Goal: Information Seeking & Learning: Learn about a topic

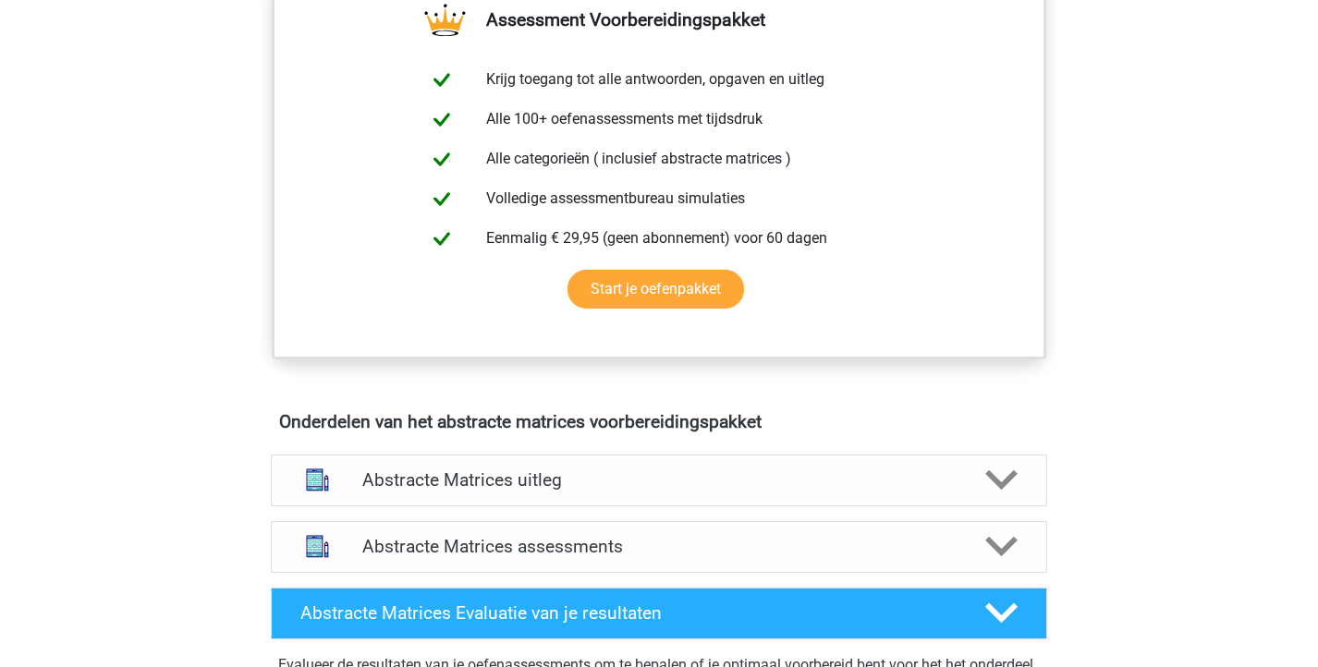
scroll to position [793, 0]
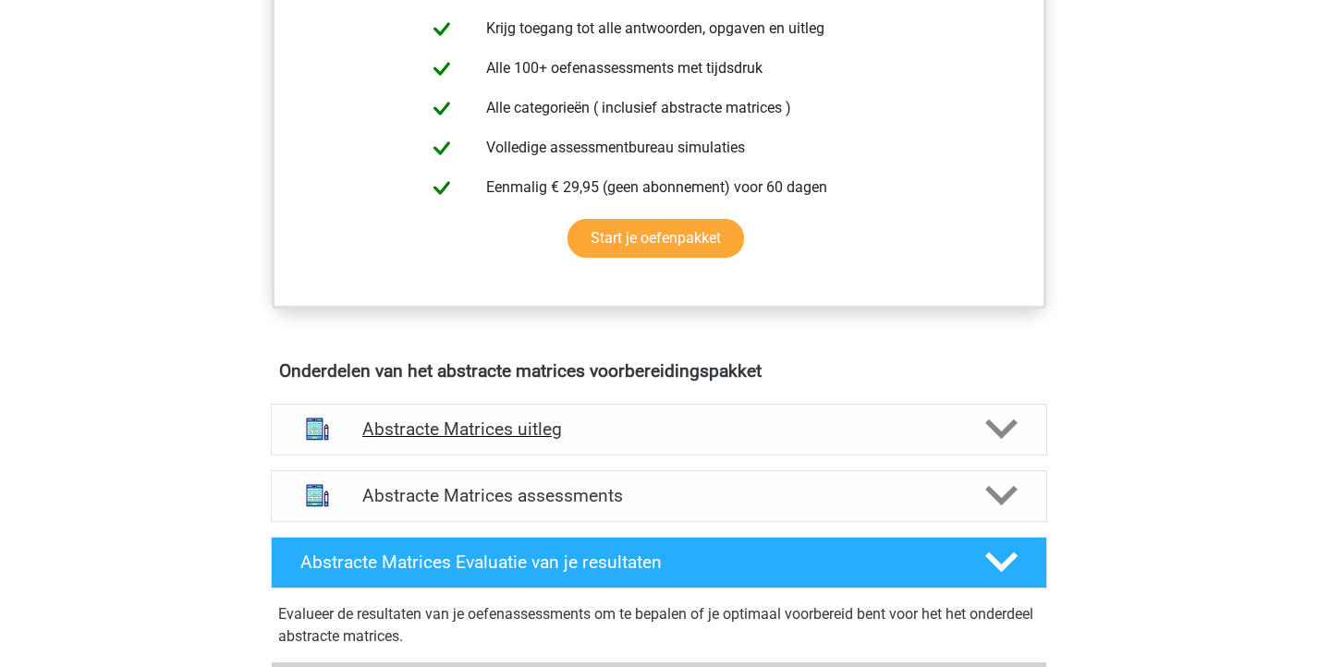
click at [596, 439] on h4 "Abstracte Matrices uitleg" at bounding box center [658, 429] width 593 height 21
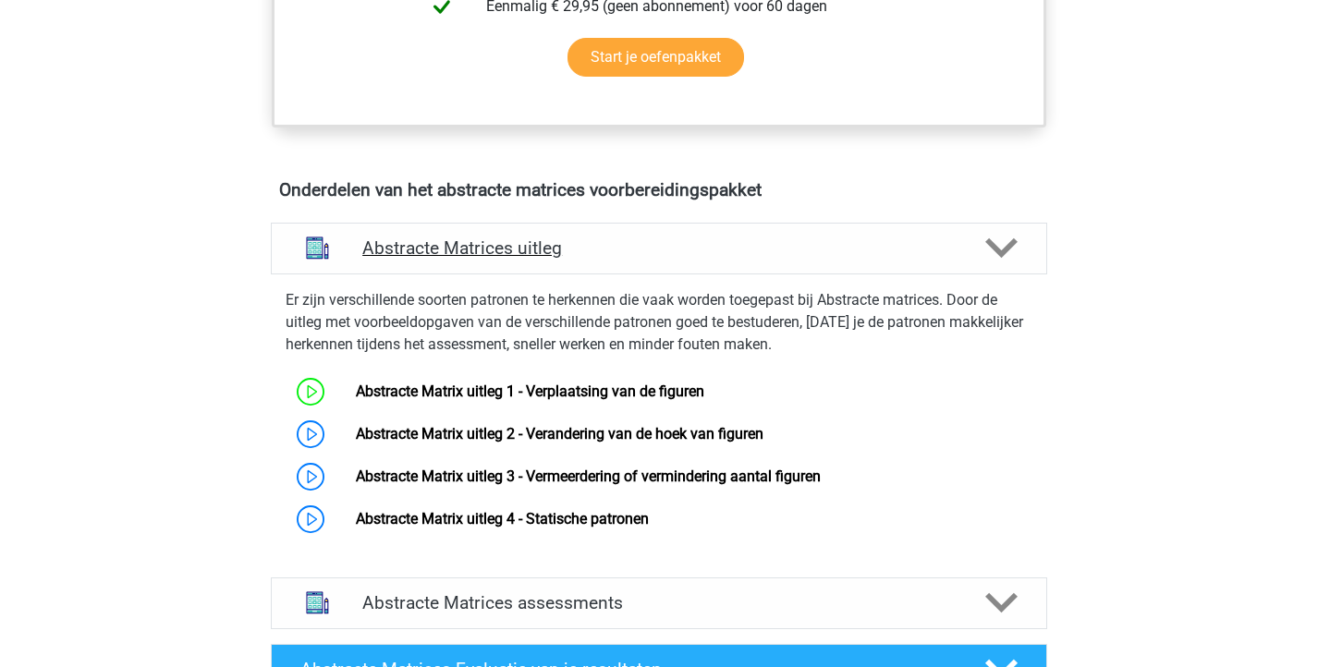
scroll to position [980, 0]
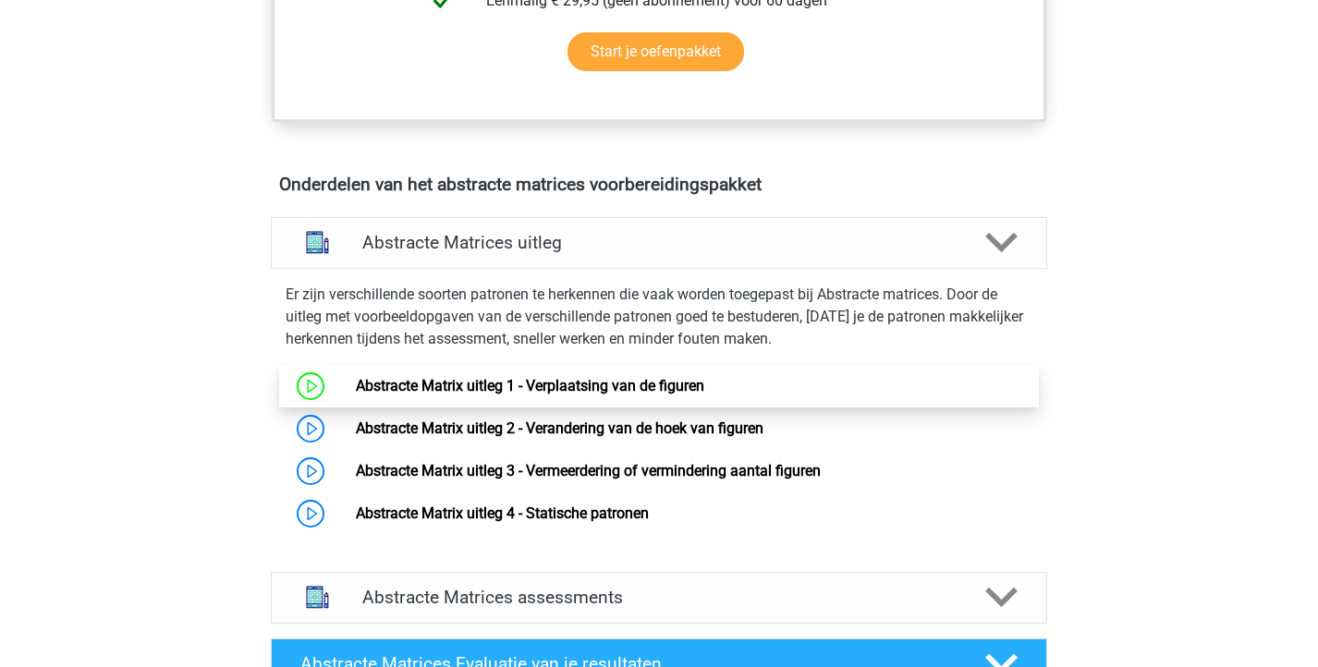
click at [595, 394] on link "Abstracte Matrix uitleg 1 - Verplaatsing van de figuren" at bounding box center [530, 386] width 348 height 18
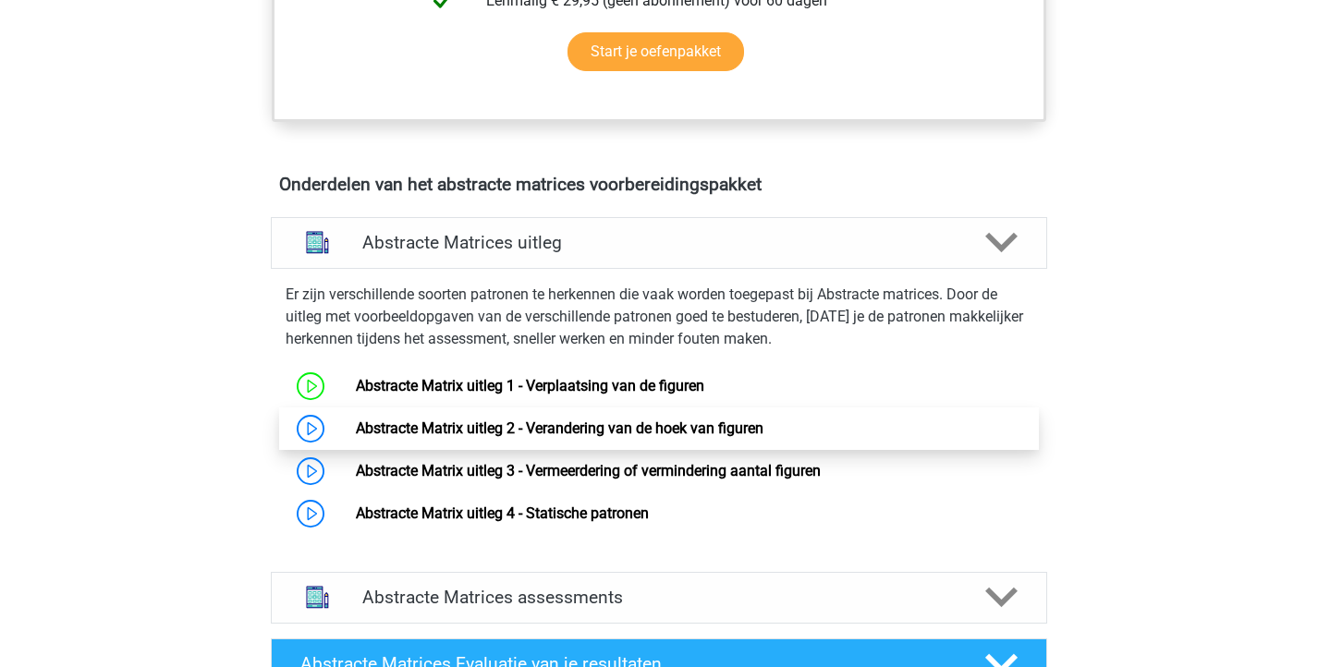
click at [463, 421] on link "Abstracte Matrix uitleg 2 - Verandering van de hoek van figuren" at bounding box center [560, 429] width 408 height 18
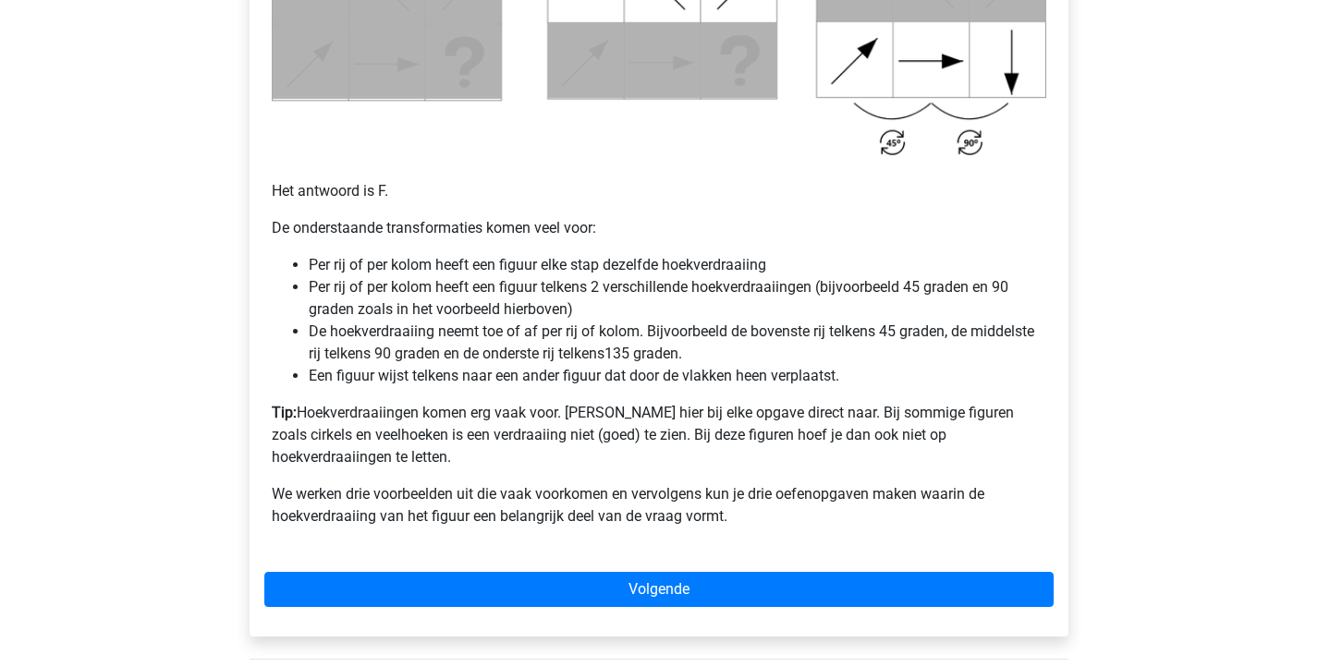
scroll to position [1137, 0]
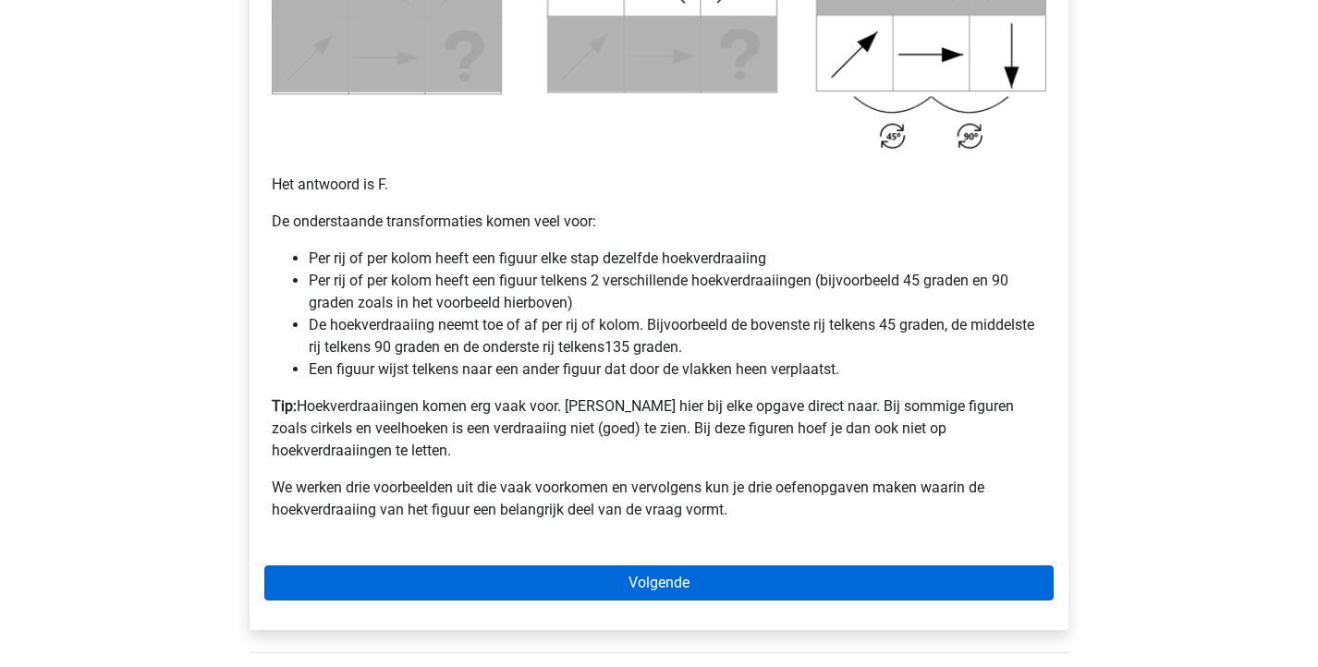
click at [603, 566] on link "Volgende" at bounding box center [658, 583] width 789 height 35
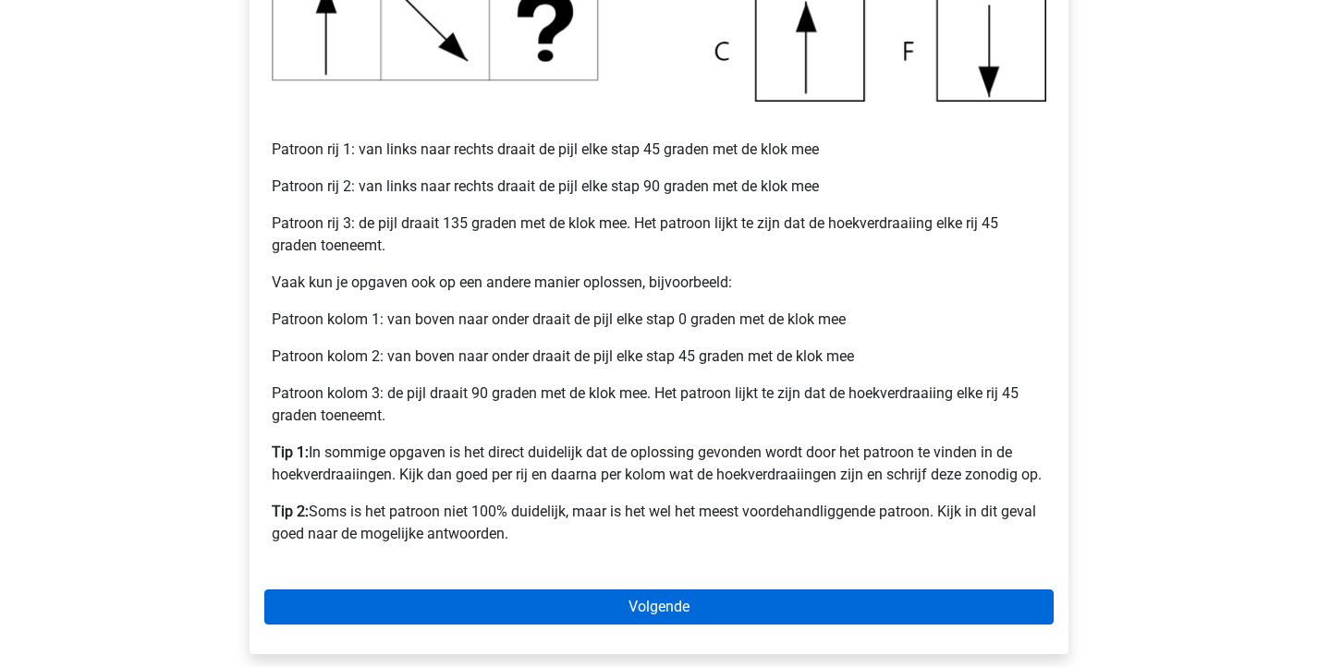
scroll to position [706, 0]
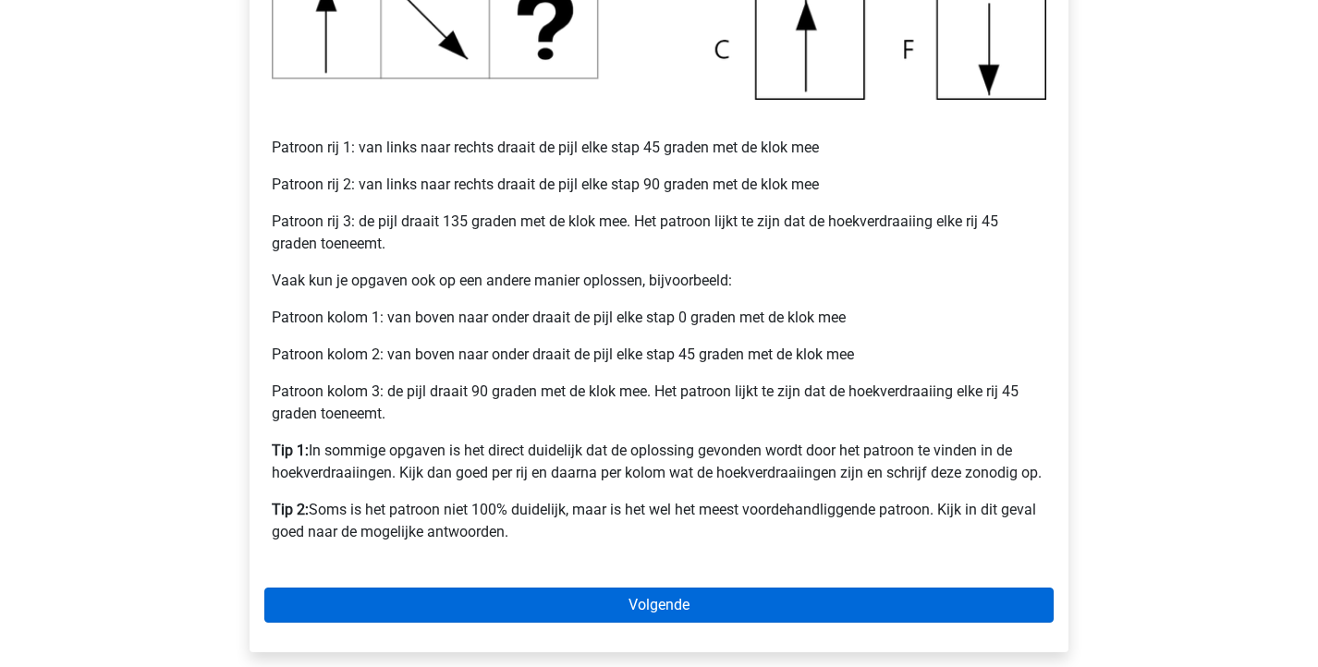
click at [599, 603] on link "Volgende" at bounding box center [658, 605] width 789 height 35
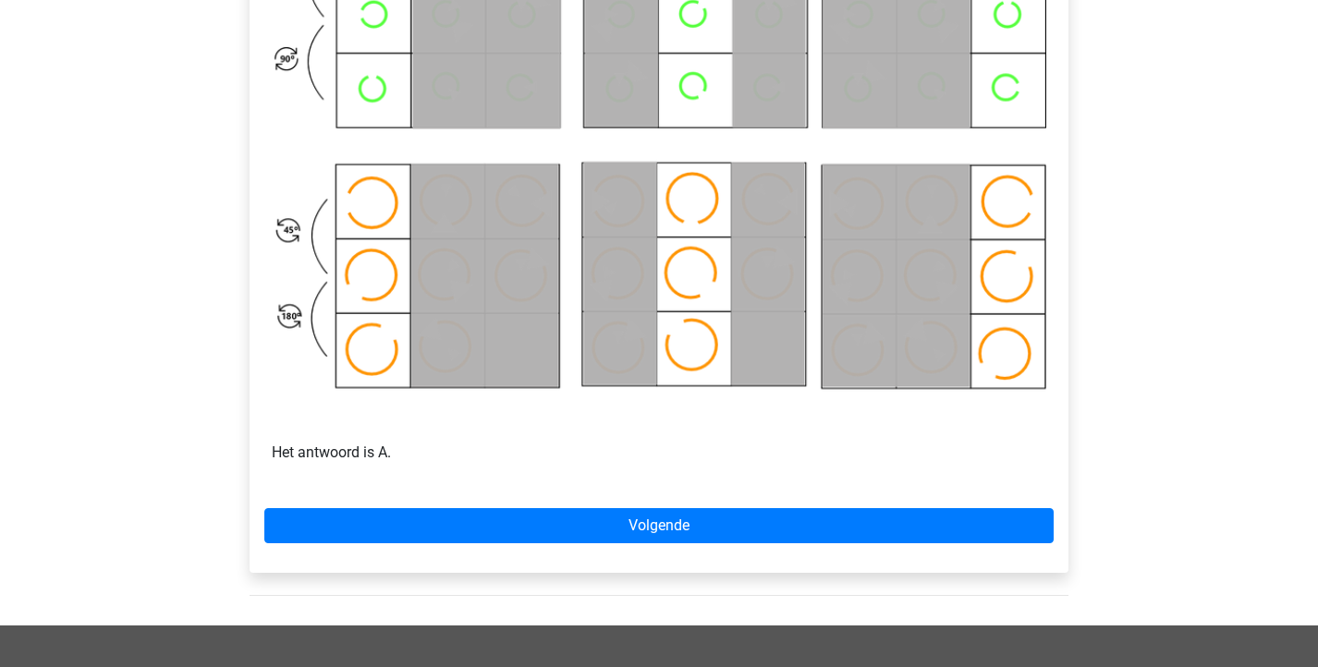
scroll to position [1018, 0]
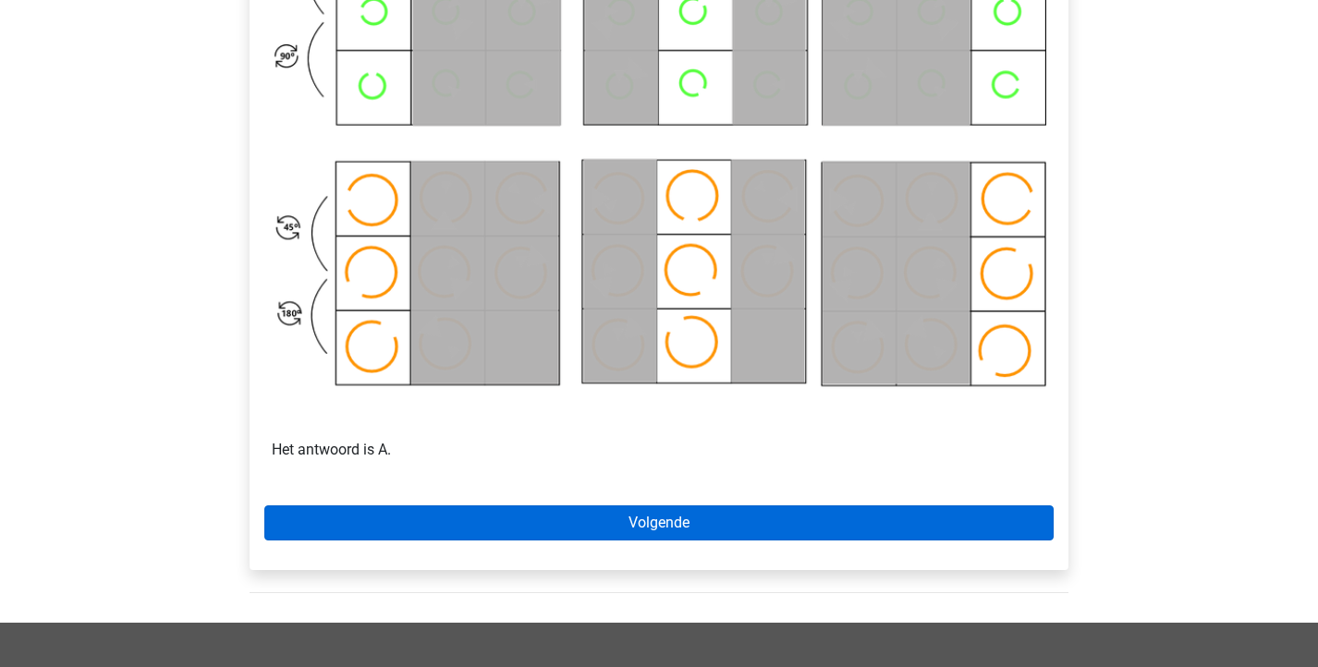
click at [707, 533] on link "Volgende" at bounding box center [658, 523] width 789 height 35
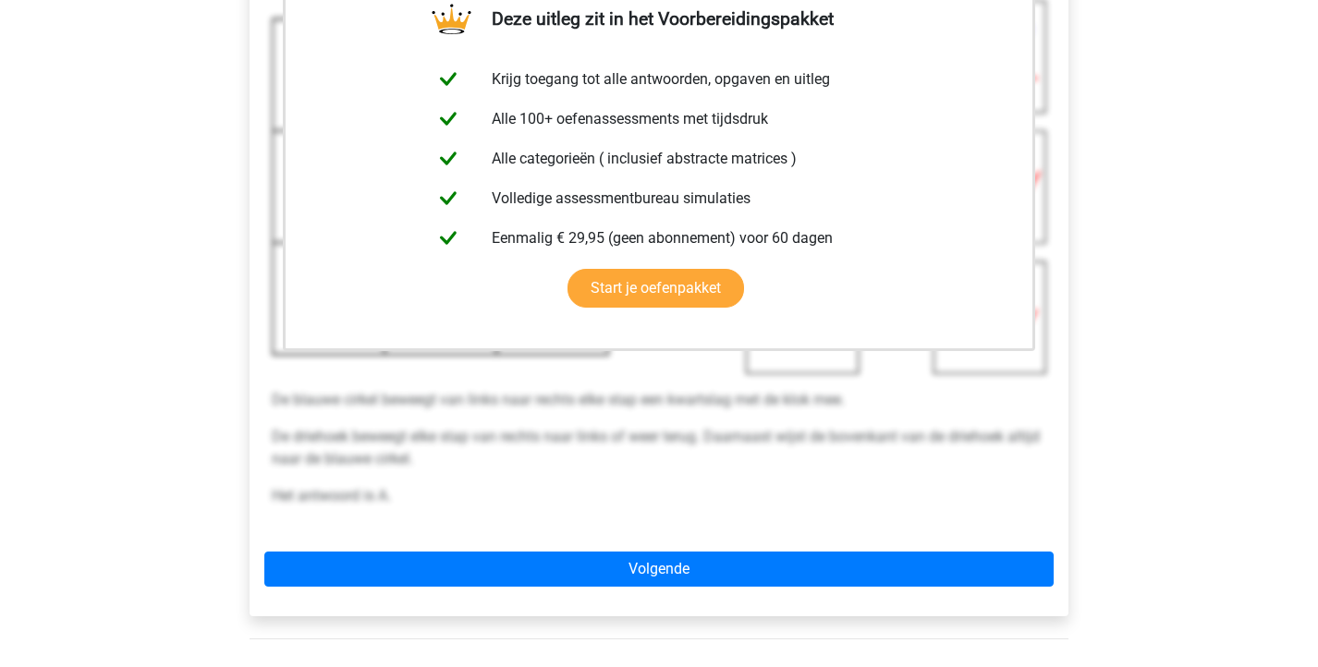
scroll to position [440, 0]
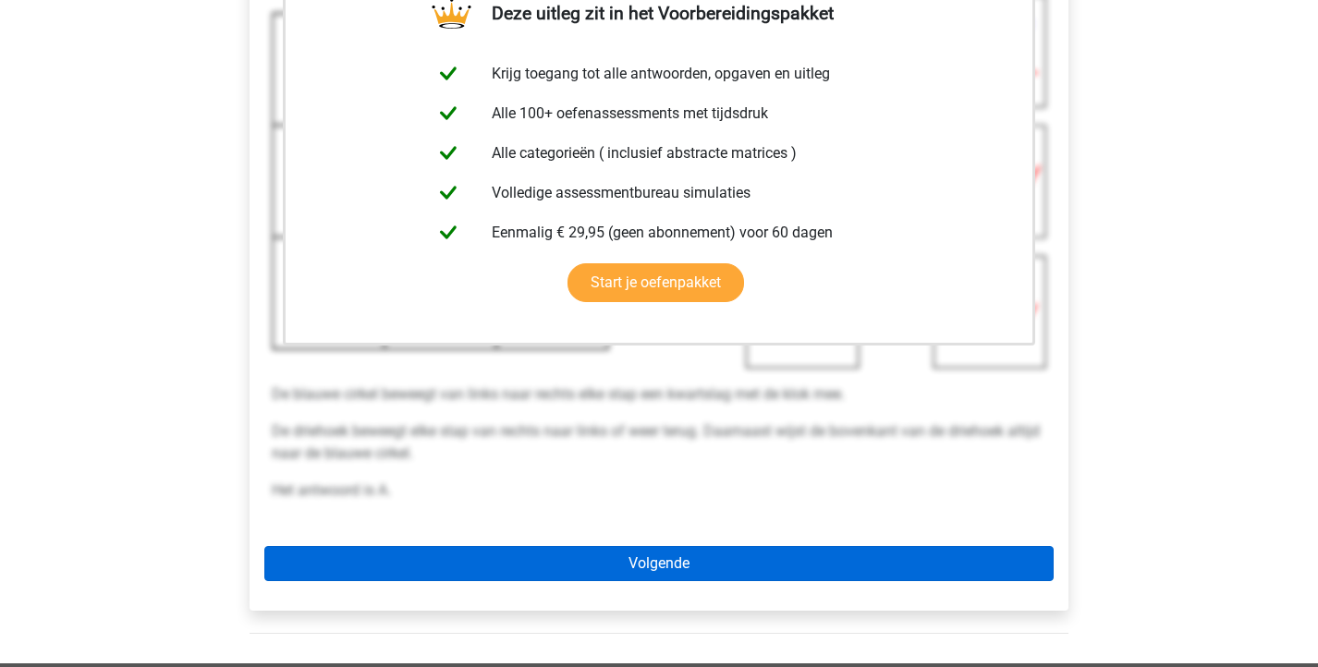
click at [702, 562] on link "Volgende" at bounding box center [658, 563] width 789 height 35
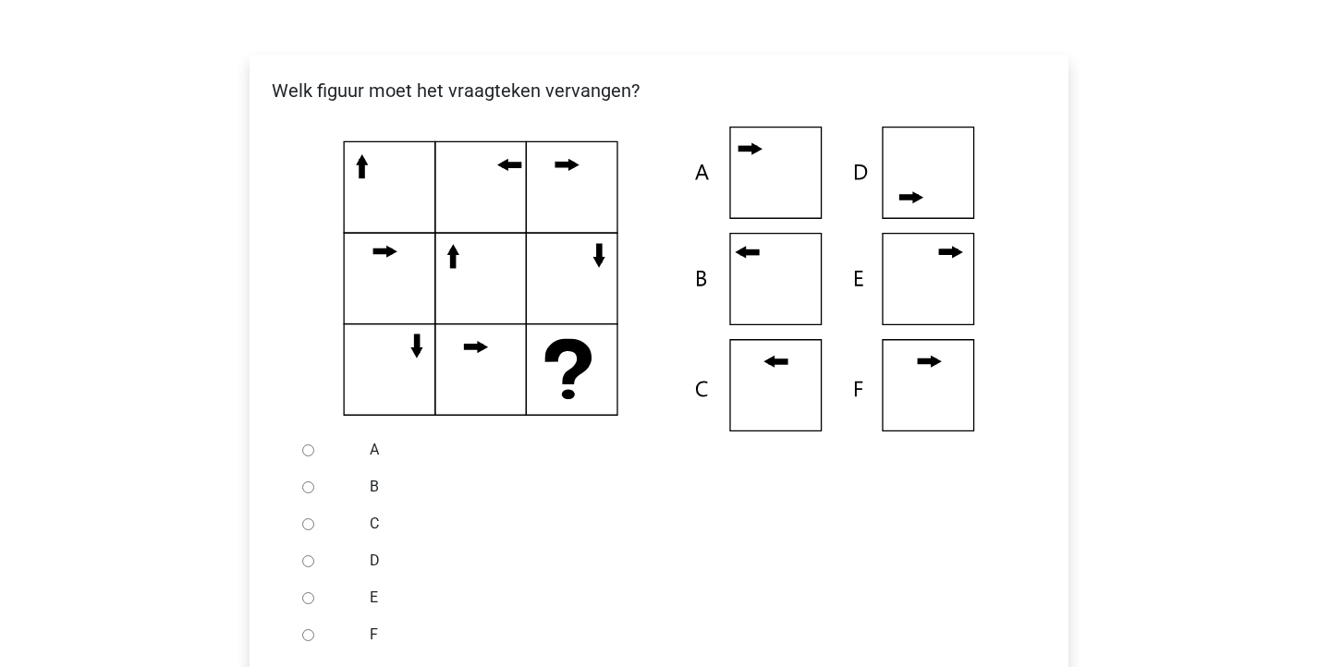
scroll to position [320, 0]
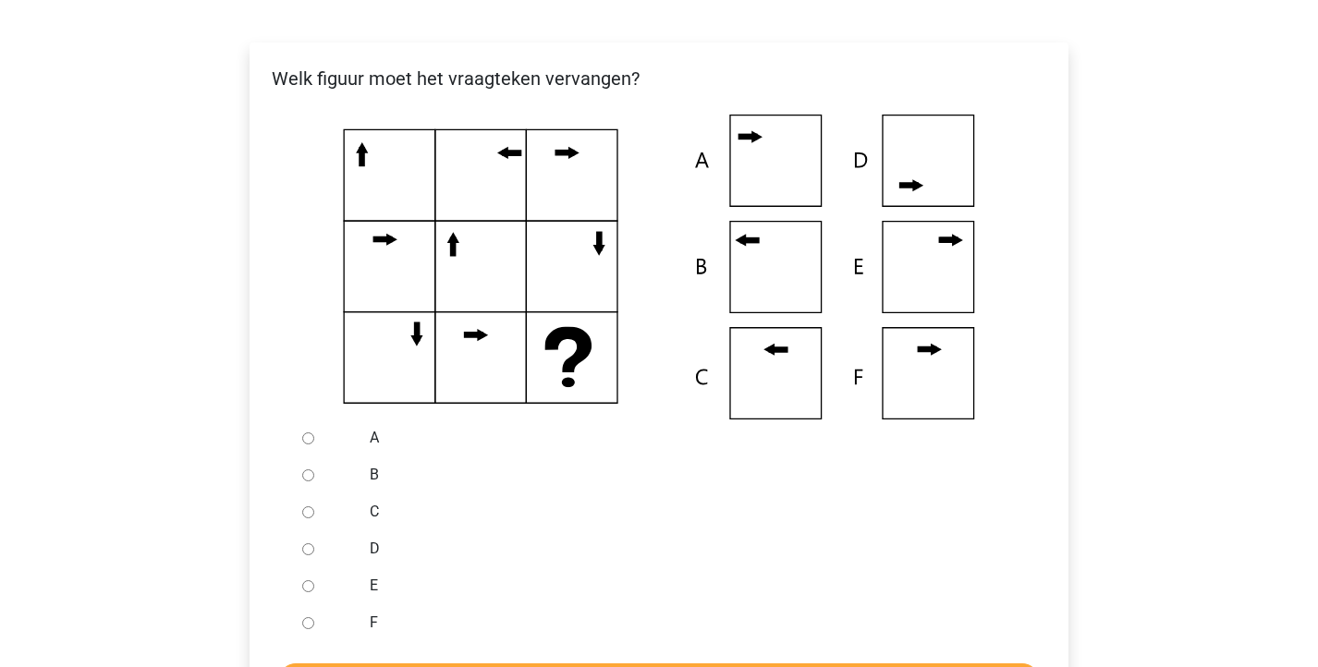
click at [304, 508] on input "C" at bounding box center [308, 512] width 12 height 12
radio input "true"
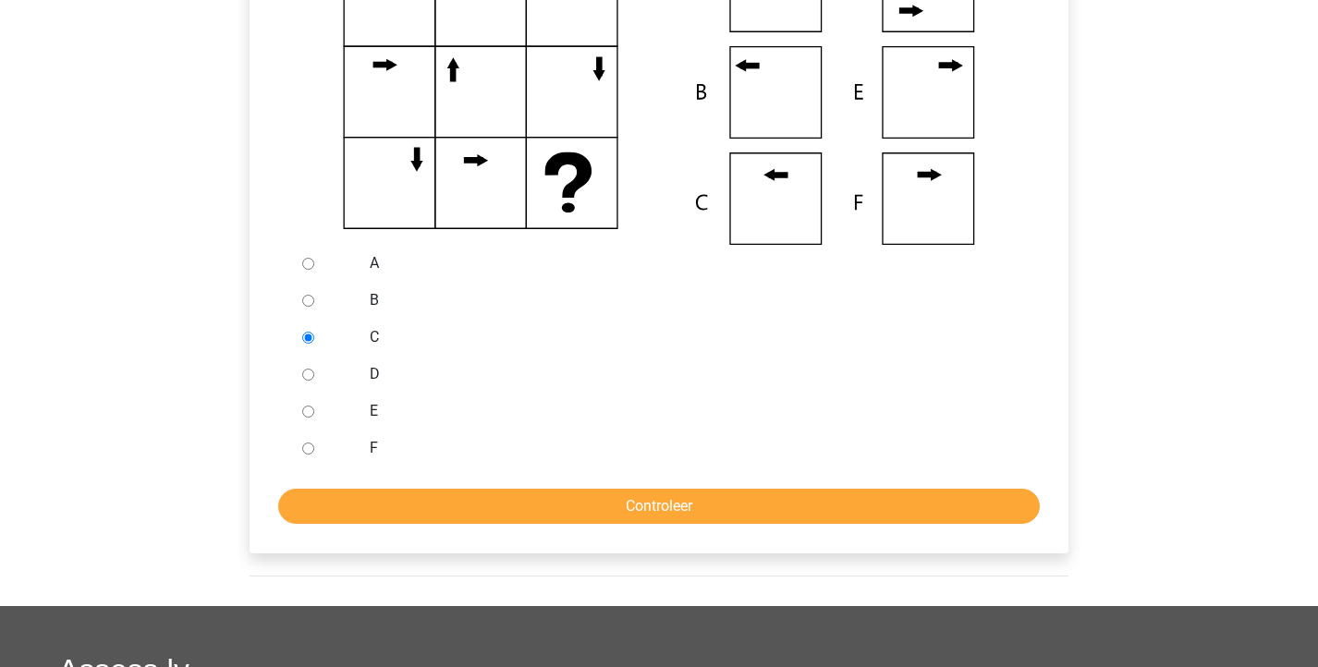
scroll to position [495, 0]
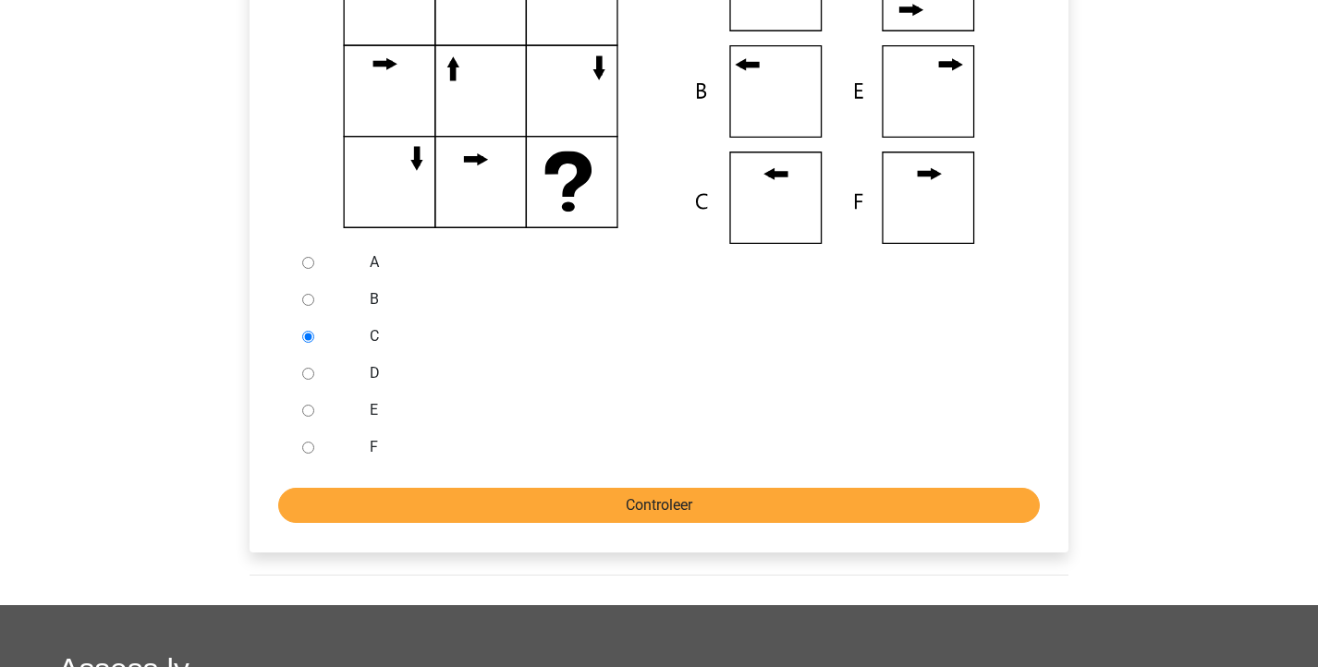
click at [475, 498] on input "Controleer" at bounding box center [659, 505] width 762 height 35
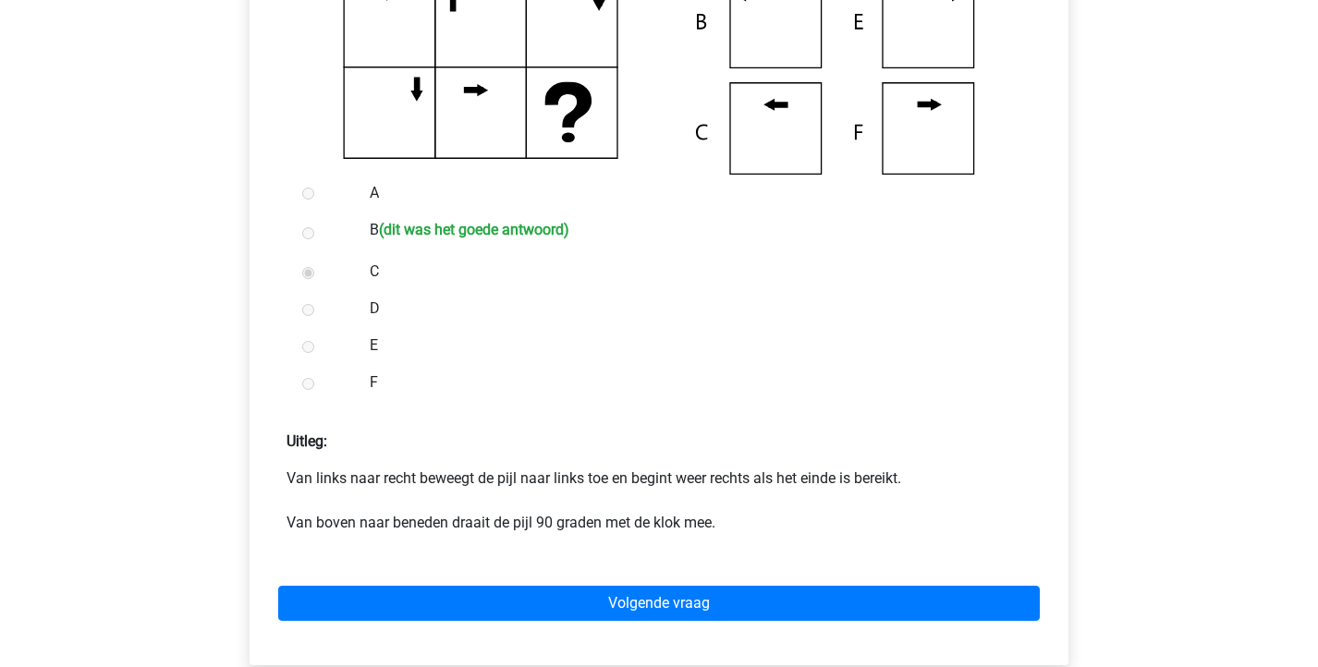
scroll to position [564, 0]
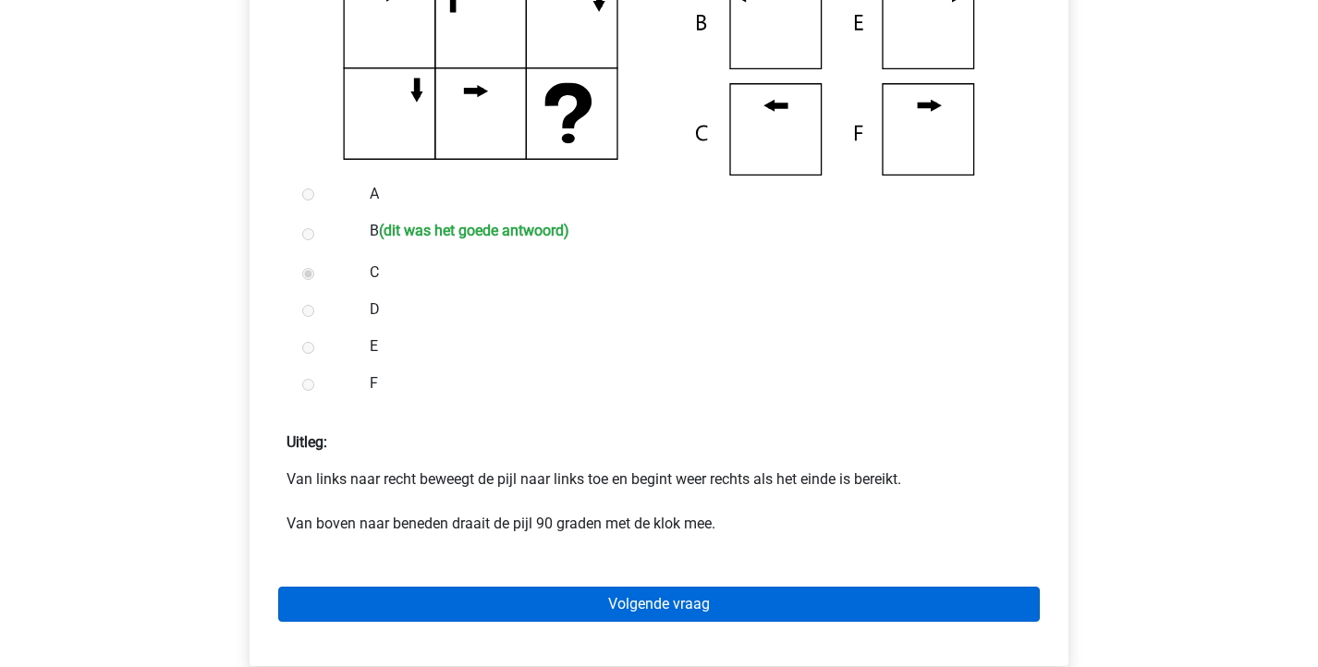
click at [549, 610] on link "Volgende vraag" at bounding box center [659, 604] width 762 height 35
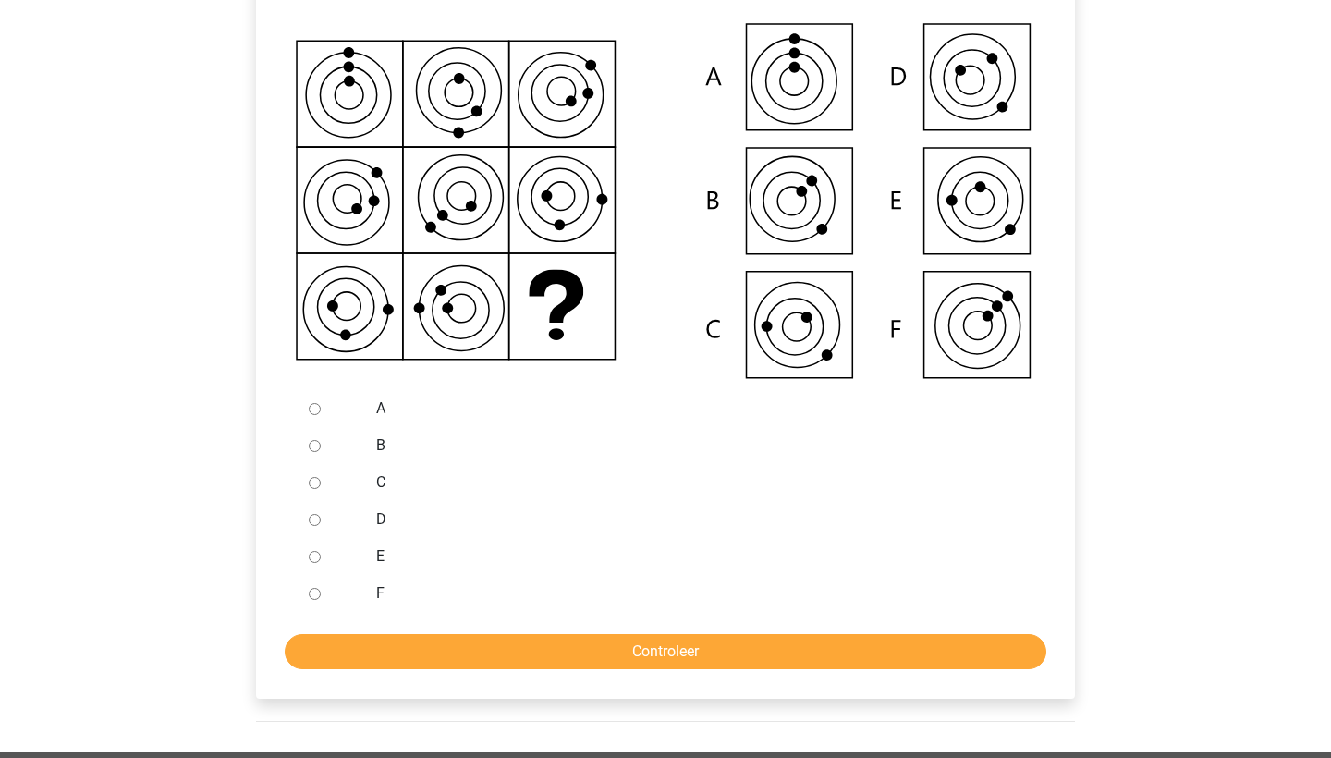
scroll to position [419, 0]
click at [311, 483] on input "C" at bounding box center [315, 483] width 12 height 12
radio input "true"
click at [400, 659] on input "Controleer" at bounding box center [666, 651] width 762 height 35
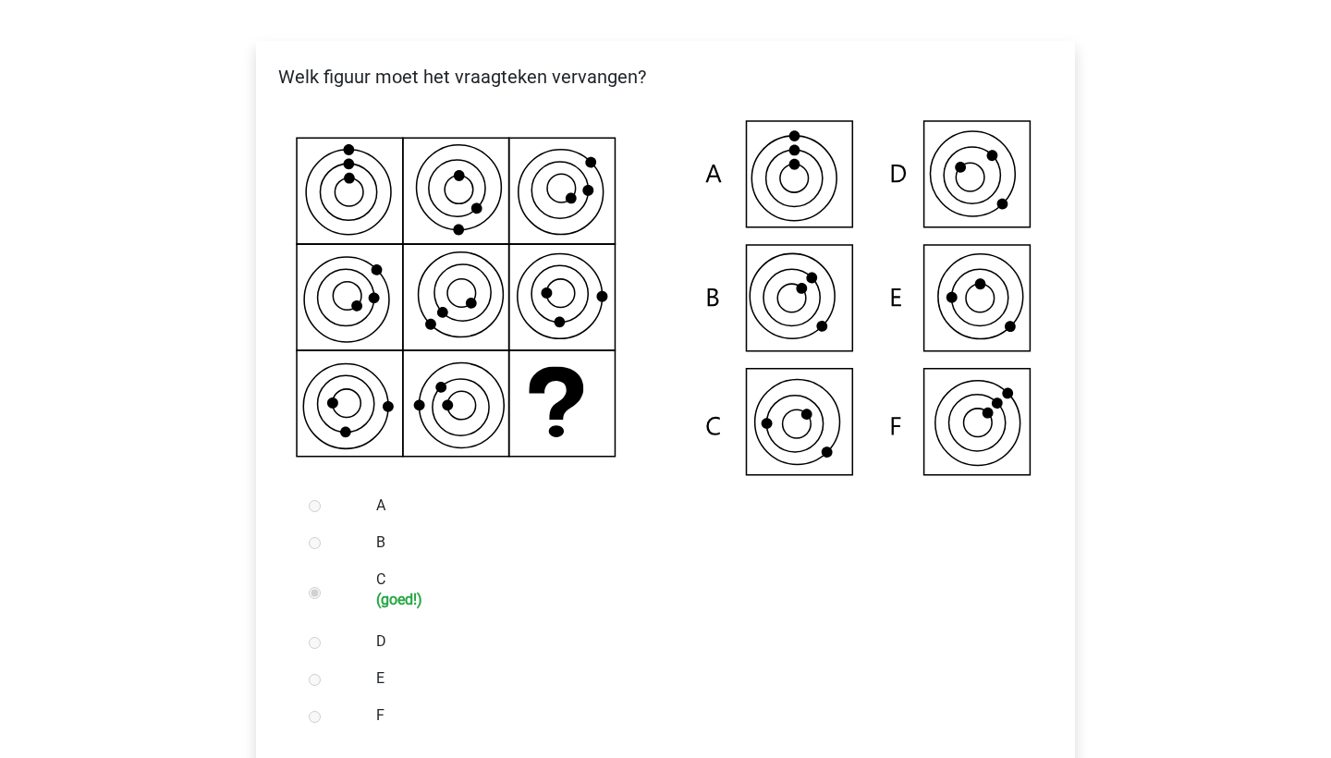
scroll to position [249, 0]
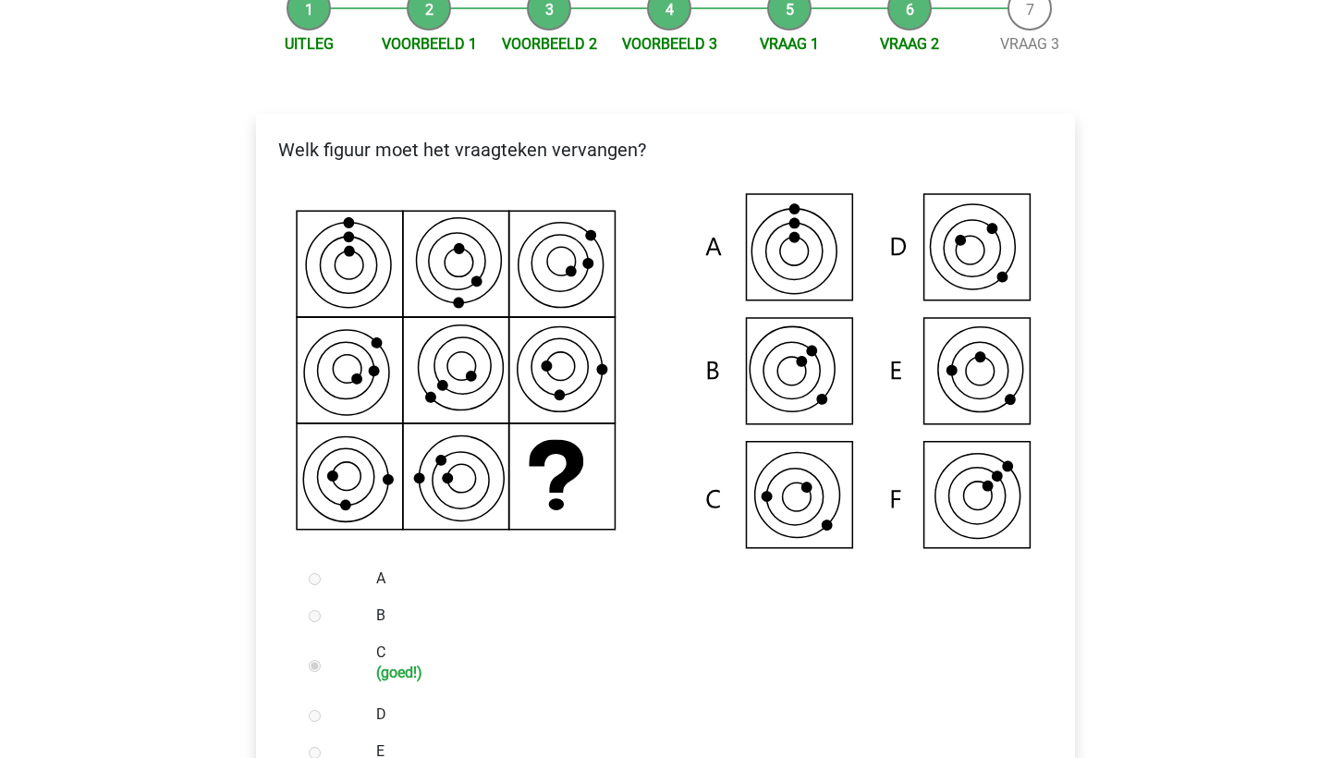
click at [658, 18] on li "Voorbeeld 3" at bounding box center [669, 20] width 120 height 69
click at [791, 15] on li "Vraag 1" at bounding box center [789, 20] width 120 height 69
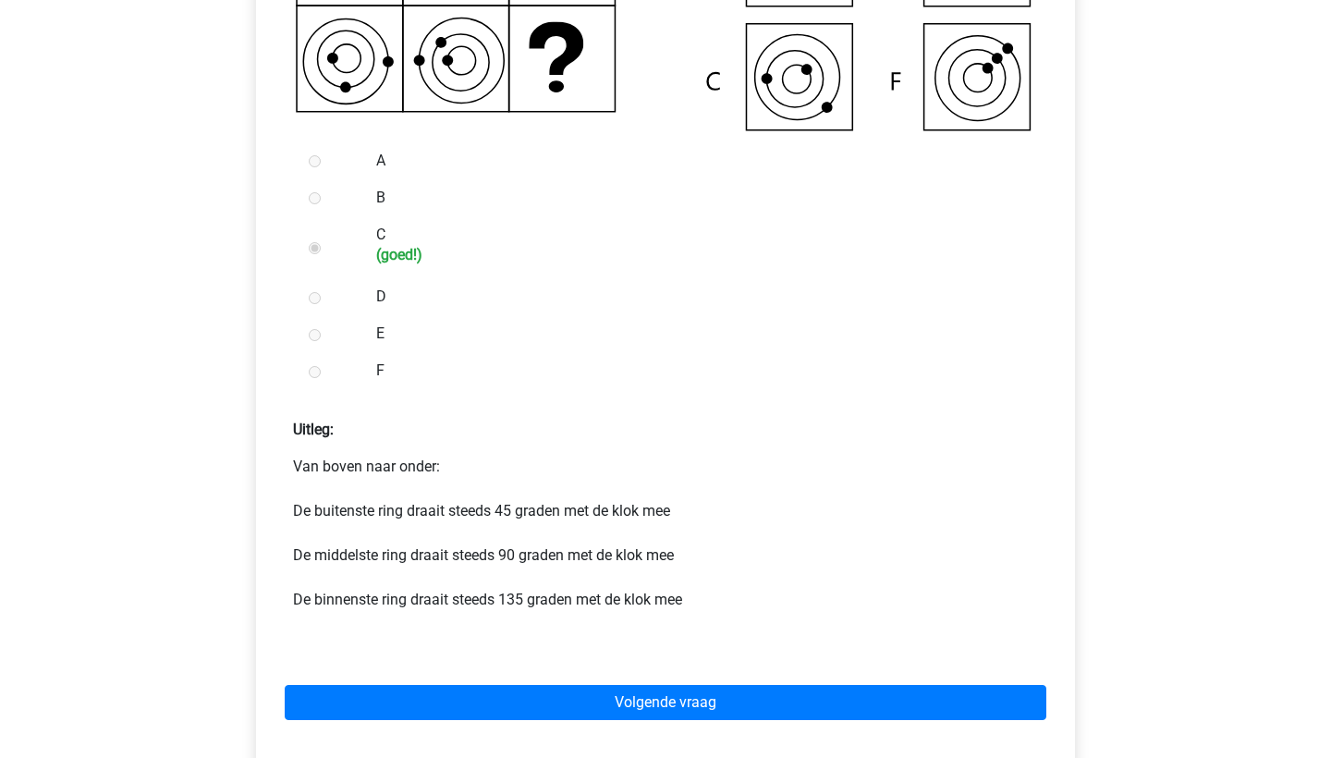
scroll to position [672, 0]
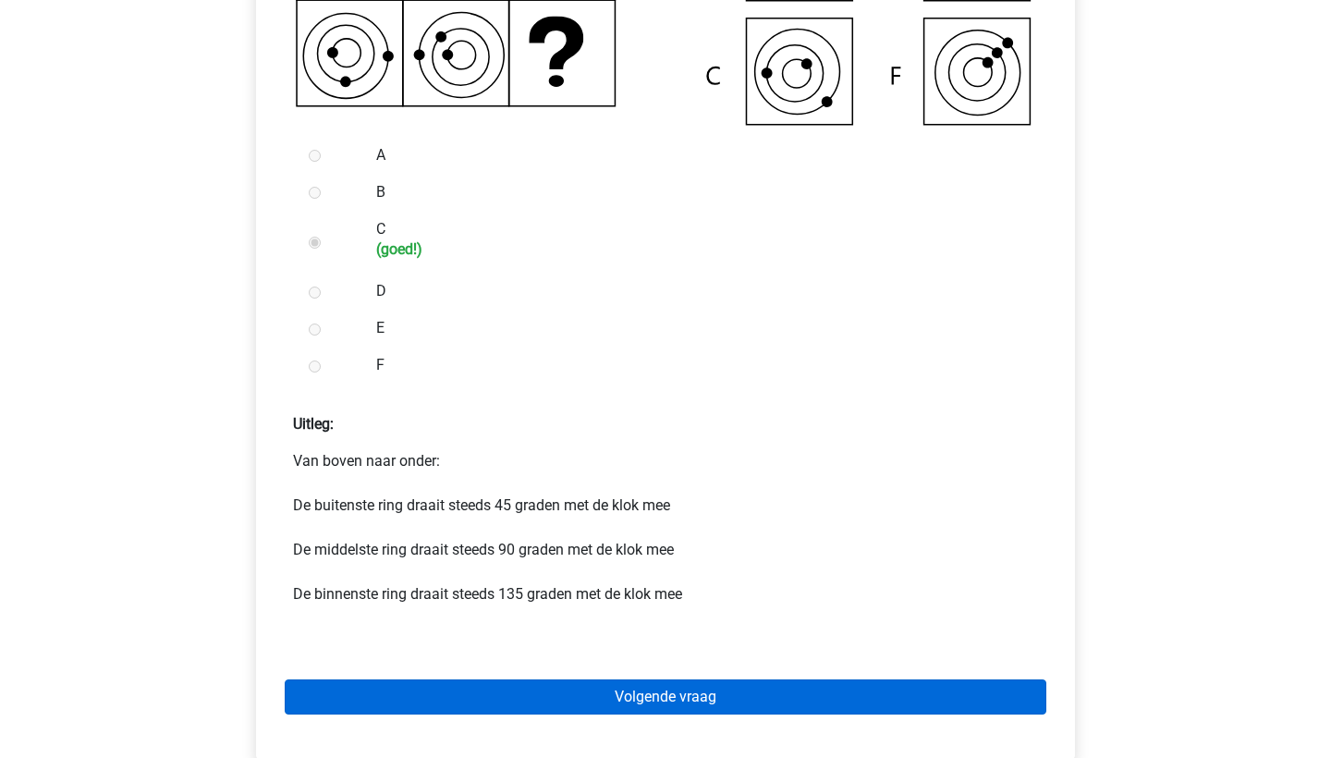
click at [666, 692] on link "Volgende vraag" at bounding box center [666, 696] width 762 height 35
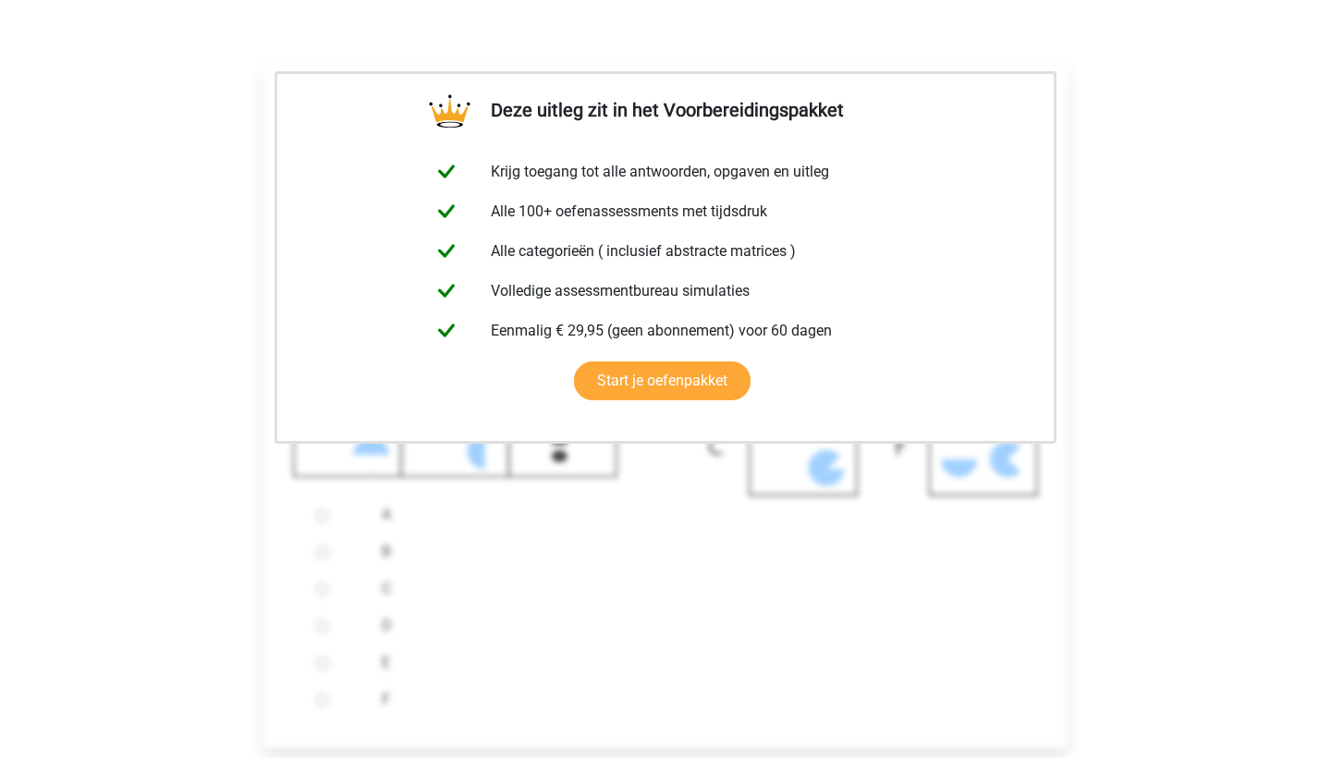
scroll to position [577, 0]
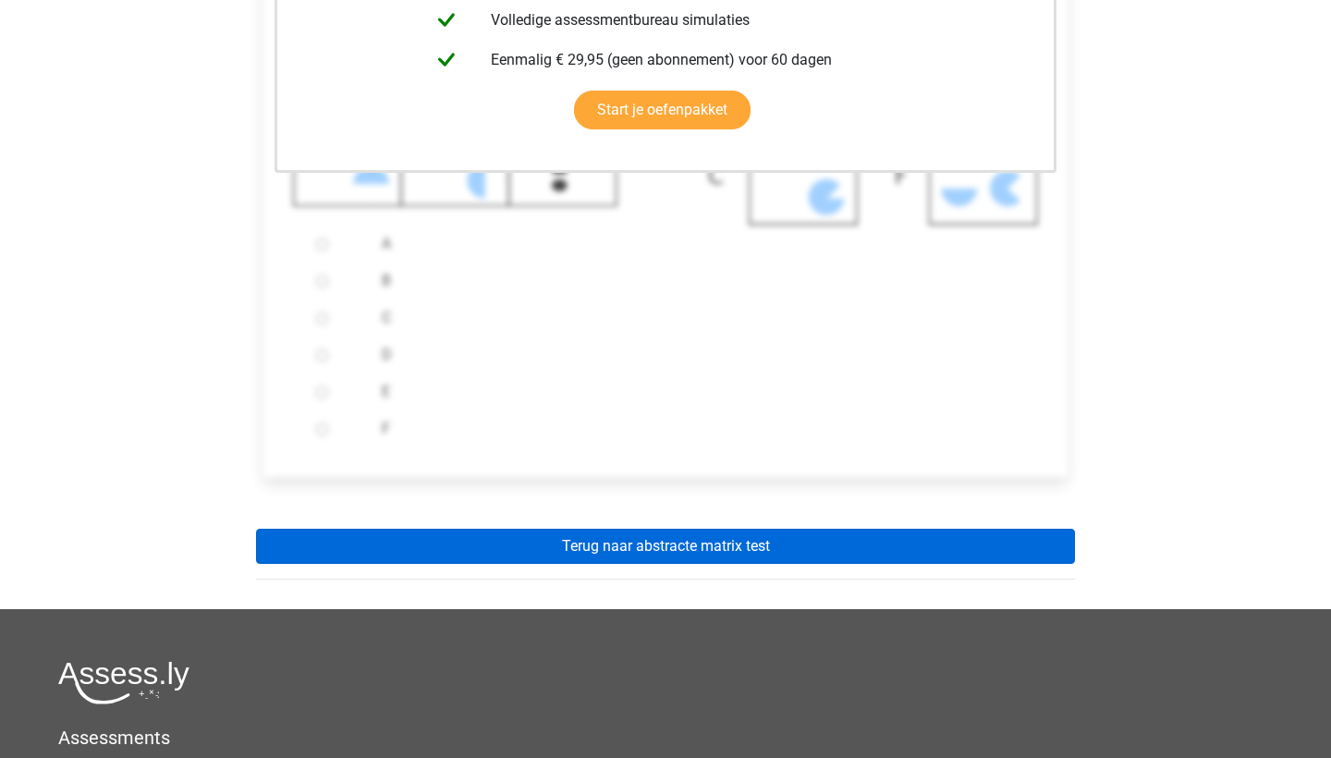
click at [636, 552] on link "Terug naar abstracte matrix test" at bounding box center [665, 546] width 819 height 35
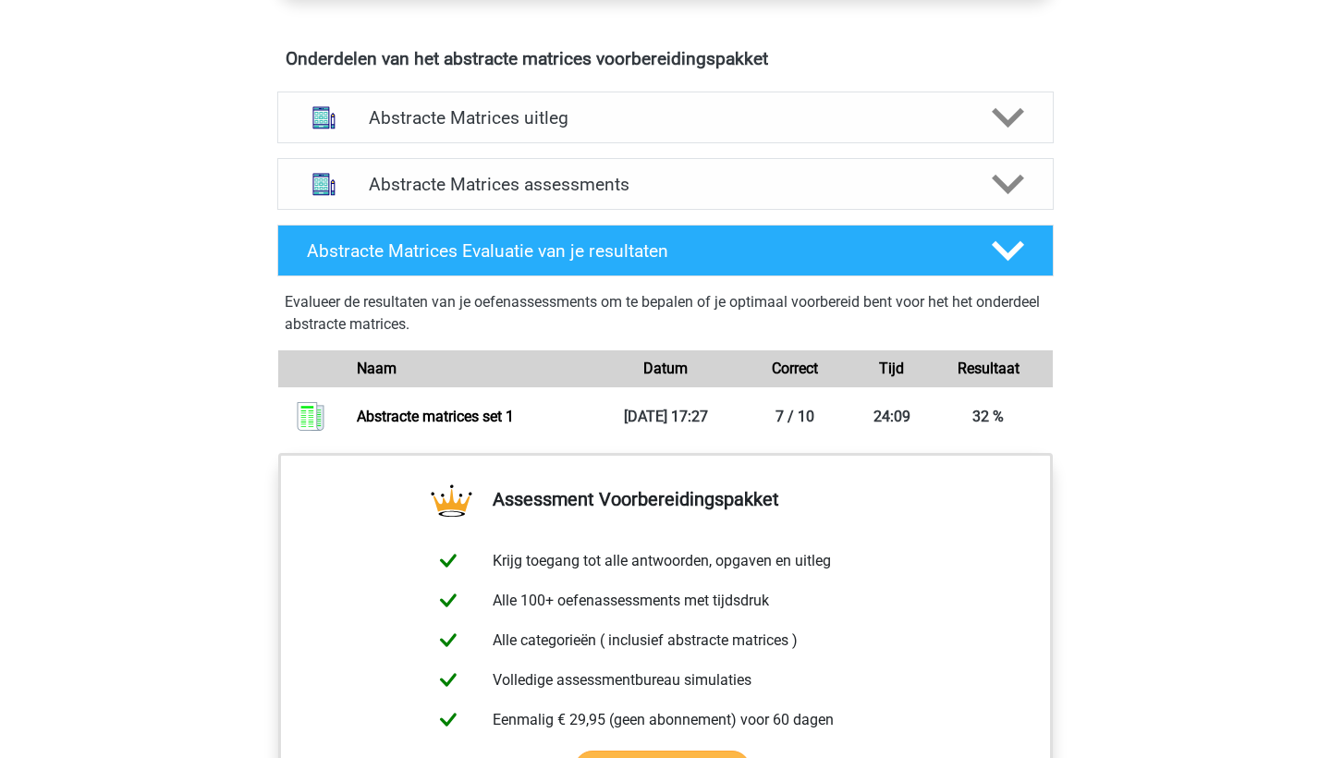
scroll to position [972, 0]
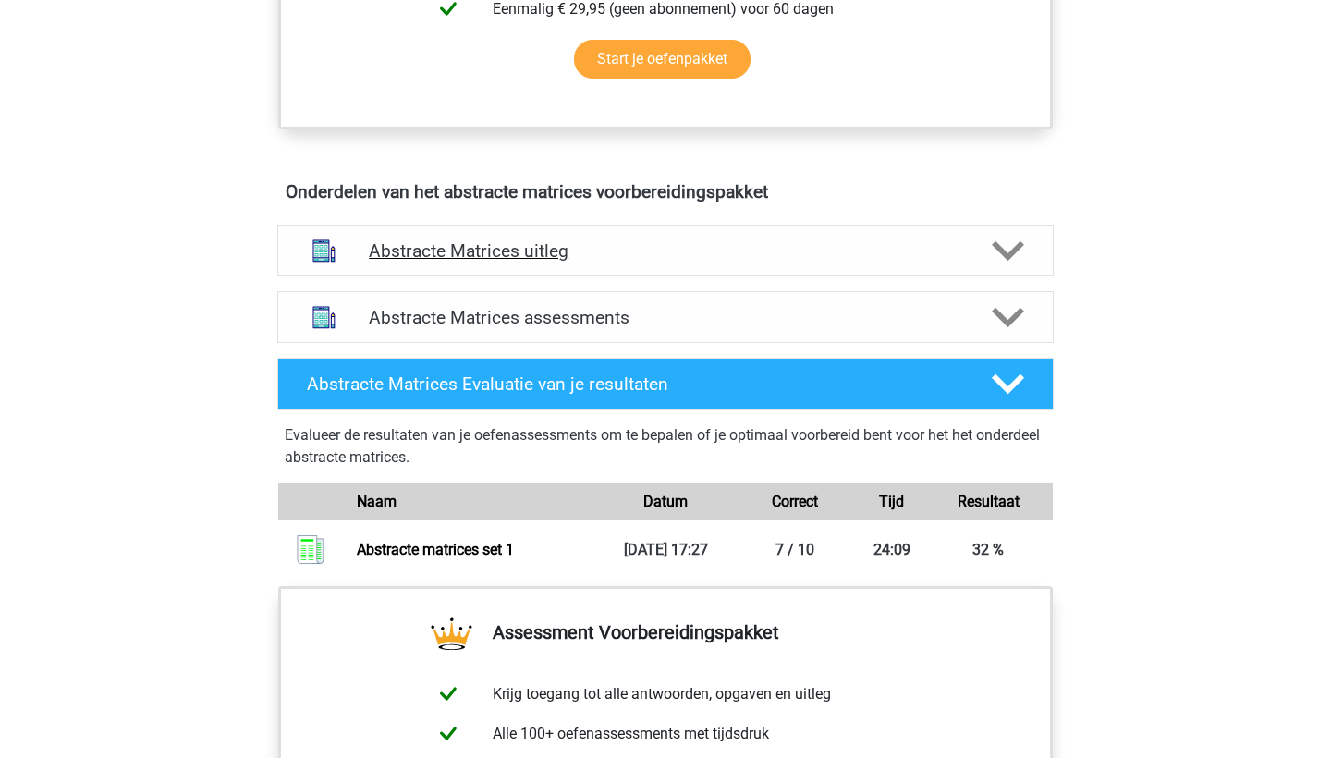
click at [543, 246] on h4 "Abstracte Matrices uitleg" at bounding box center [665, 250] width 593 height 21
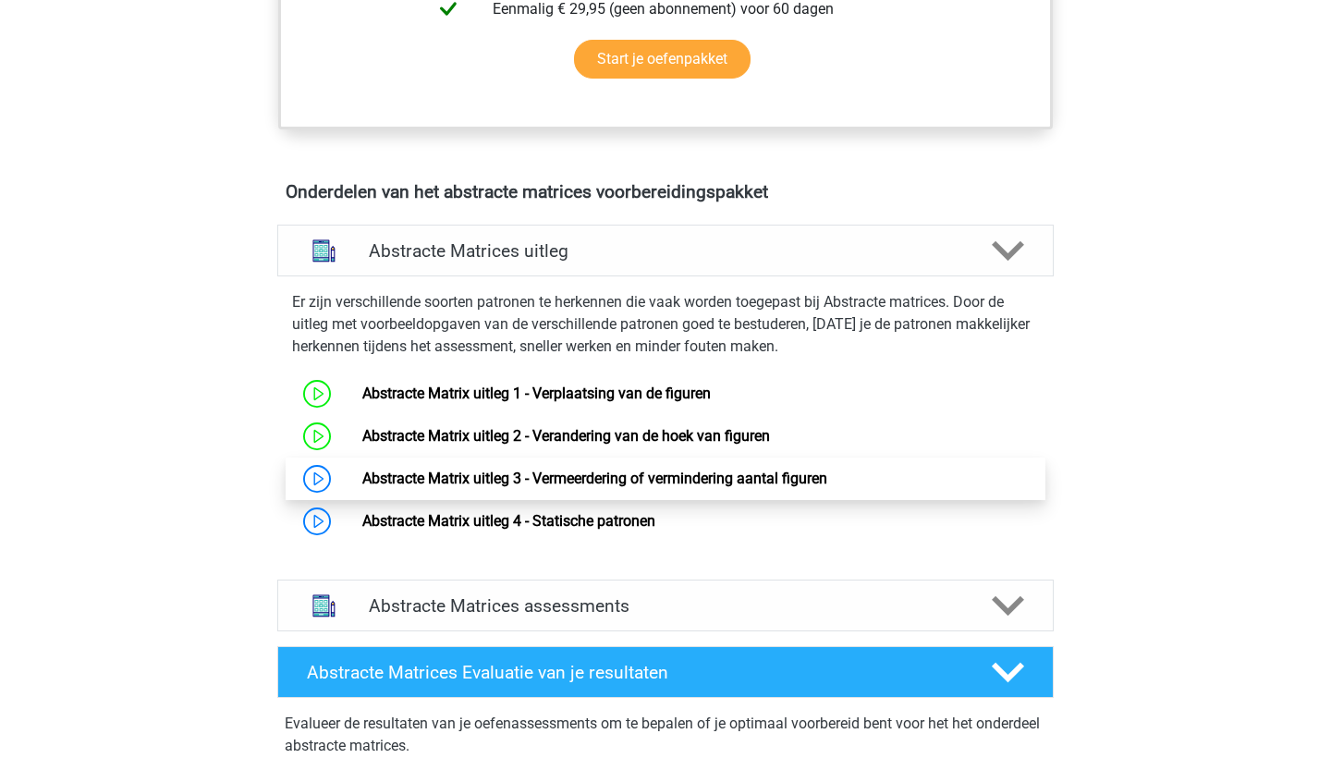
click at [537, 481] on link "Abstracte Matrix uitleg 3 - Vermeerdering of vermindering aantal figuren" at bounding box center [594, 479] width 465 height 18
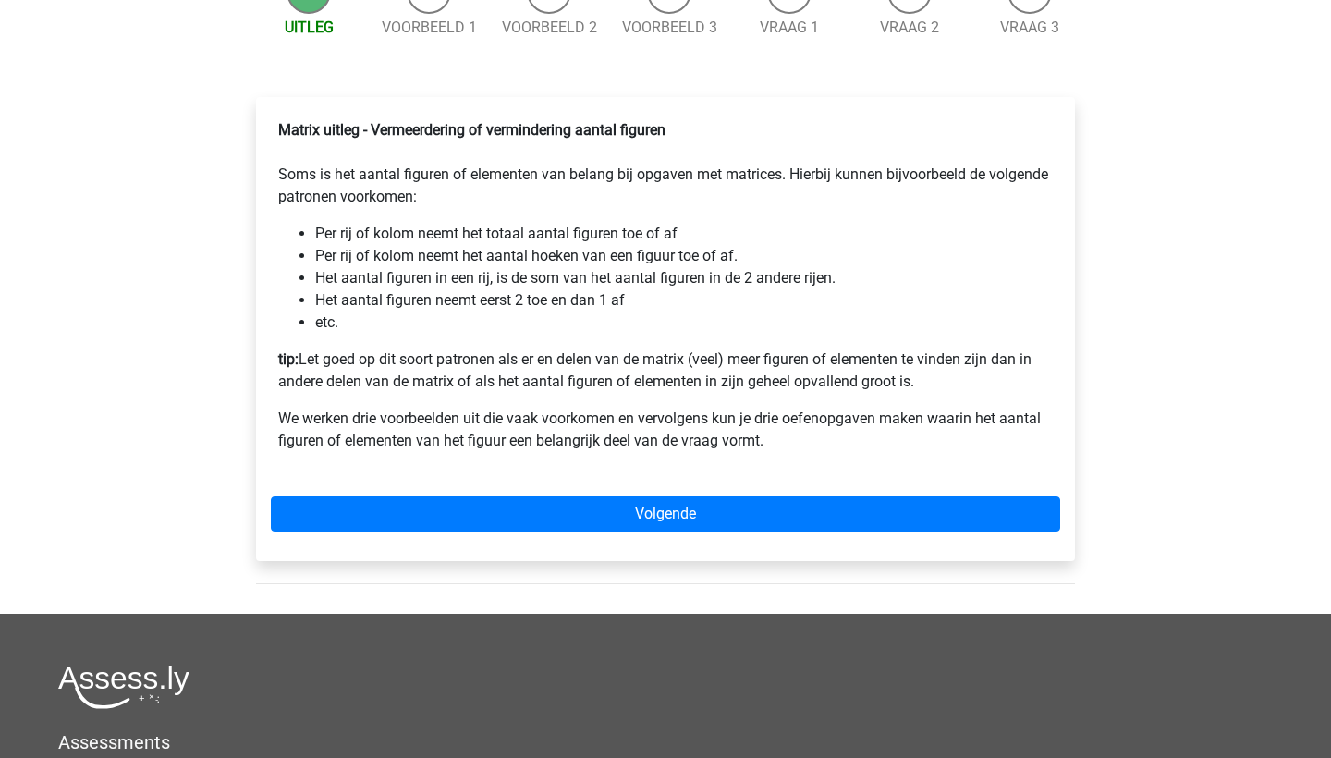
scroll to position [283, 0]
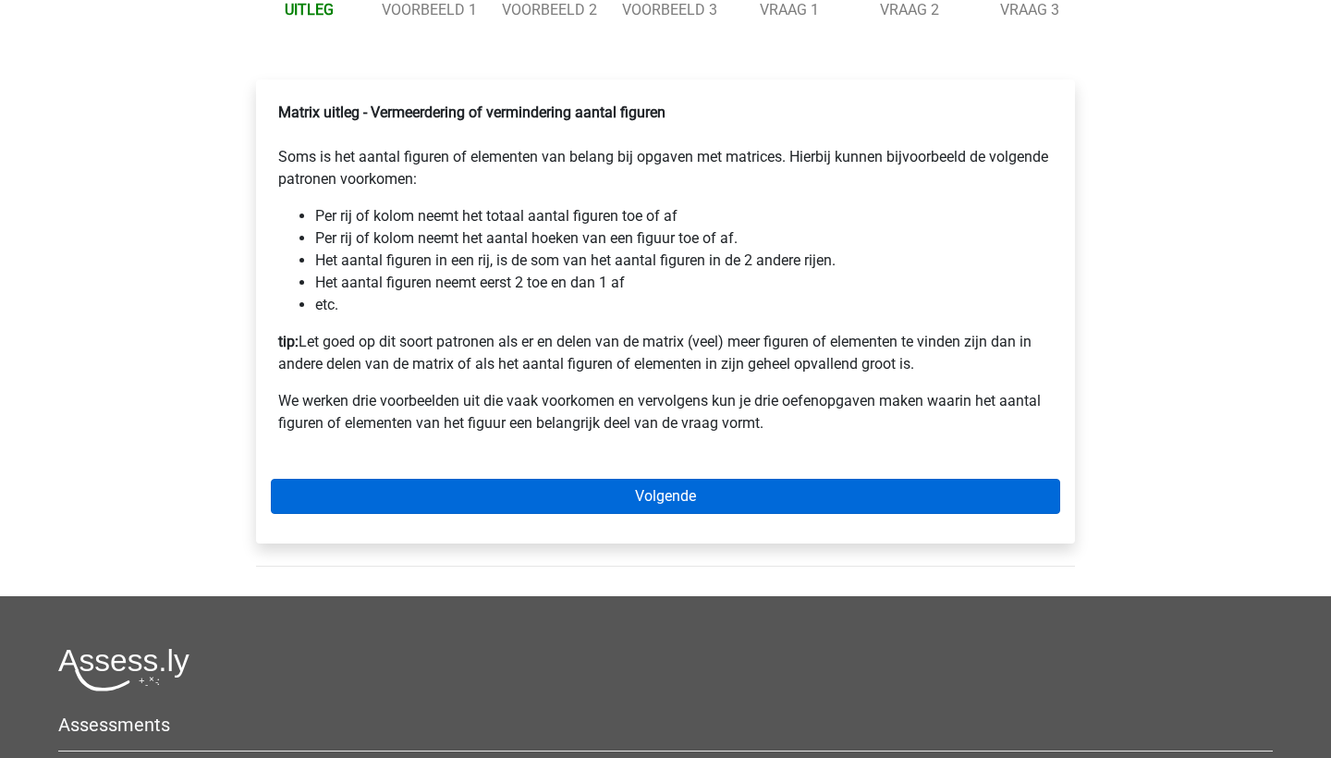
click at [544, 511] on link "Volgende" at bounding box center [665, 496] width 789 height 35
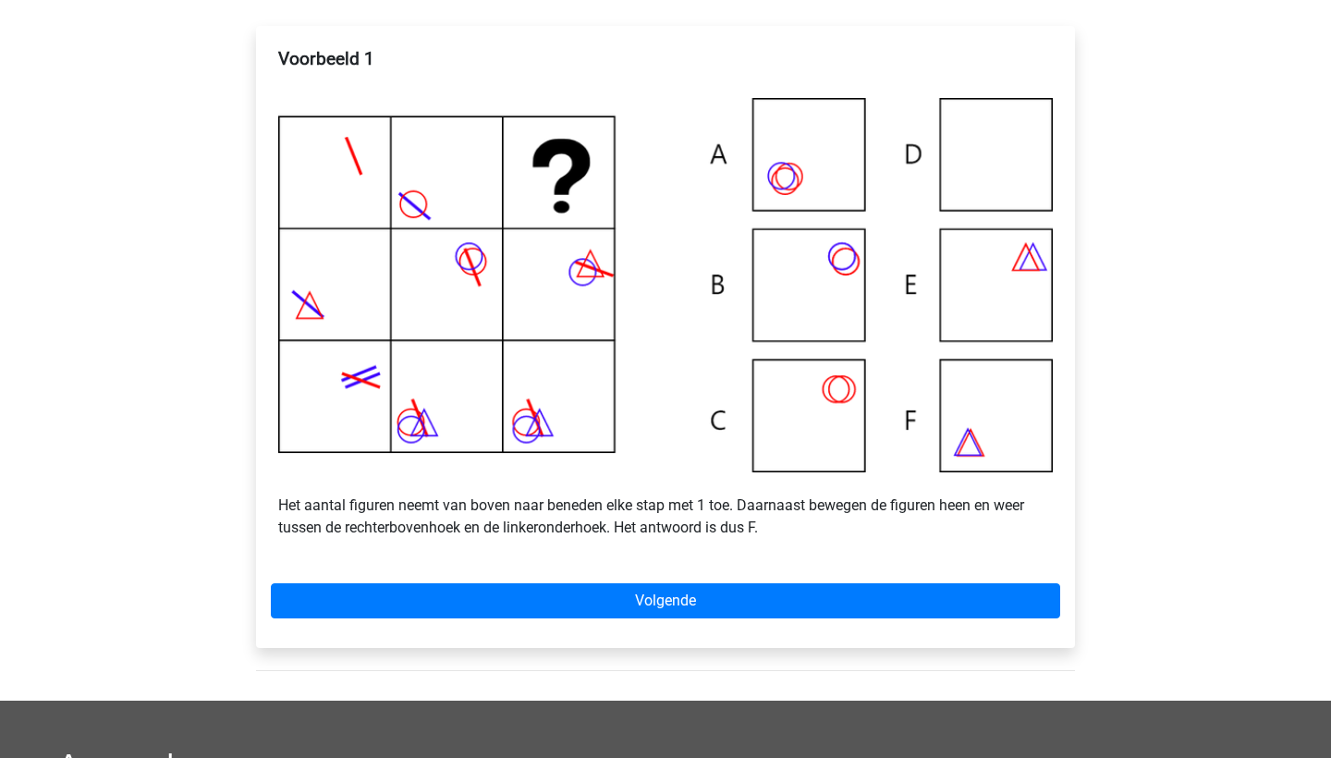
scroll to position [336, 0]
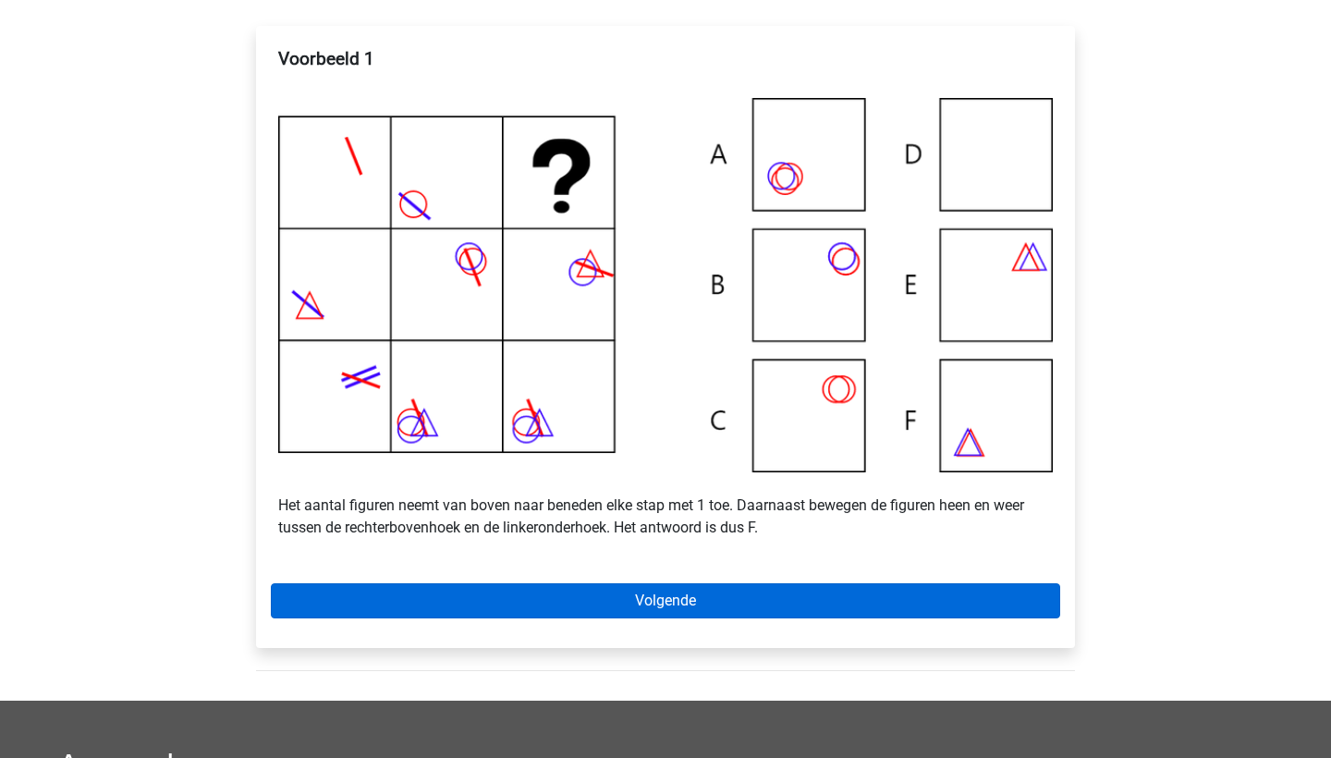
click at [578, 618] on link "Volgende" at bounding box center [665, 600] width 789 height 35
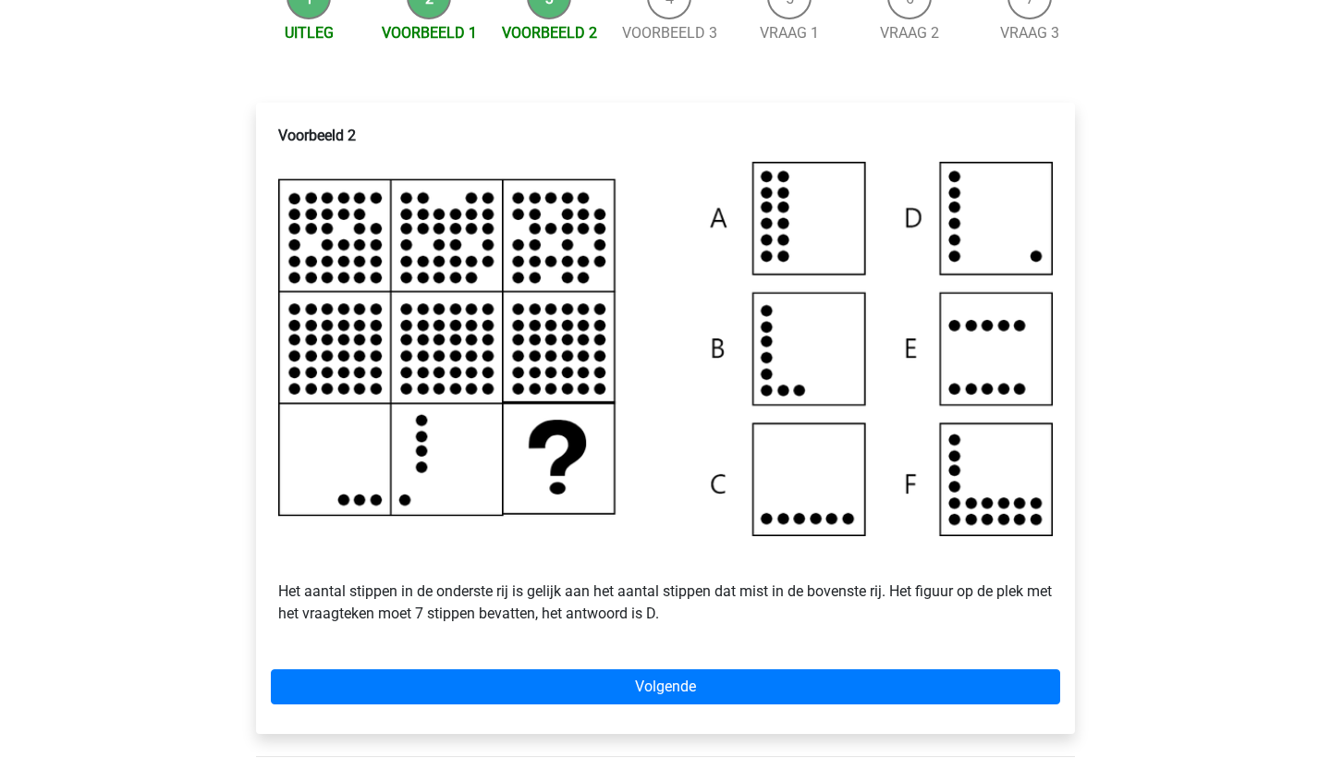
scroll to position [269, 0]
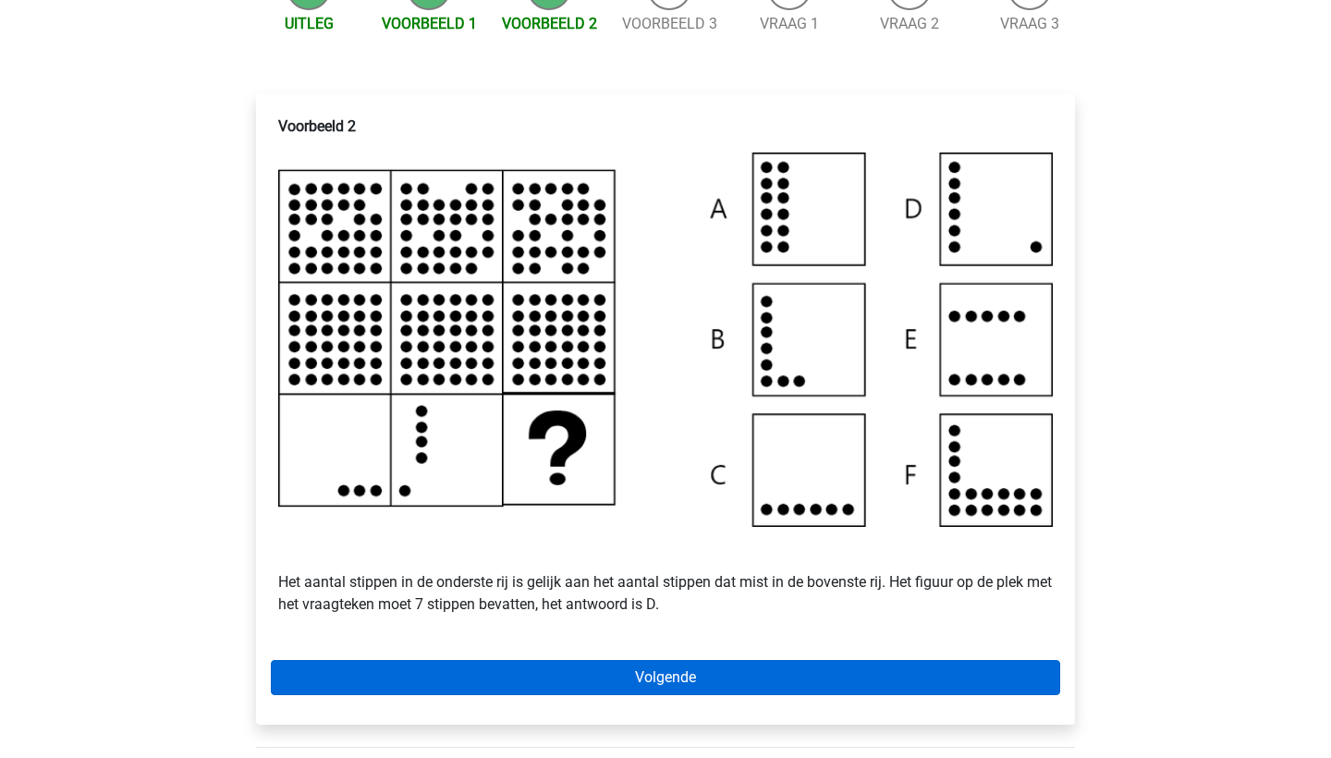
click at [543, 695] on link "Volgende" at bounding box center [665, 677] width 789 height 35
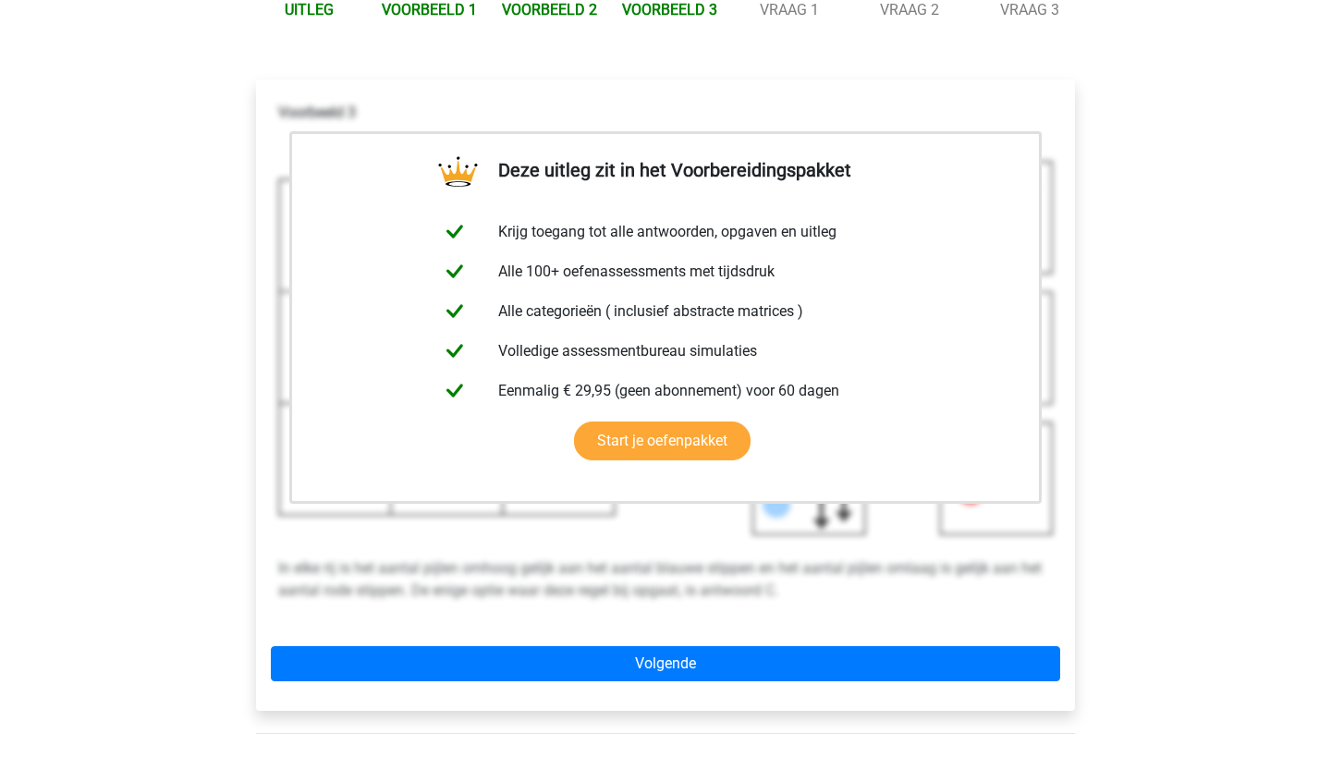
scroll to position [311, 0]
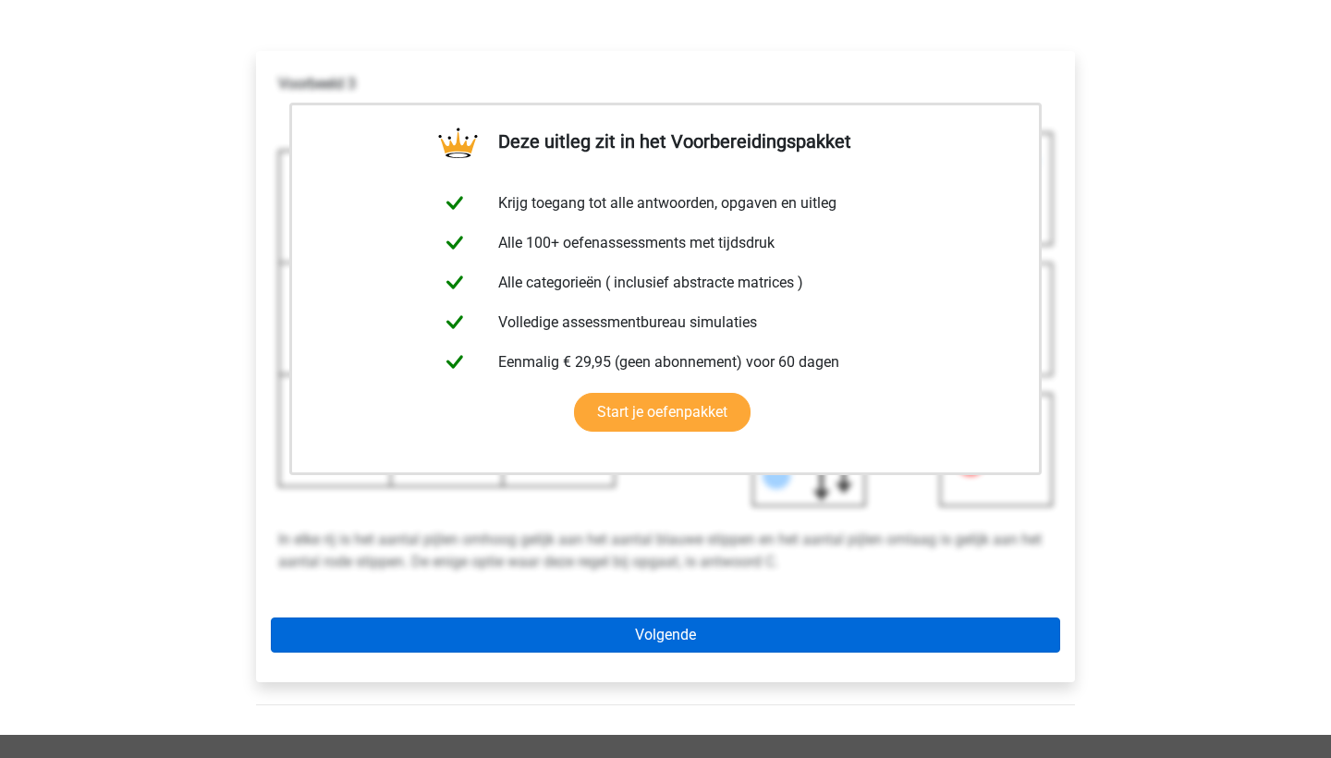
click at [540, 653] on link "Volgende" at bounding box center [665, 634] width 789 height 35
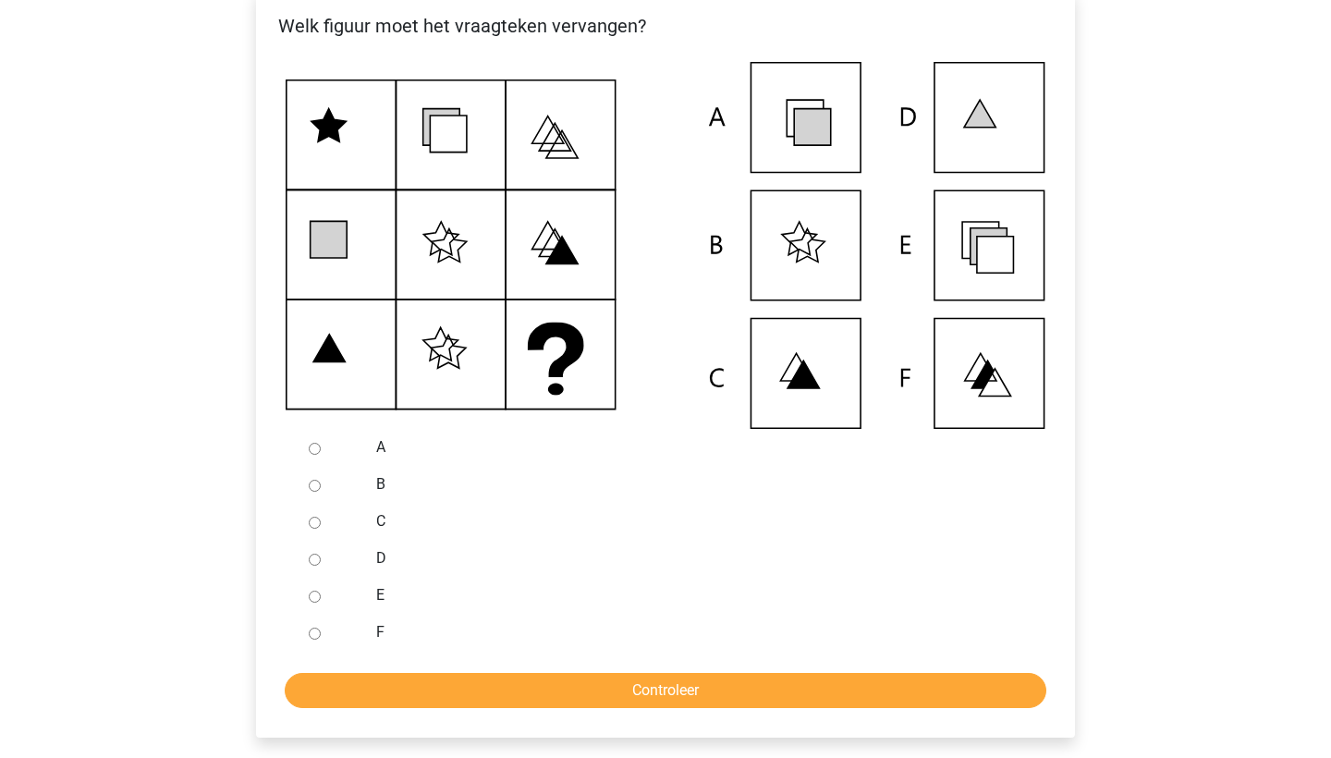
scroll to position [377, 0]
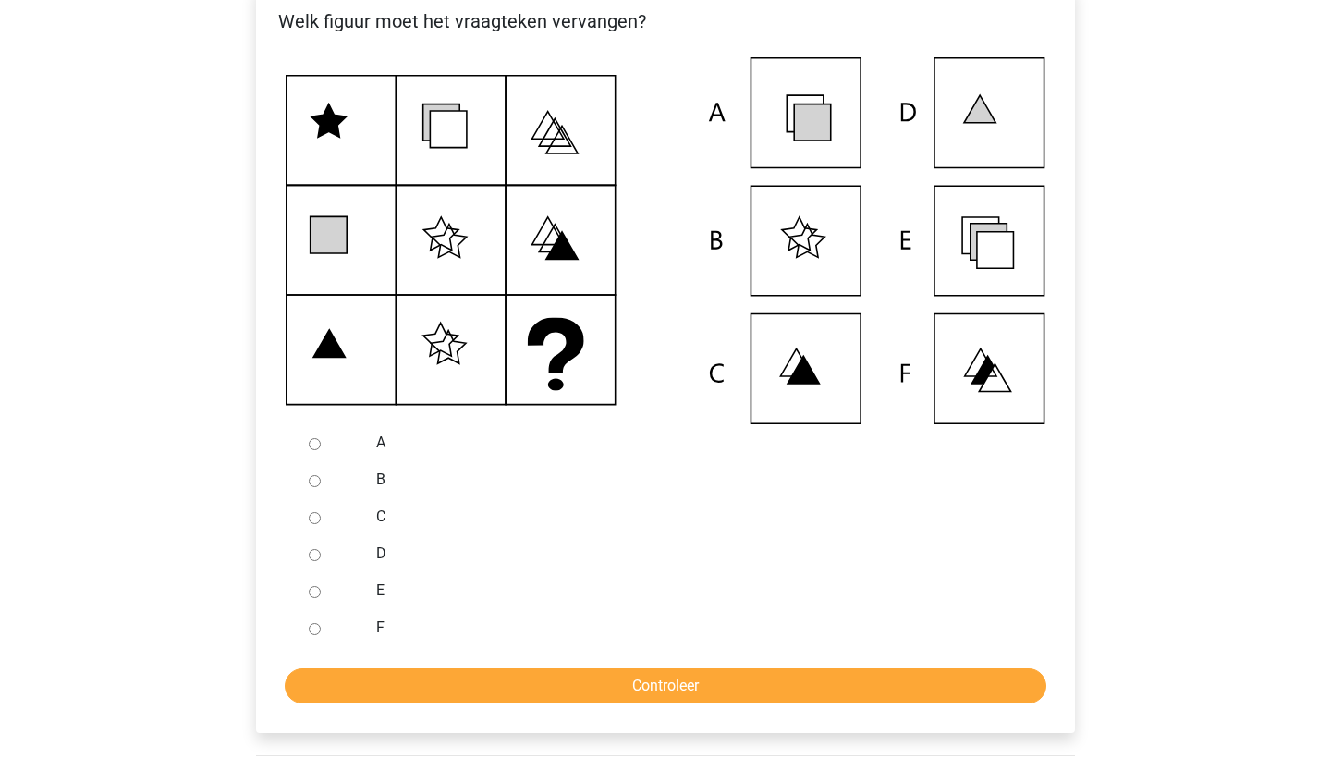
click at [314, 598] on input "E" at bounding box center [315, 592] width 12 height 12
radio input "true"
click at [373, 703] on input "Controleer" at bounding box center [666, 685] width 762 height 35
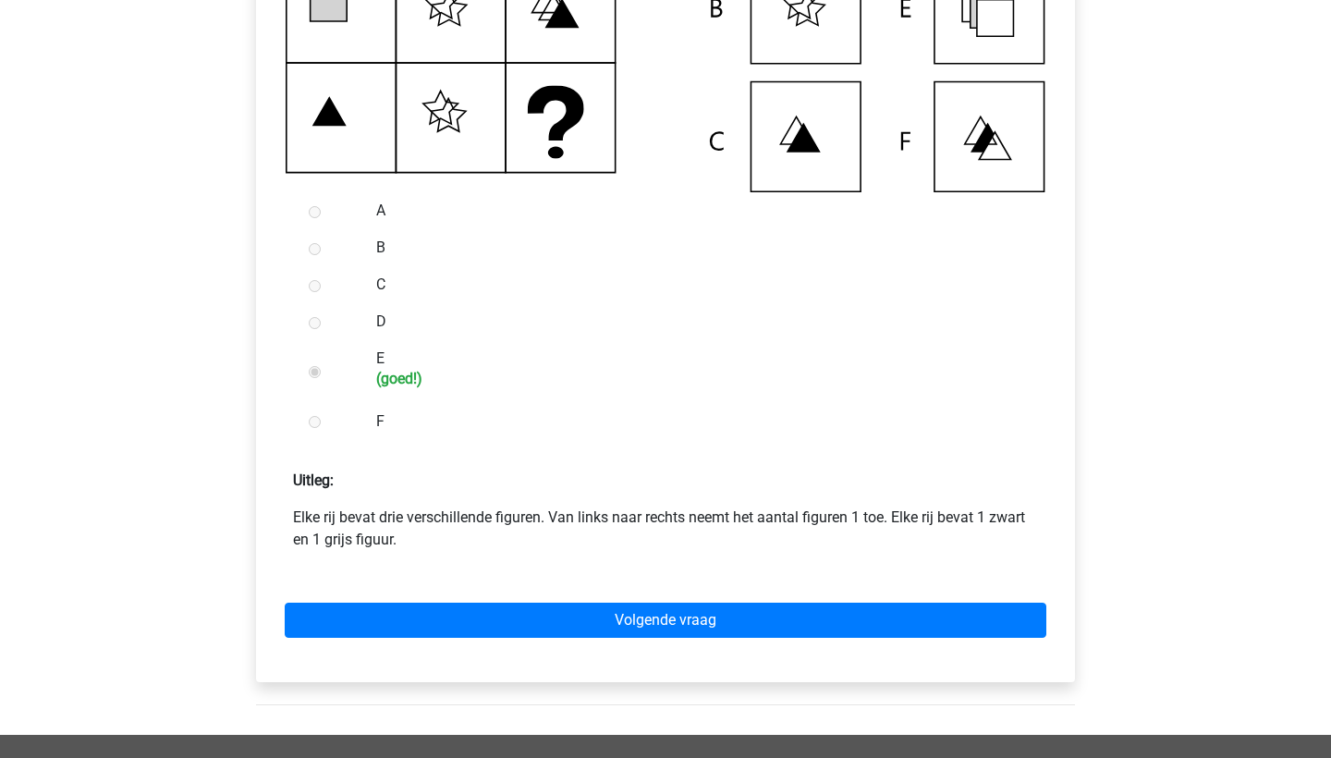
scroll to position [611, 0]
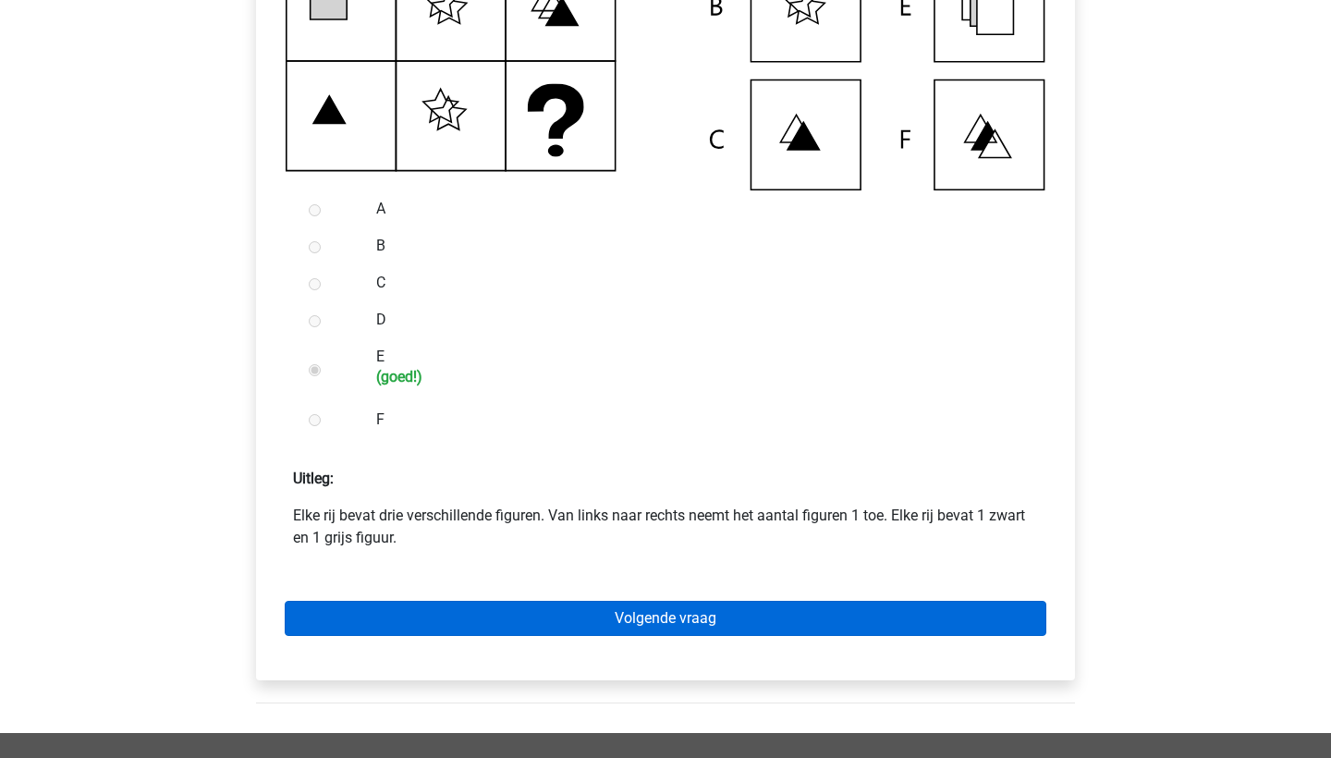
click at [429, 636] on link "Volgende vraag" at bounding box center [666, 618] width 762 height 35
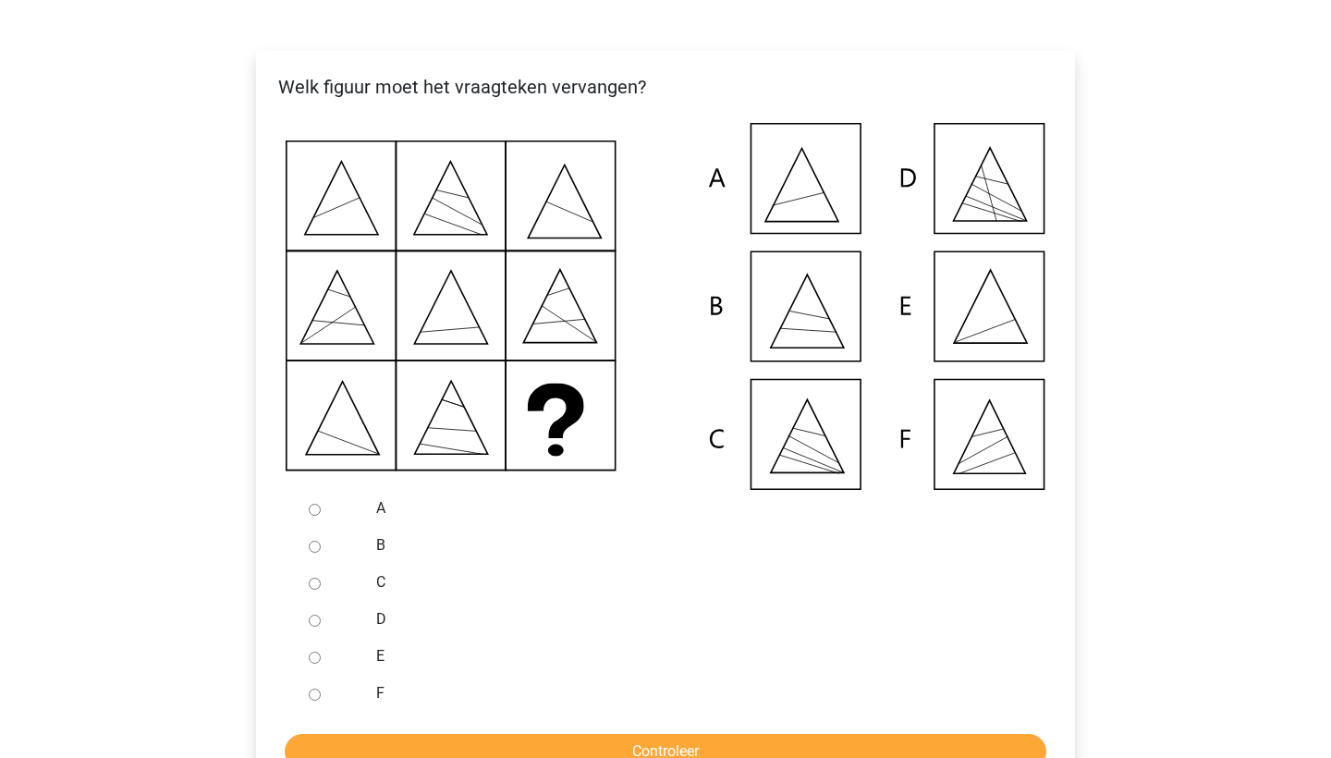
scroll to position [311, 0]
click at [312, 664] on input "E" at bounding box center [315, 658] width 12 height 12
radio input "true"
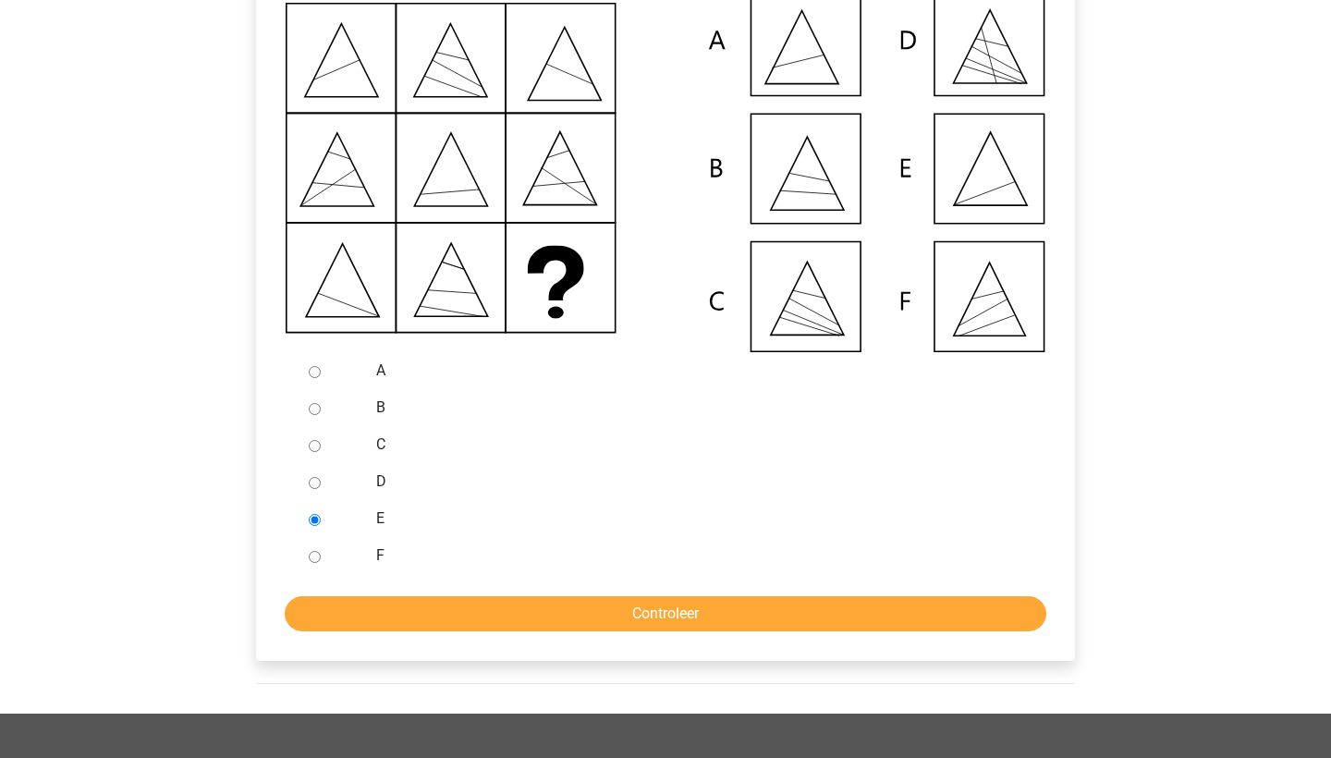
scroll to position [447, 0]
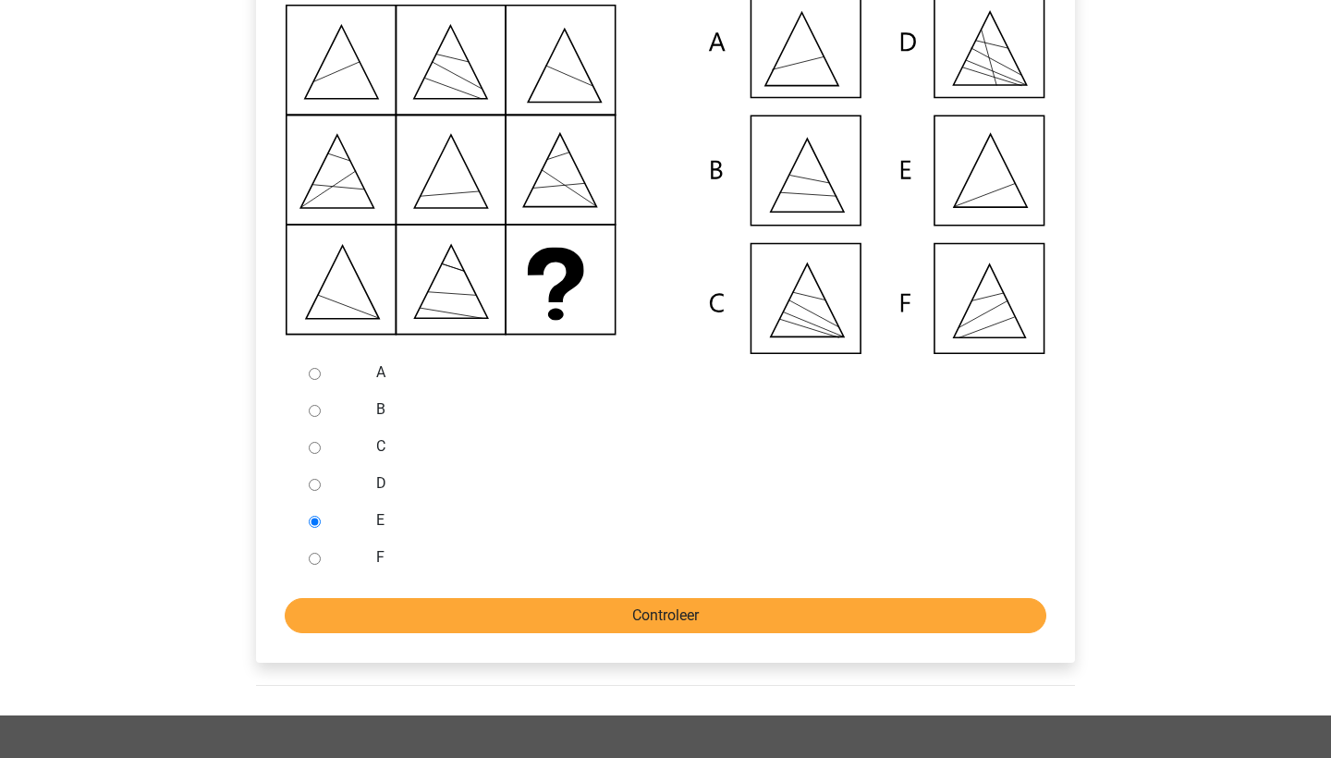
click at [342, 633] on input "Controleer" at bounding box center [666, 615] width 762 height 35
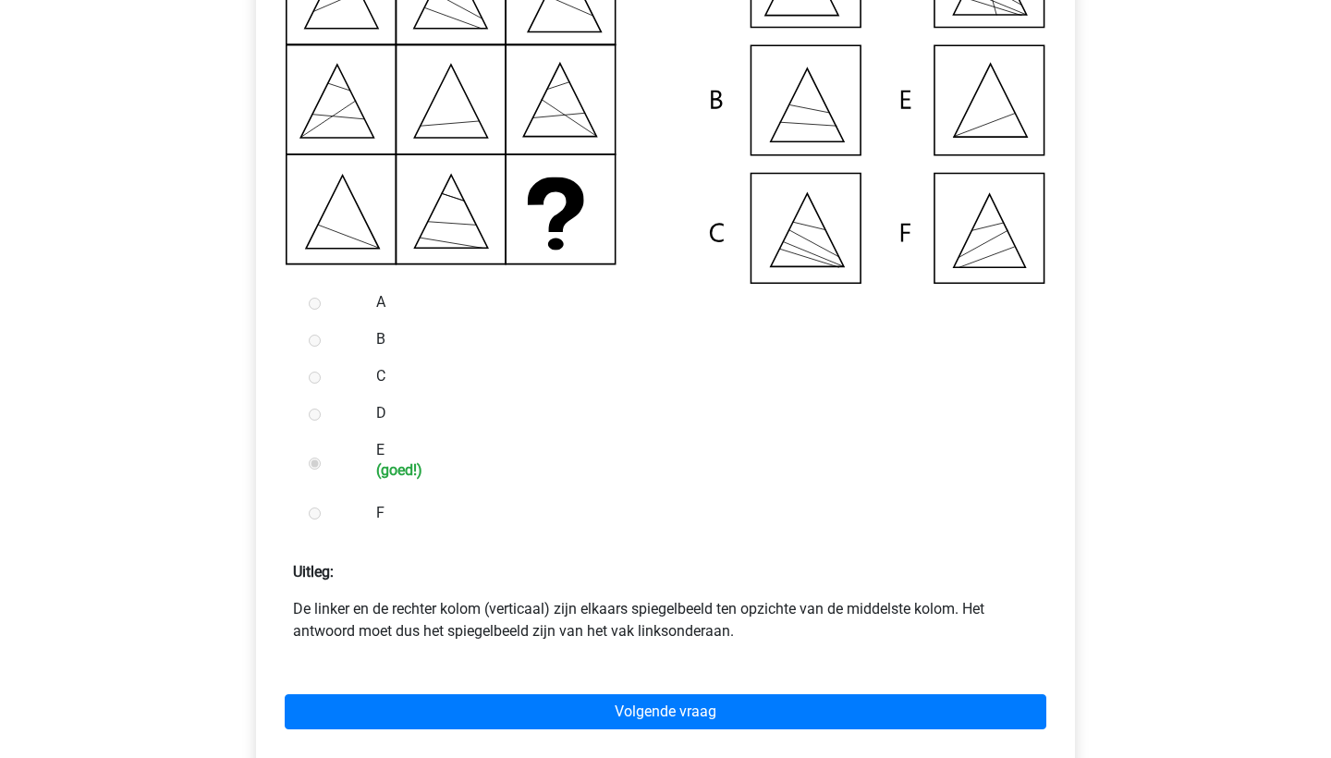
scroll to position [522, 0]
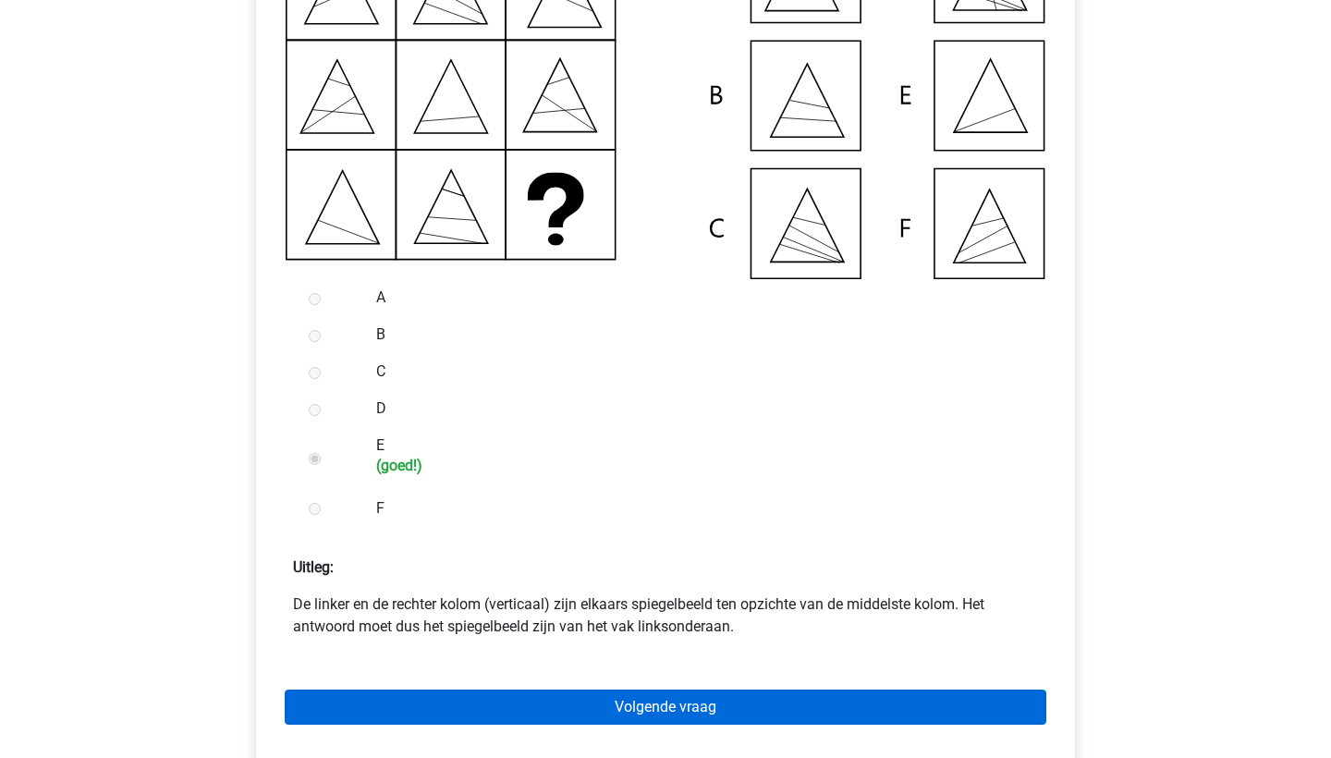
click at [494, 725] on link "Volgende vraag" at bounding box center [666, 706] width 762 height 35
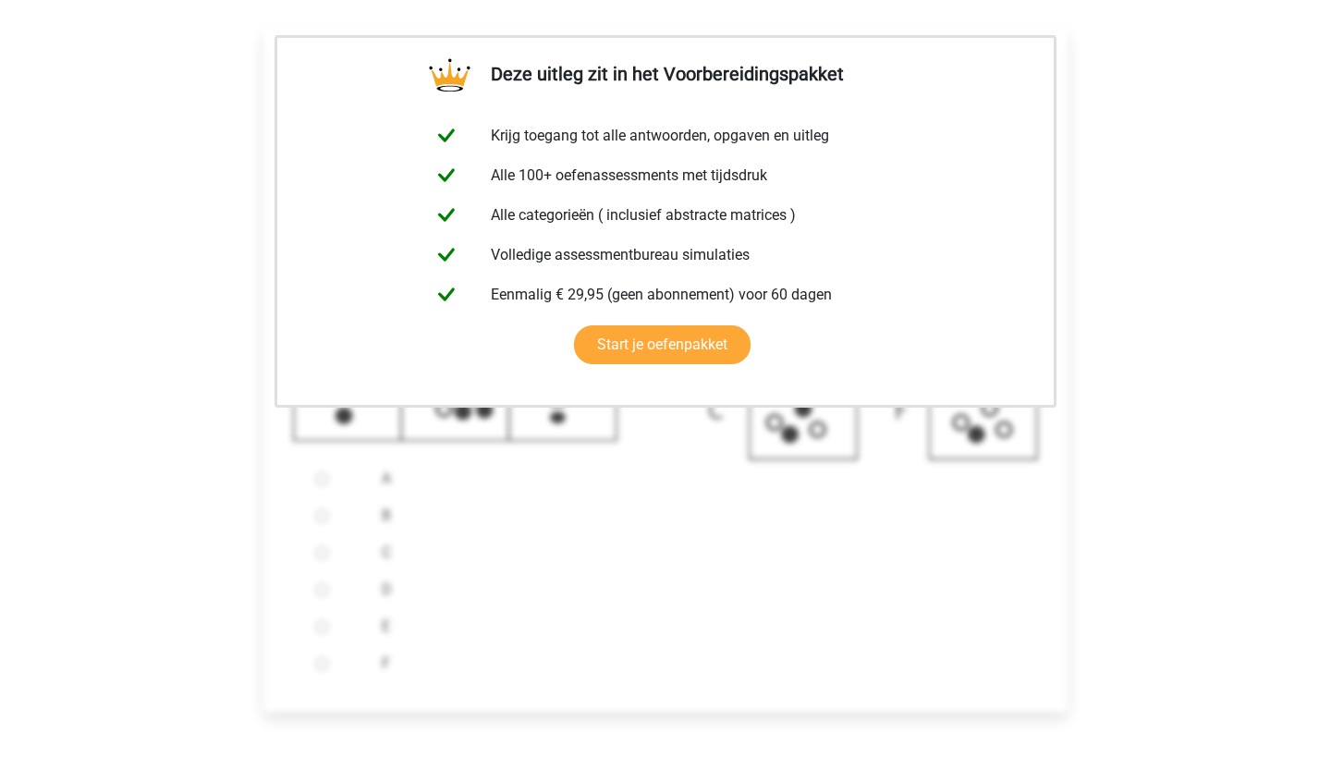
scroll to position [492, 0]
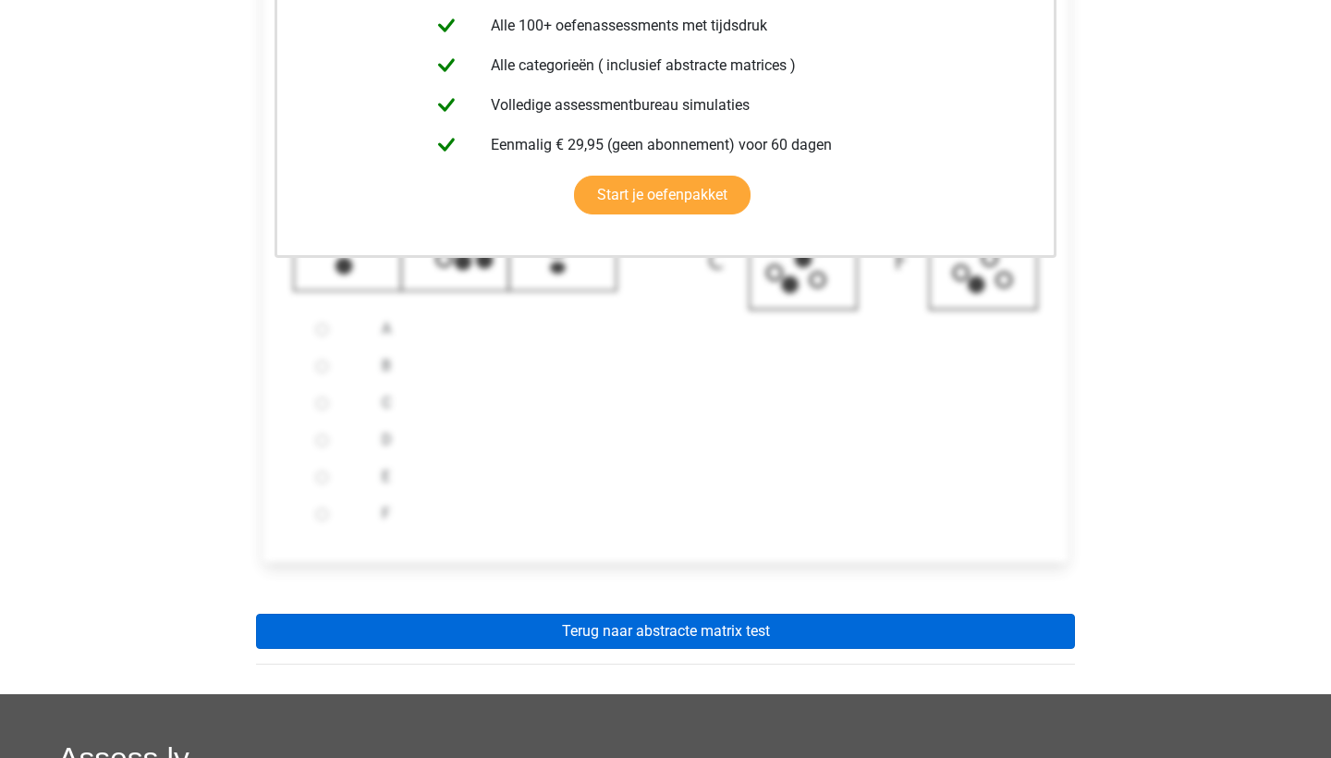
click at [512, 649] on link "Terug naar abstracte matrix test" at bounding box center [665, 631] width 819 height 35
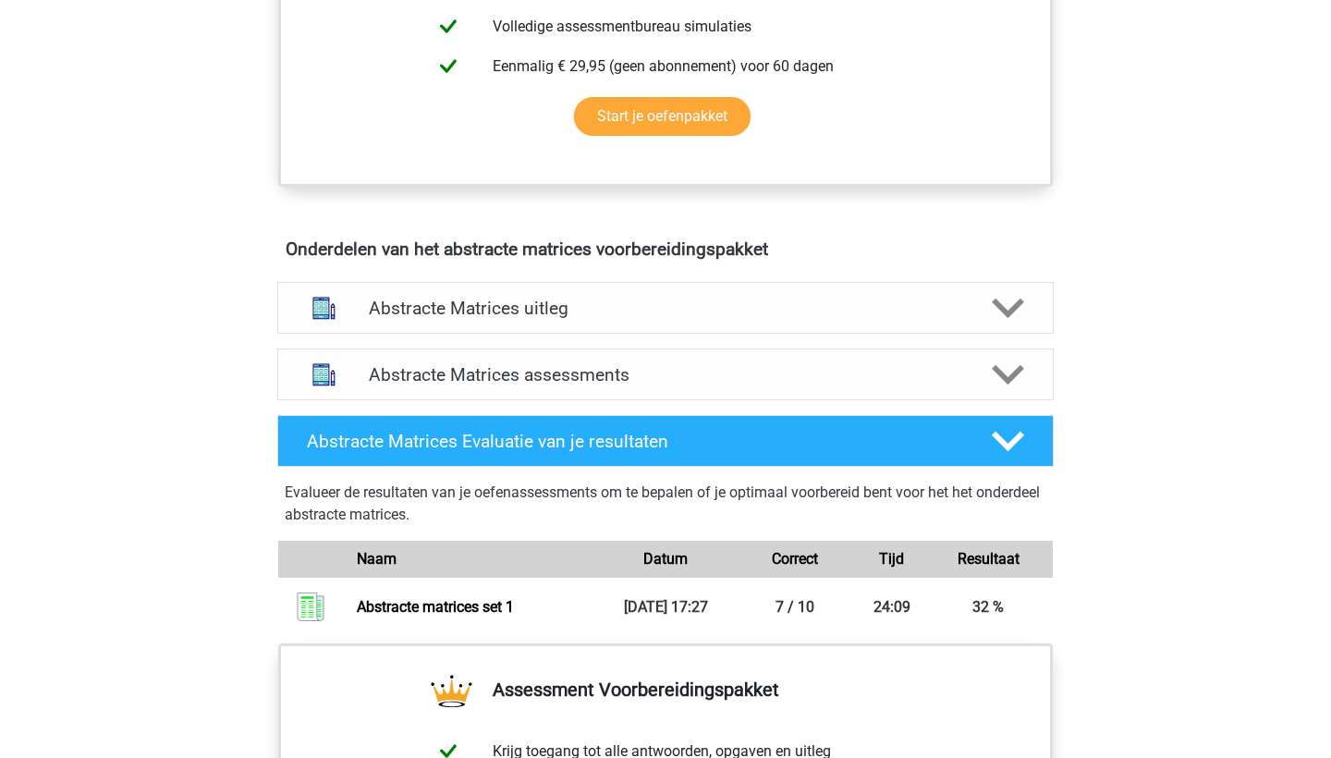
scroll to position [924, 0]
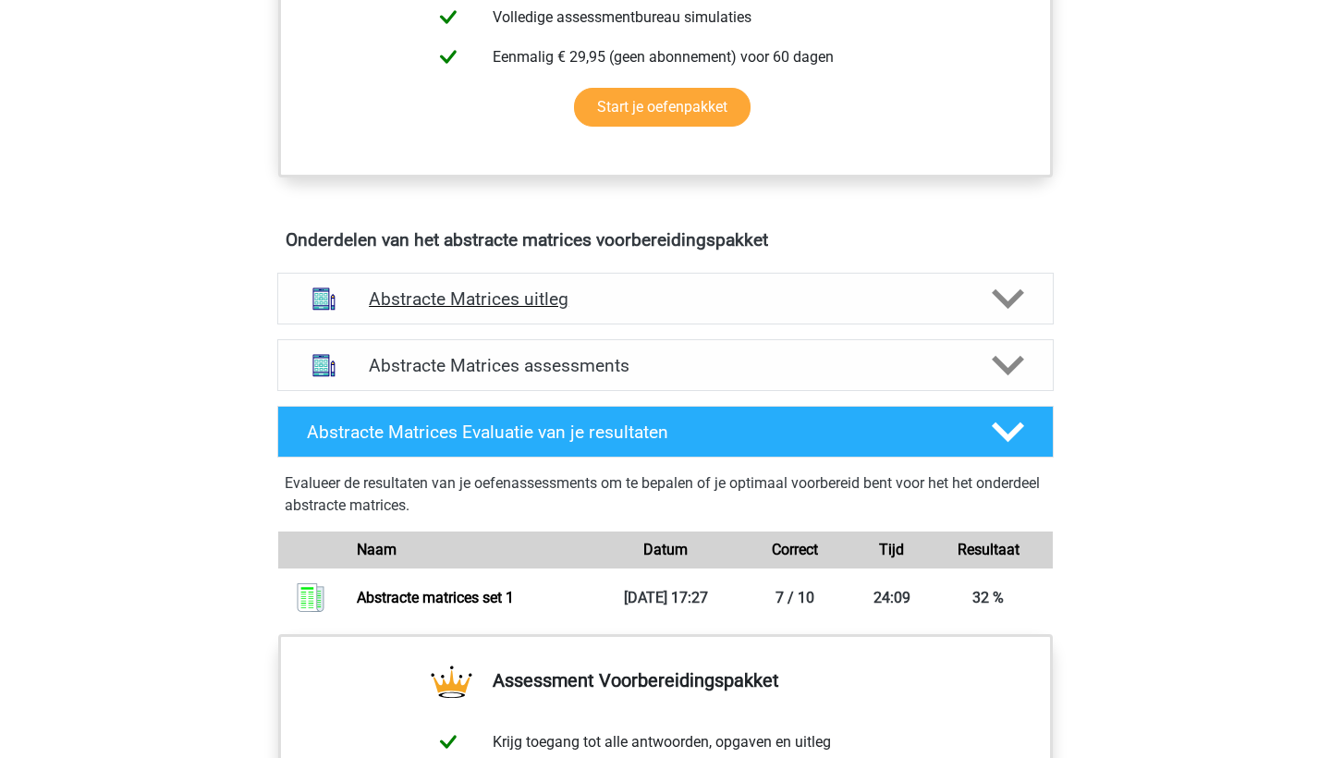
click at [513, 308] on h4 "Abstracte Matrices uitleg" at bounding box center [665, 298] width 593 height 21
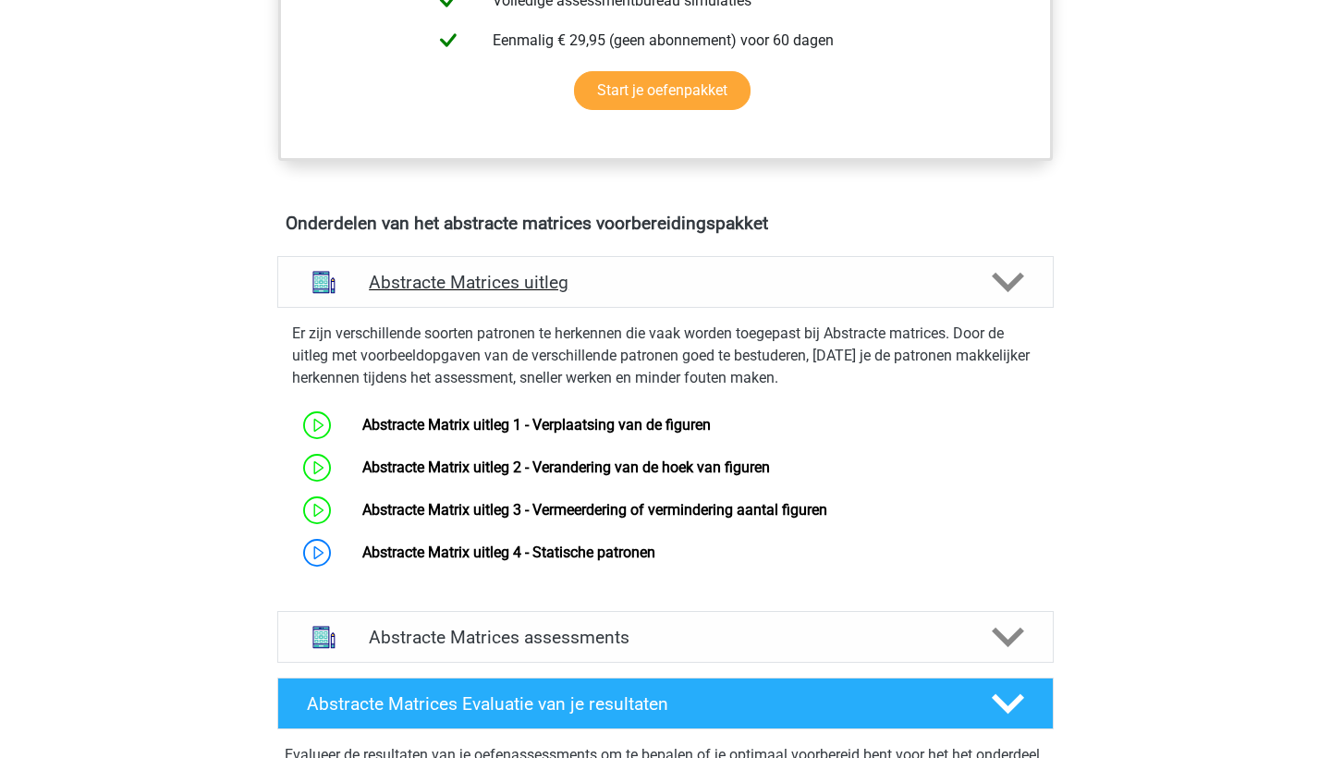
scroll to position [946, 0]
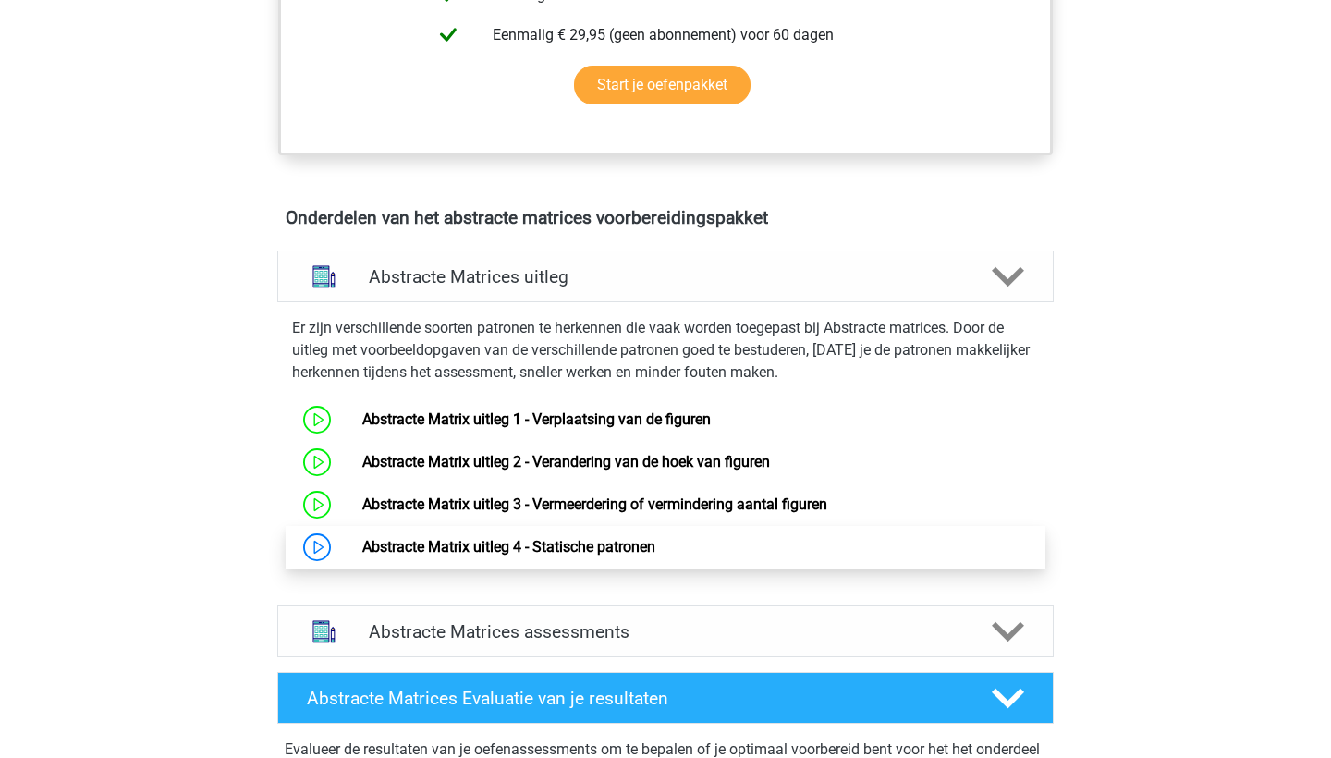
click at [523, 538] on link "Abstracte Matrix uitleg 4 - Statische patronen" at bounding box center [508, 547] width 293 height 18
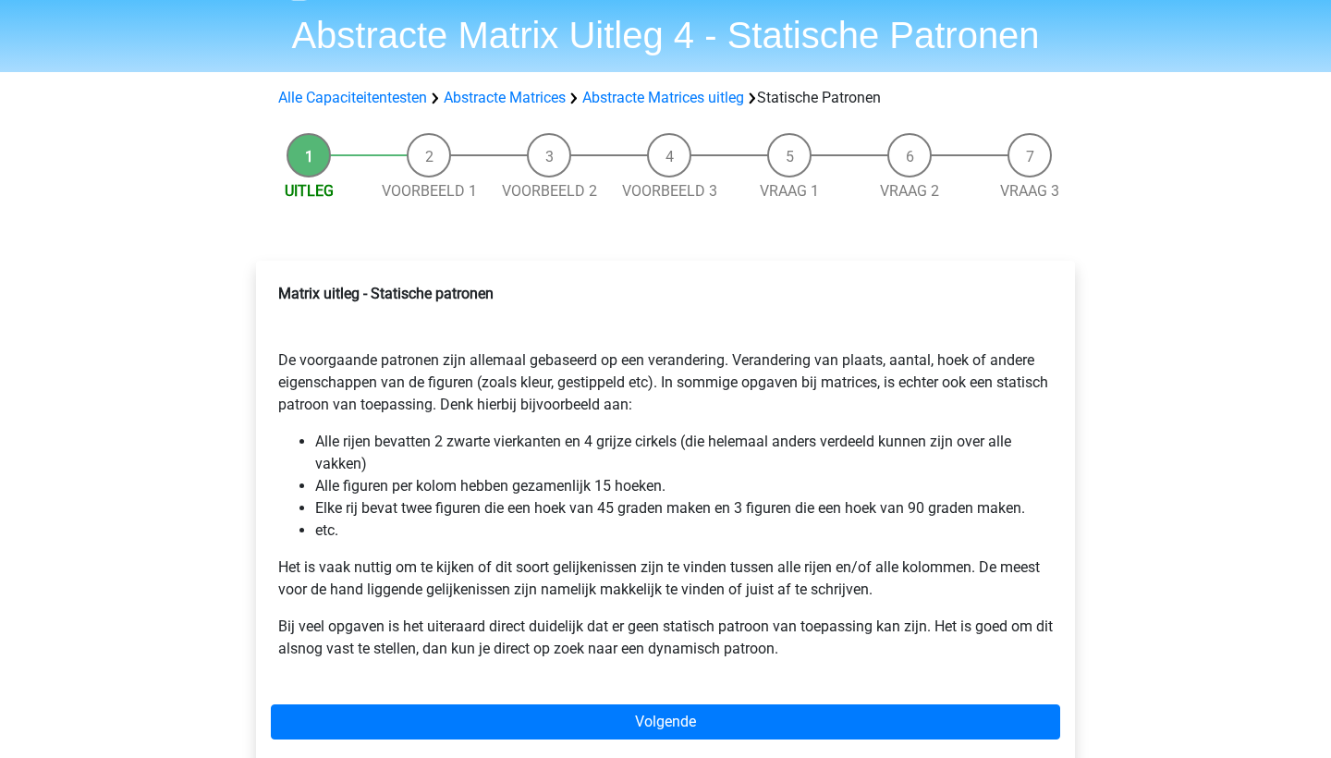
scroll to position [58, 0]
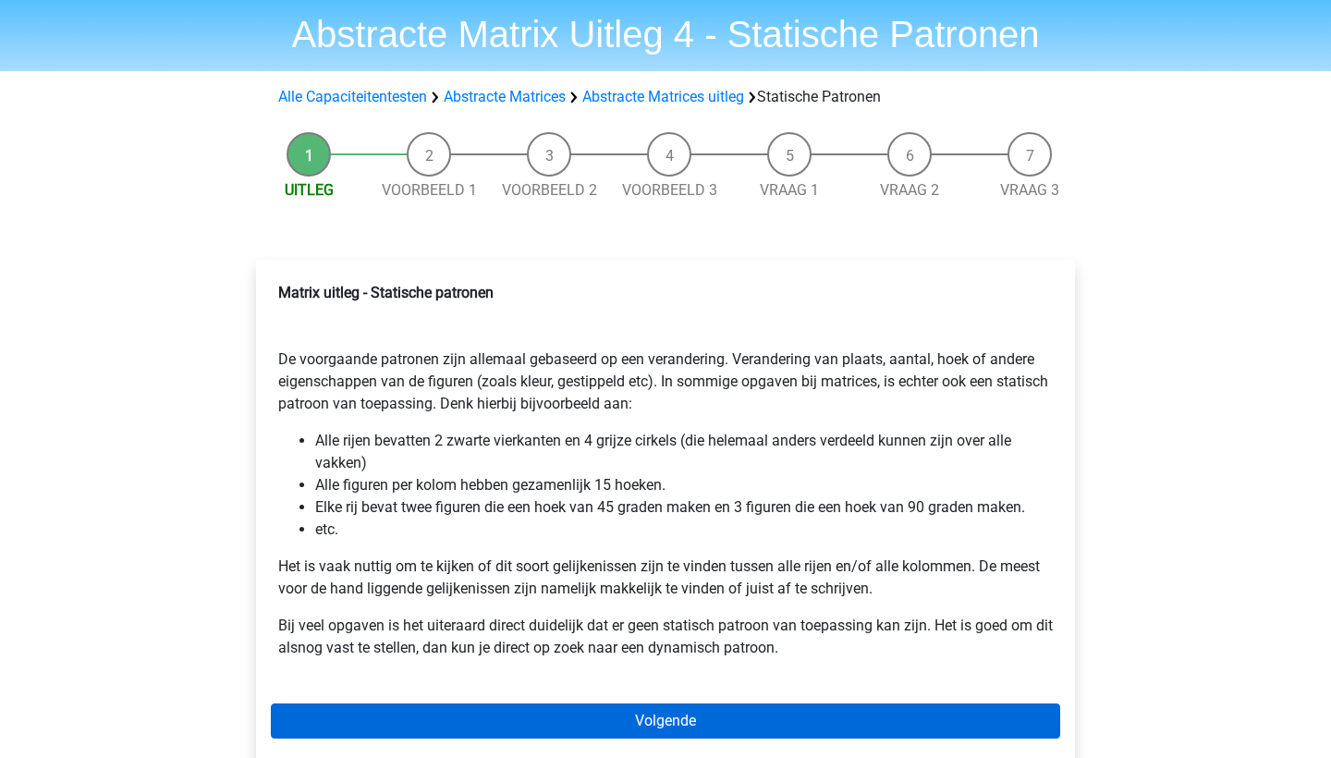
click at [581, 711] on link "Volgende" at bounding box center [665, 720] width 789 height 35
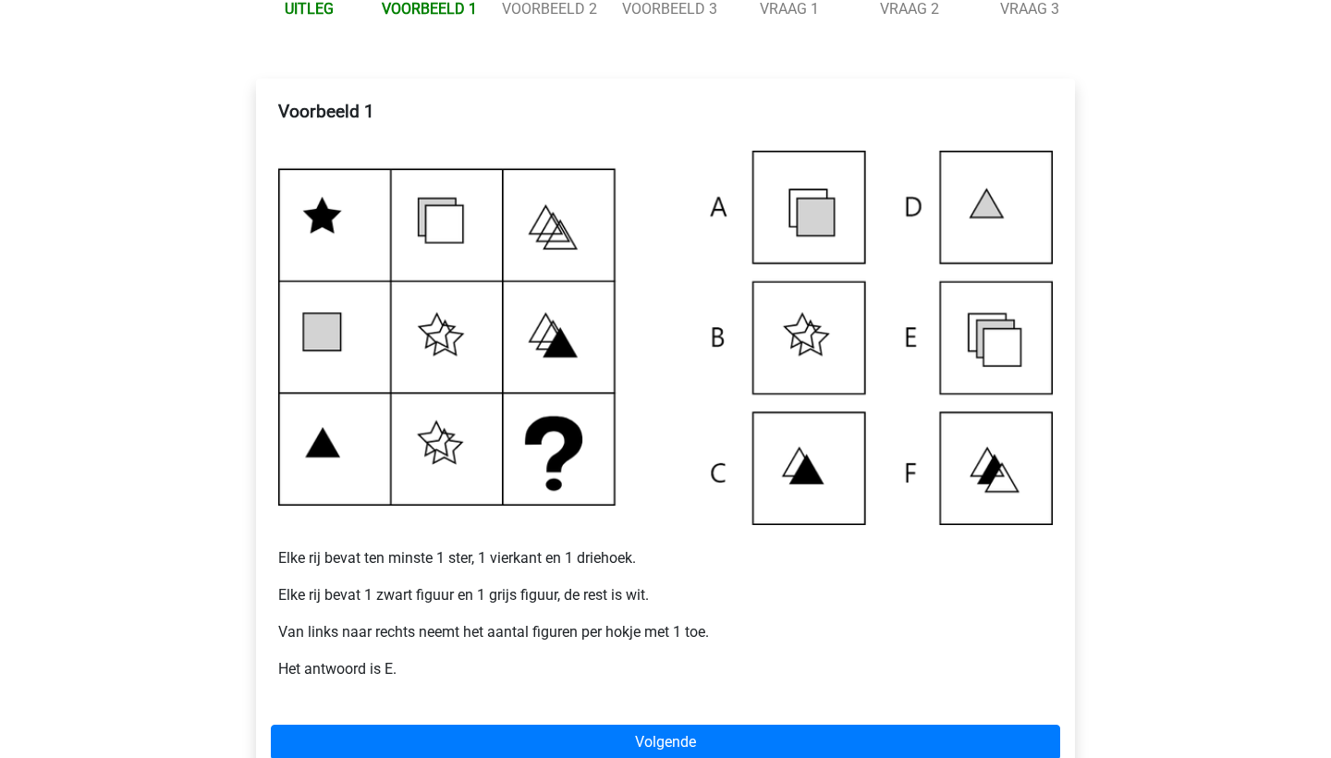
scroll to position [238, 0]
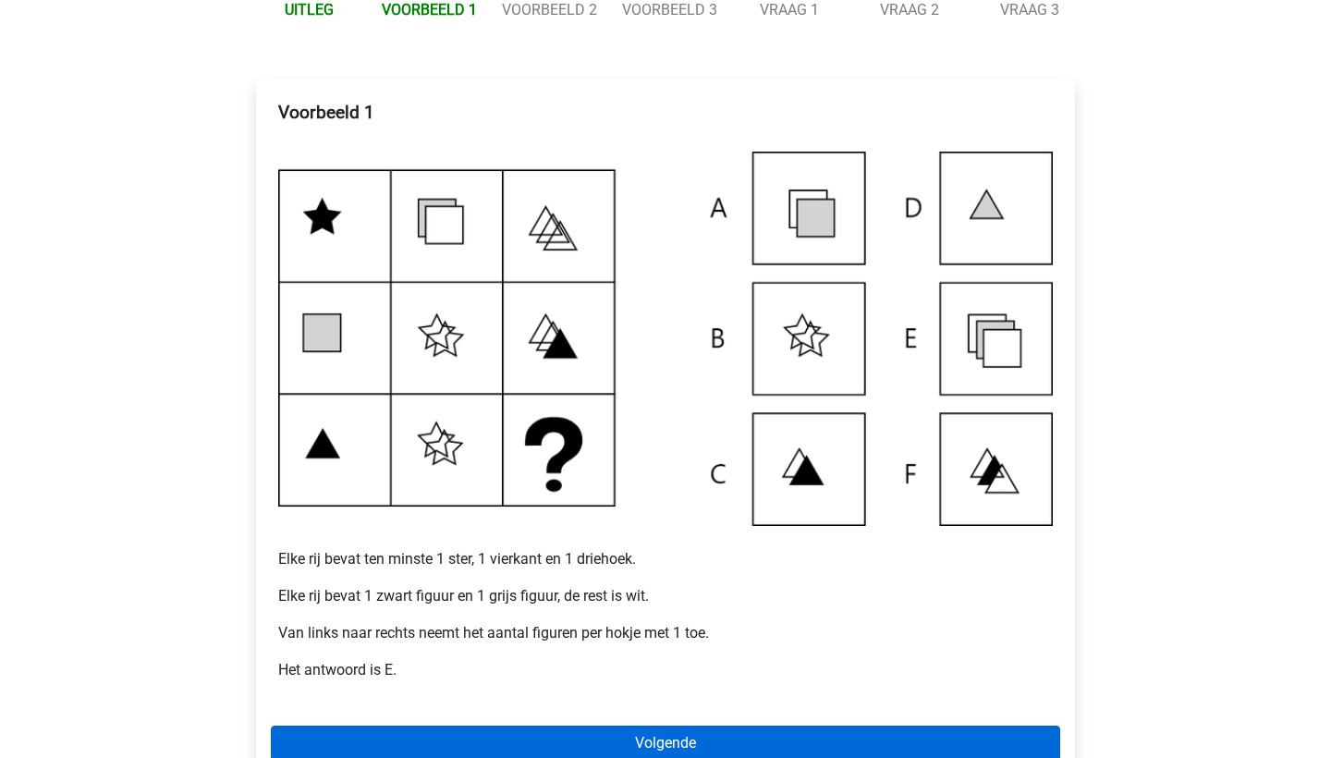
click at [590, 731] on link "Volgende" at bounding box center [665, 743] width 789 height 35
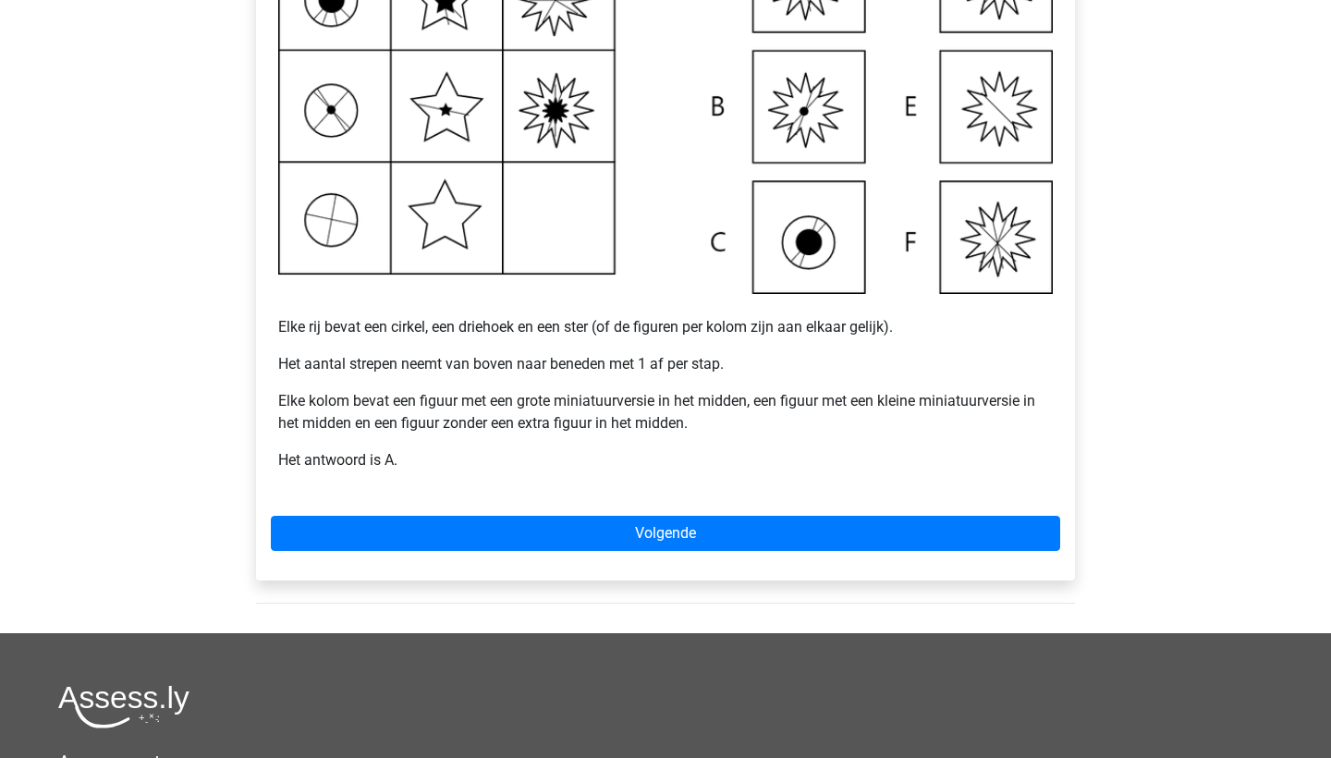
scroll to position [487, 0]
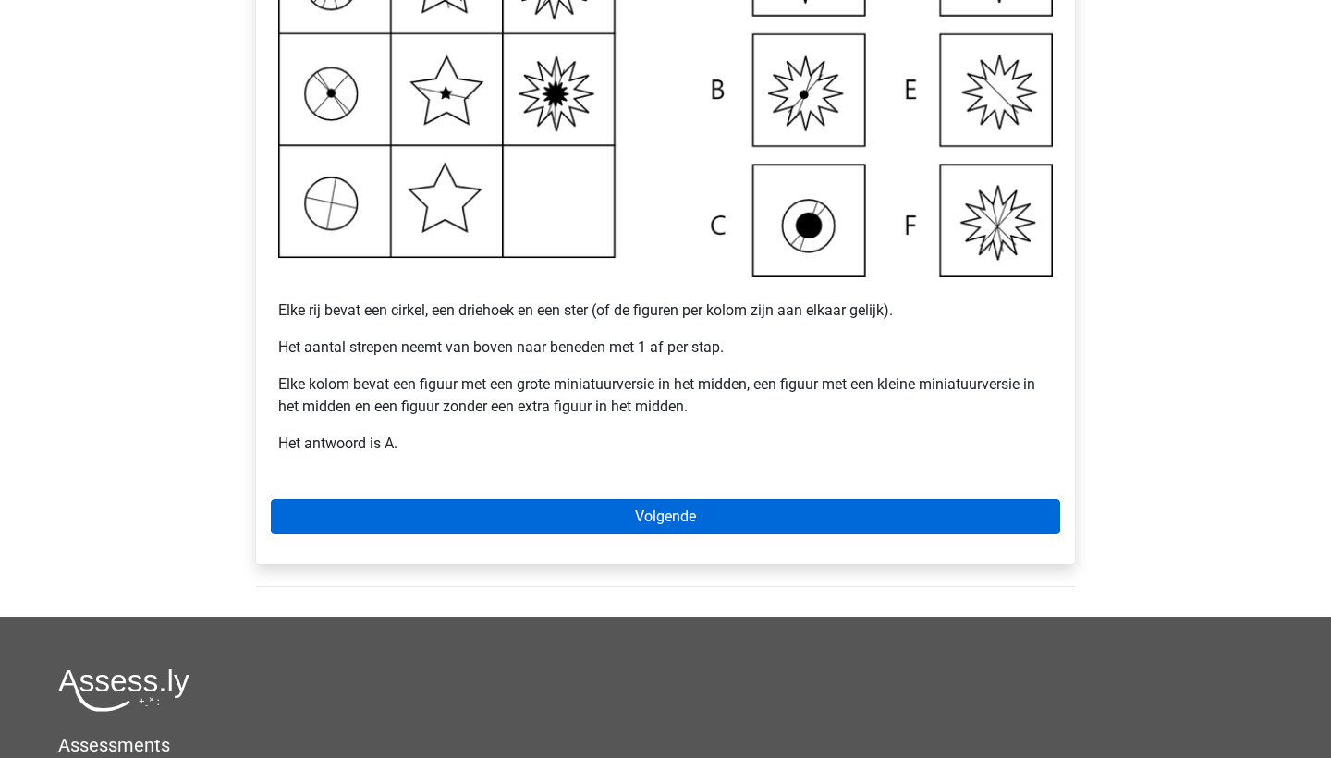
click at [600, 504] on link "Volgende" at bounding box center [665, 516] width 789 height 35
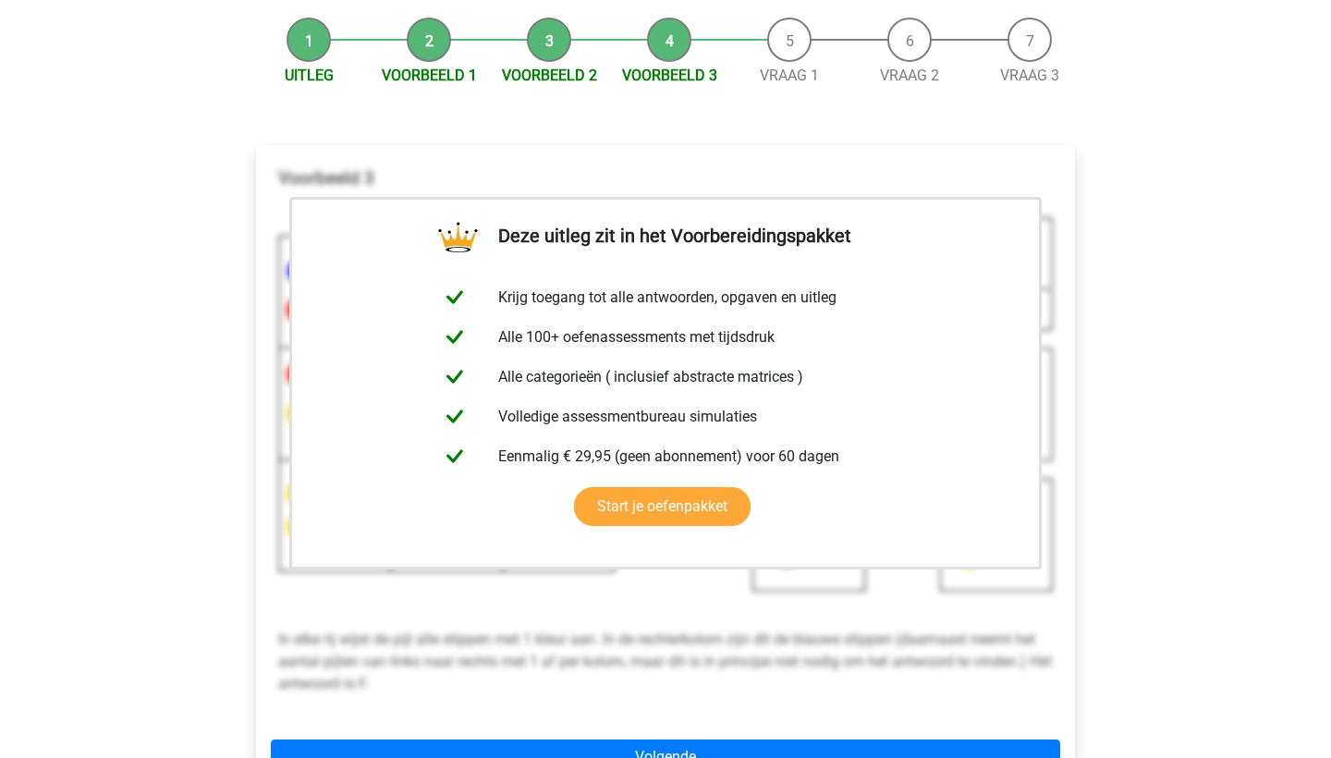
scroll to position [291, 0]
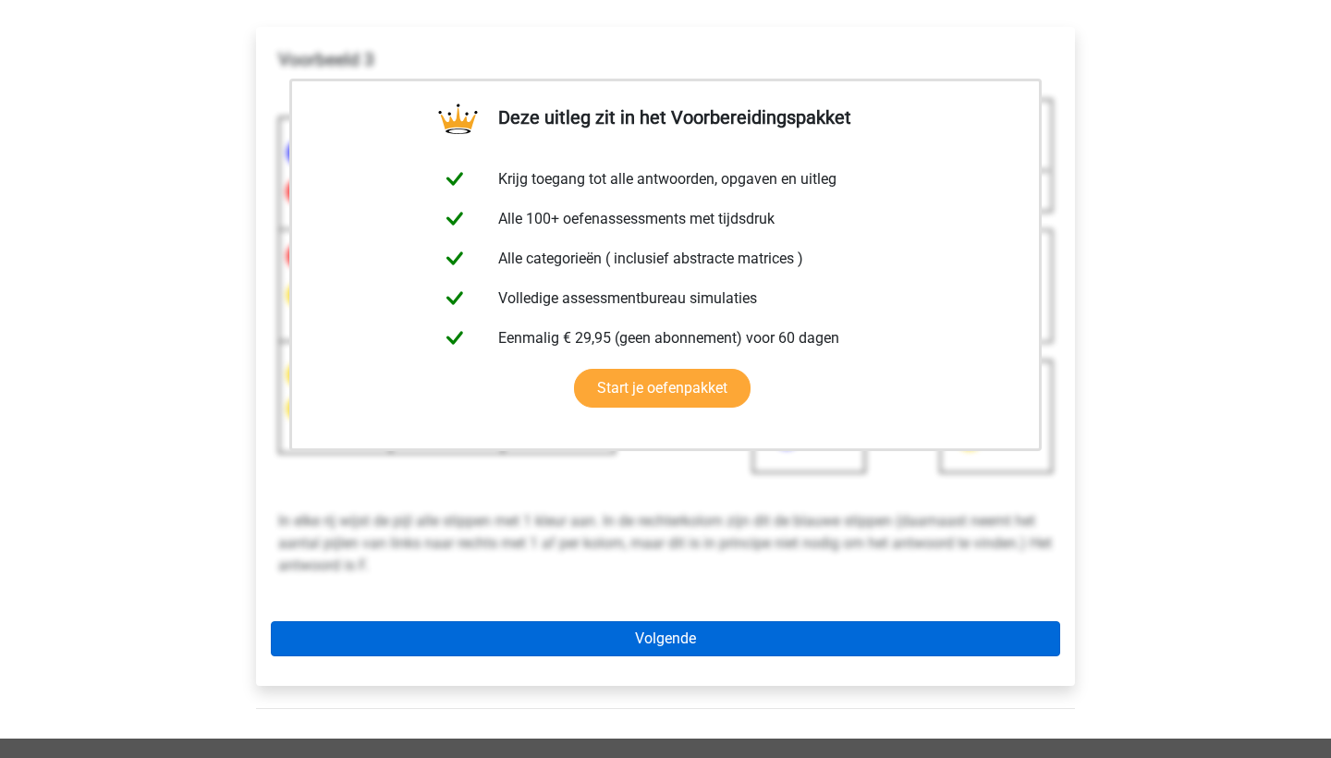
click at [608, 631] on link "Volgende" at bounding box center [665, 638] width 789 height 35
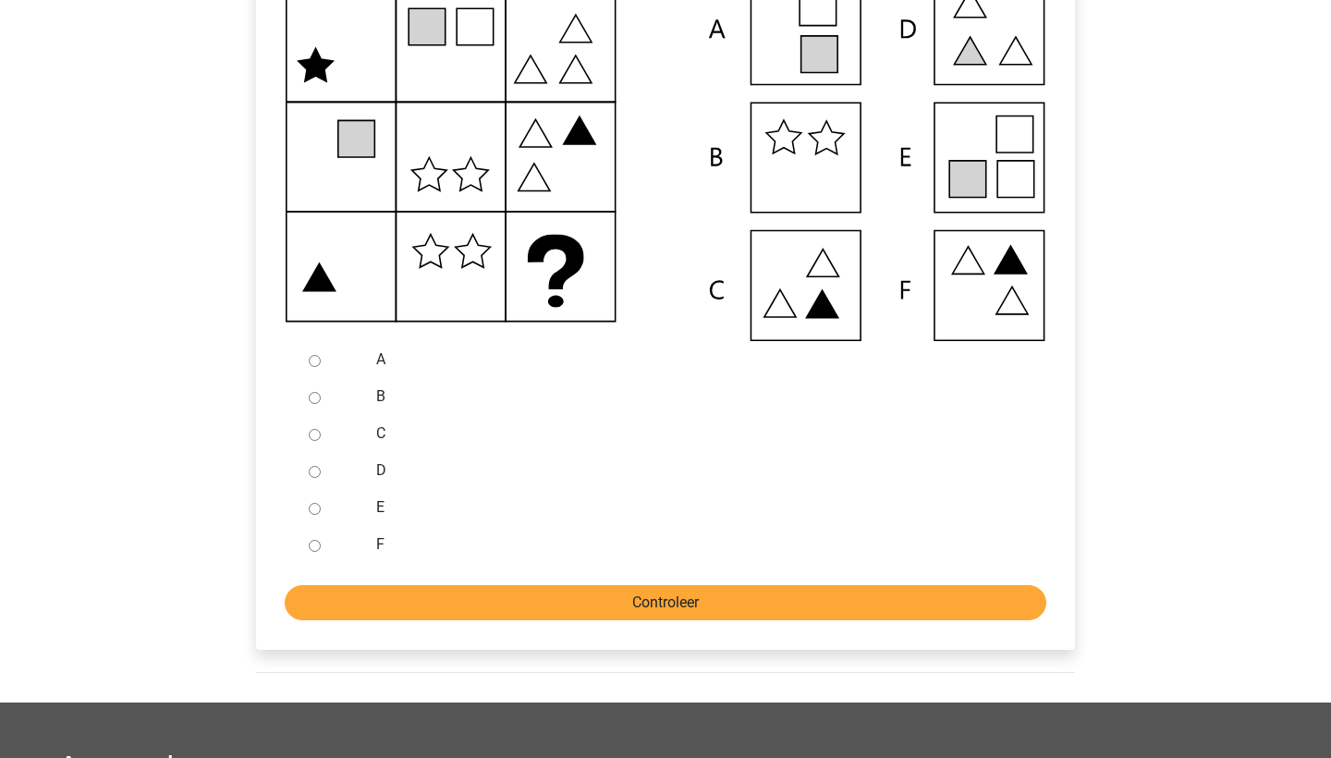
scroll to position [416, 0]
click at [309, 508] on input "E" at bounding box center [315, 509] width 12 height 12
radio input "true"
click at [400, 601] on input "Controleer" at bounding box center [666, 602] width 762 height 35
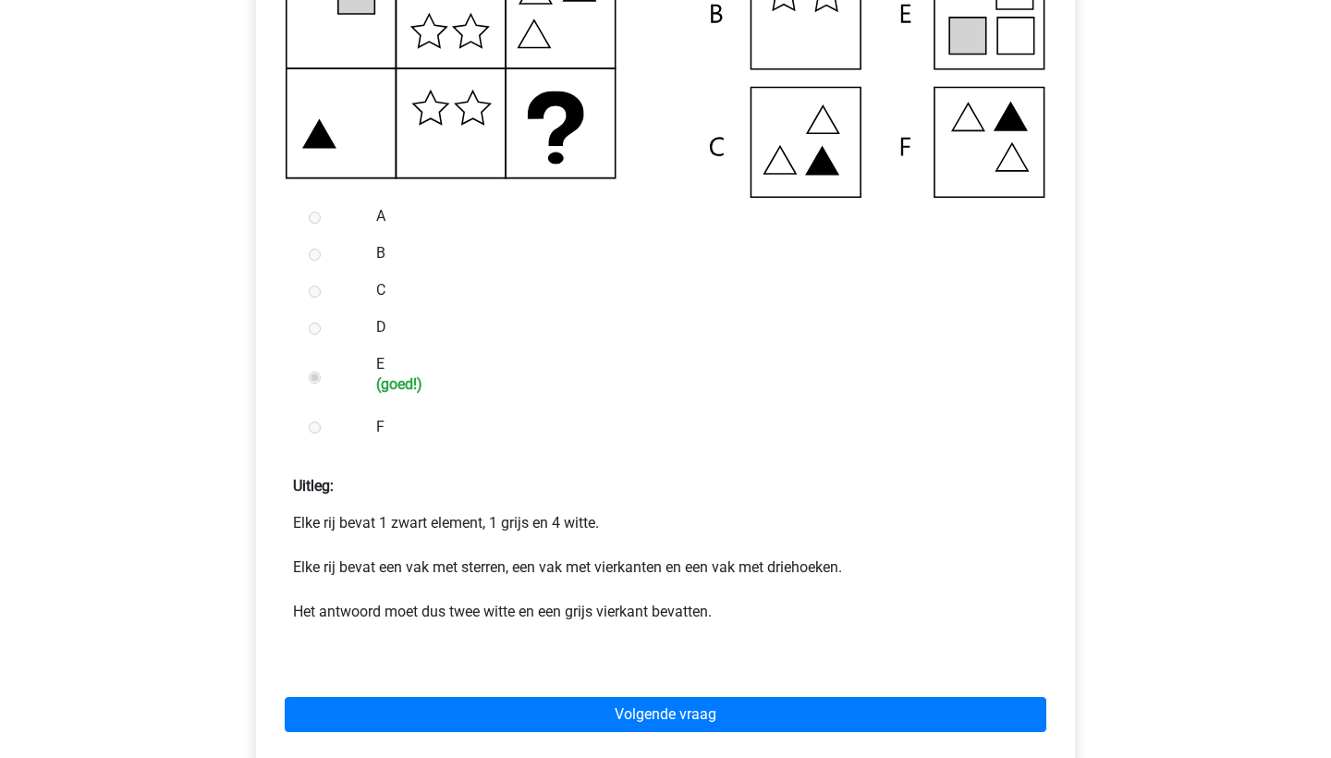
scroll to position [558, 0]
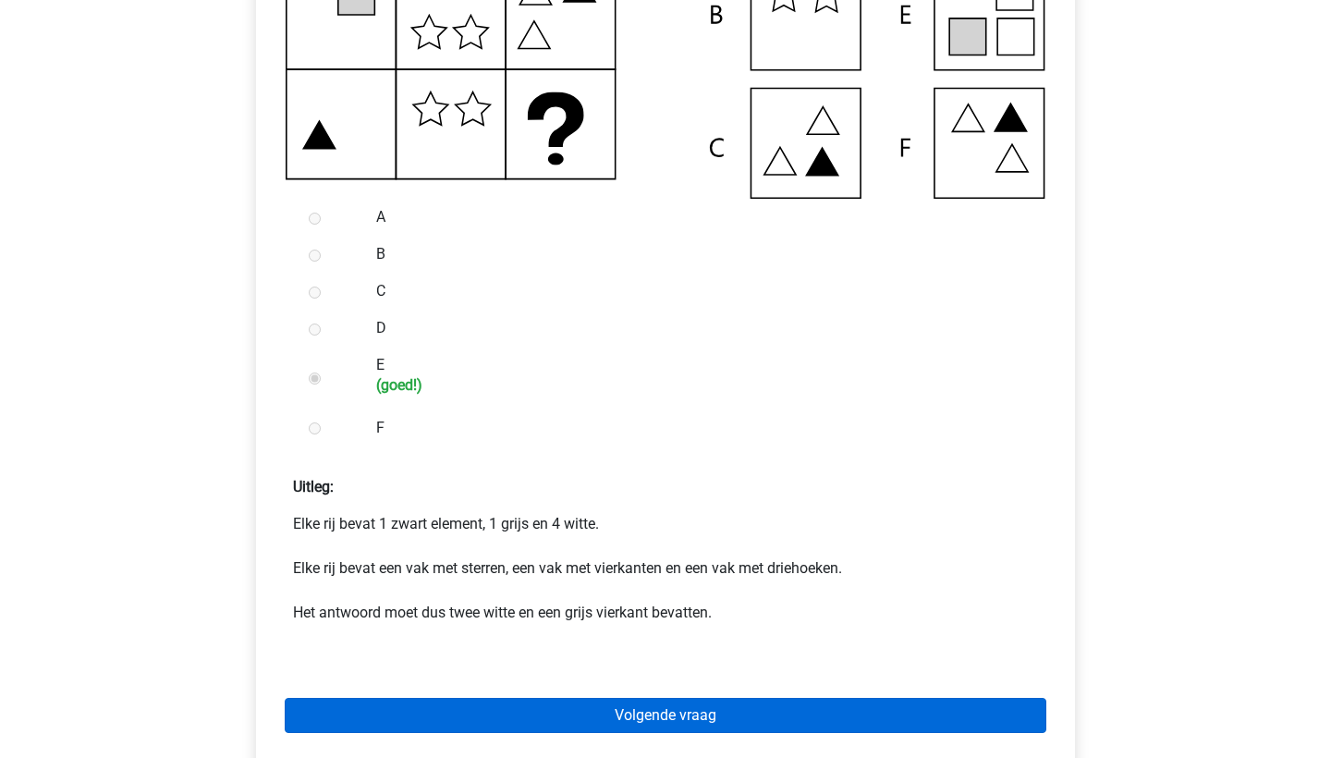
click at [487, 702] on link "Volgende vraag" at bounding box center [666, 715] width 762 height 35
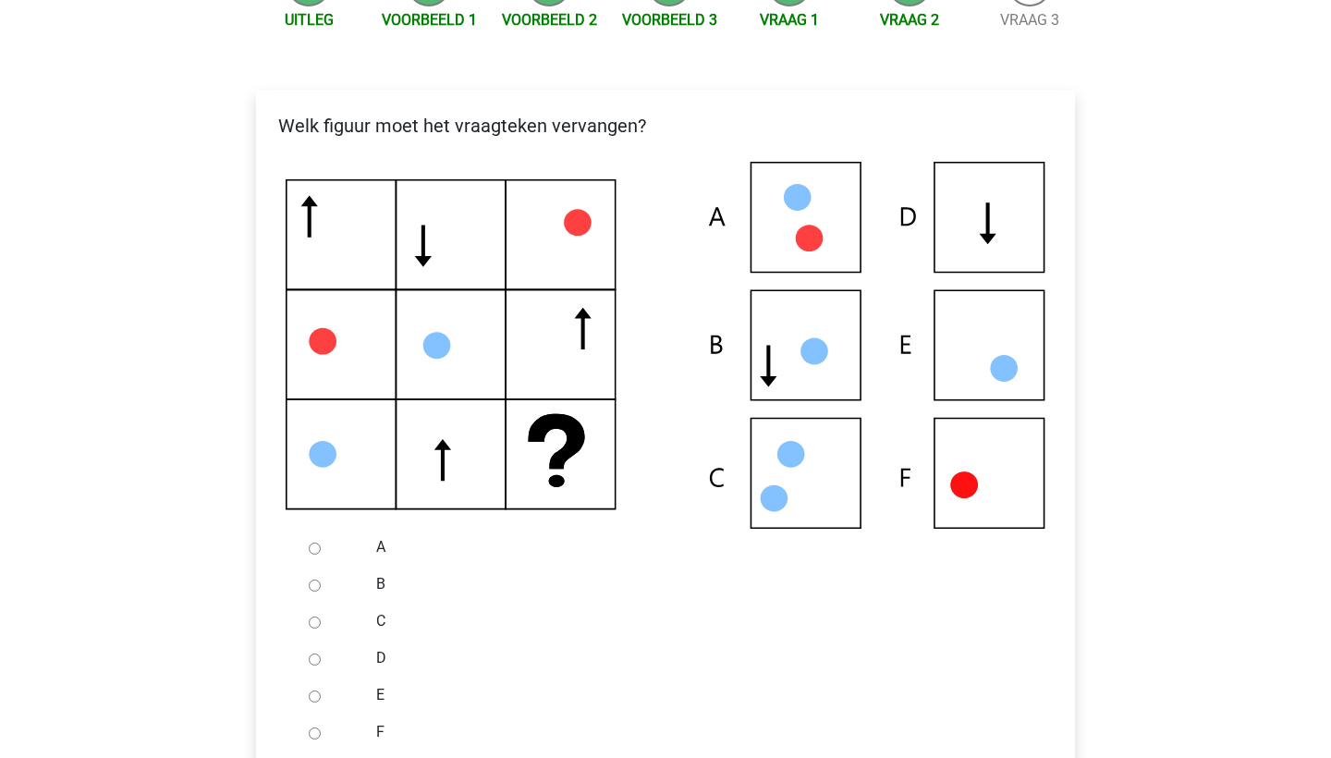
scroll to position [231, 0]
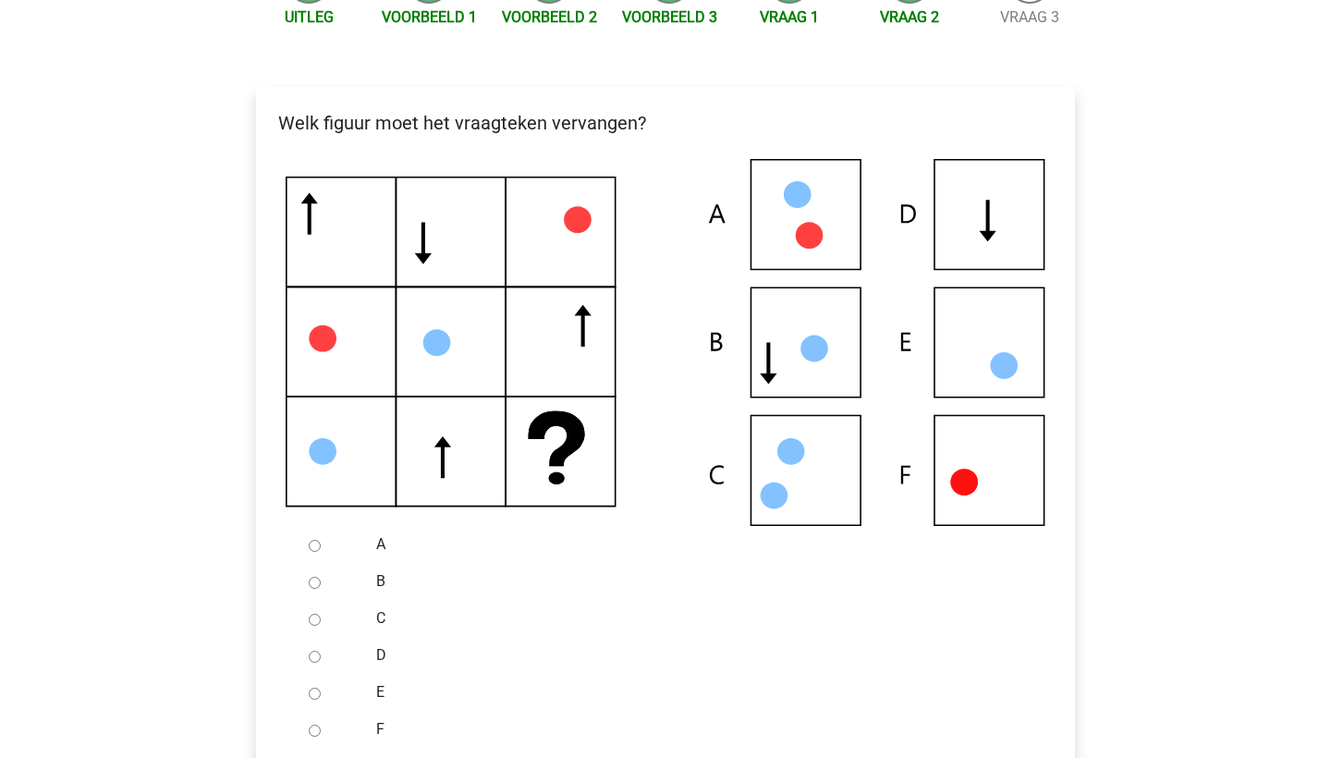
click at [312, 657] on input "D" at bounding box center [315, 657] width 12 height 12
radio input "true"
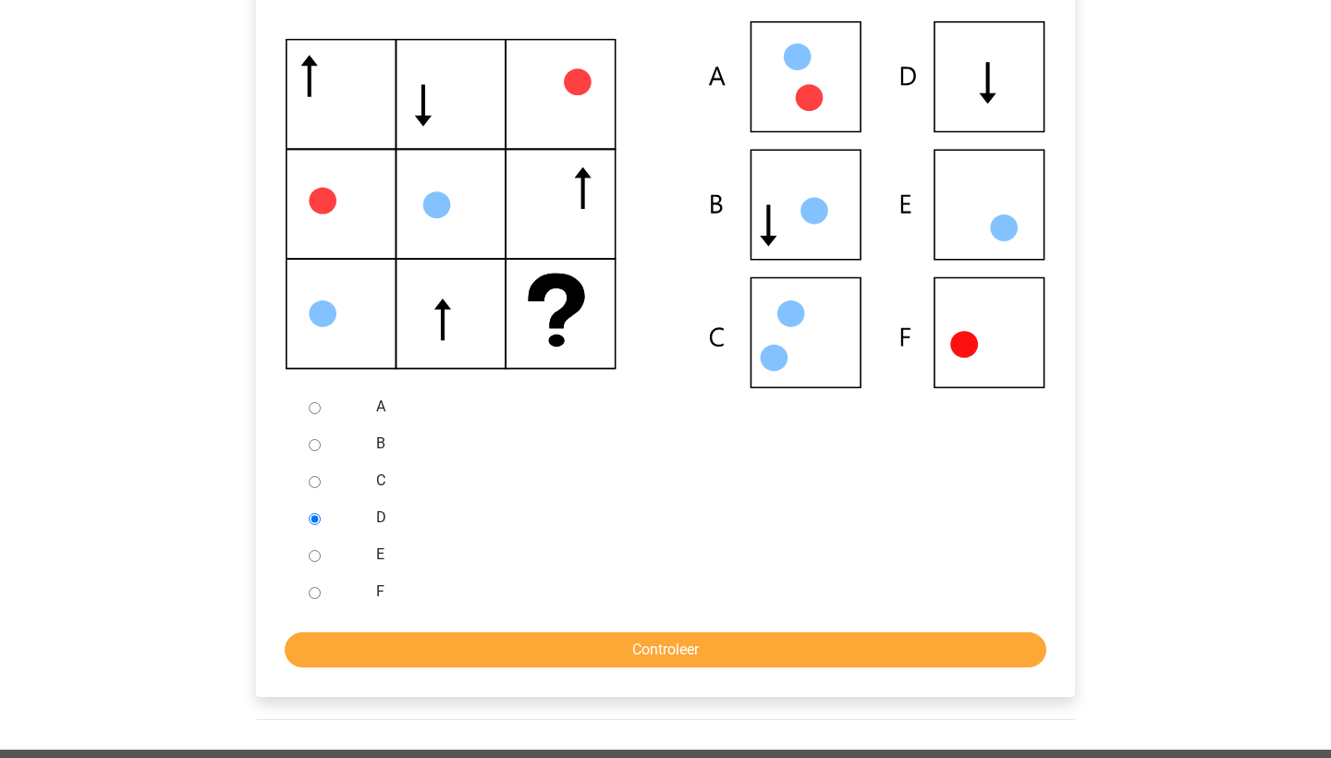
scroll to position [370, 0]
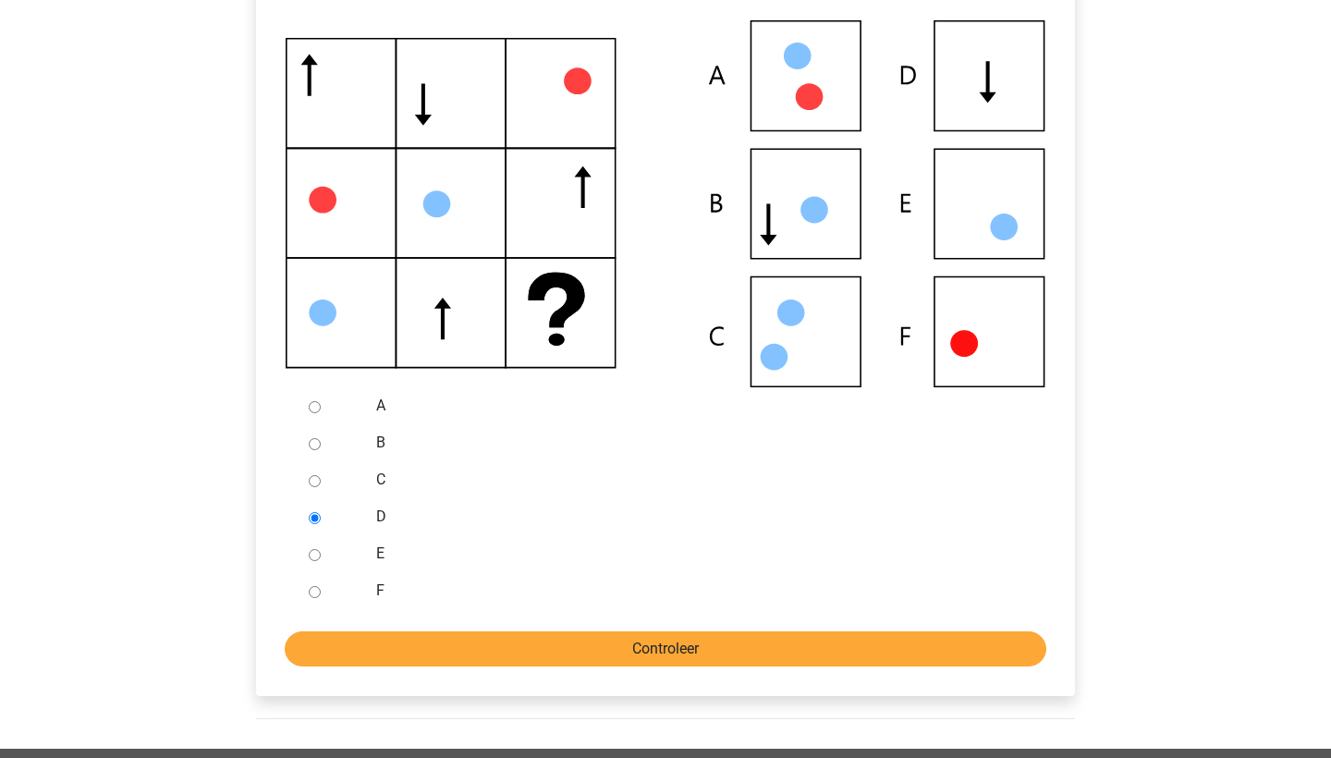
click at [341, 650] on input "Controleer" at bounding box center [666, 648] width 762 height 35
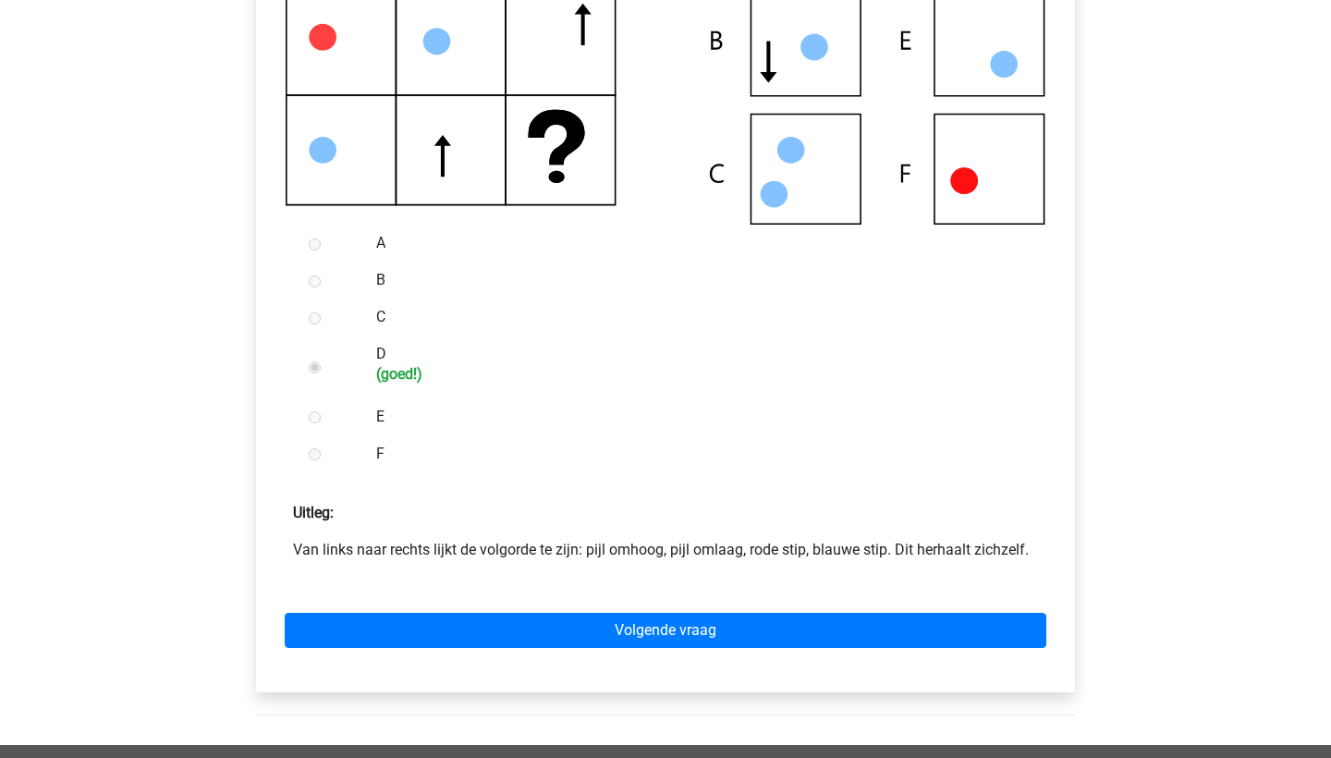
scroll to position [537, 0]
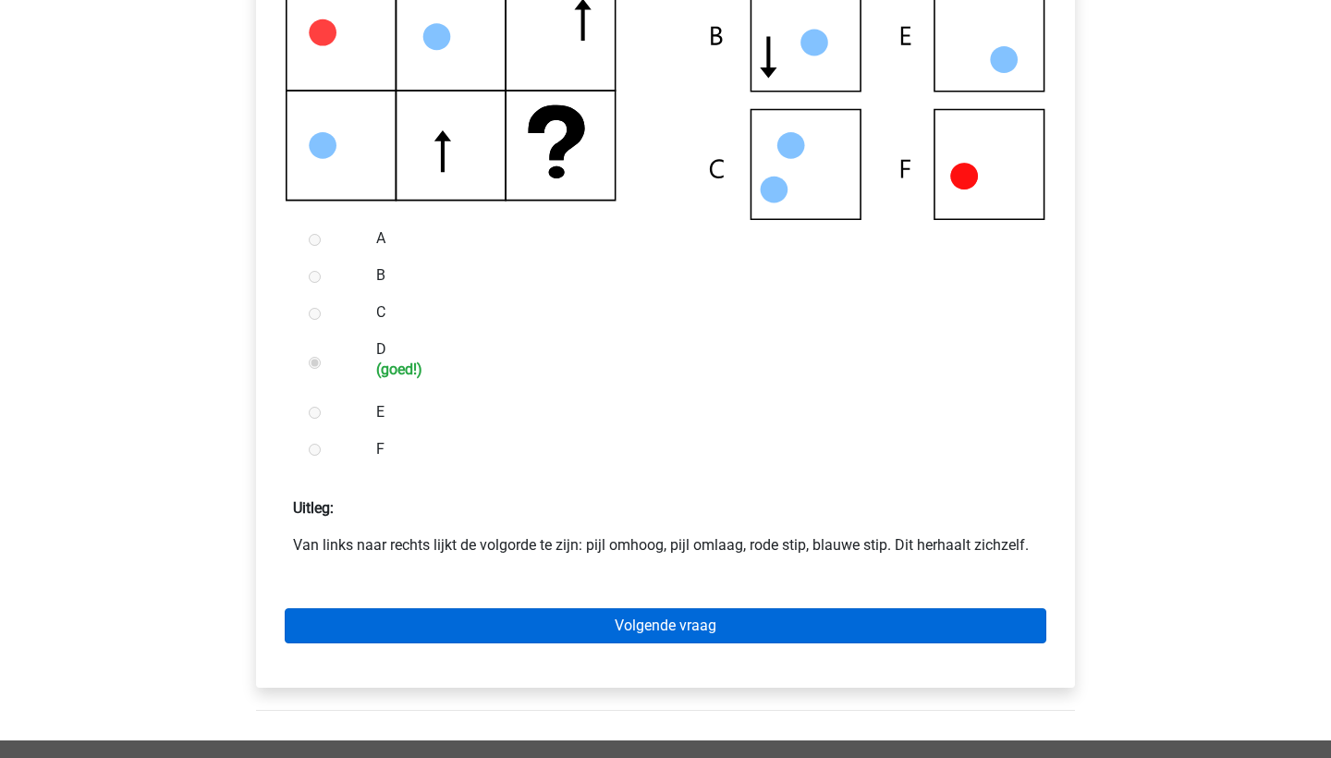
click at [383, 618] on link "Volgende vraag" at bounding box center [666, 625] width 762 height 35
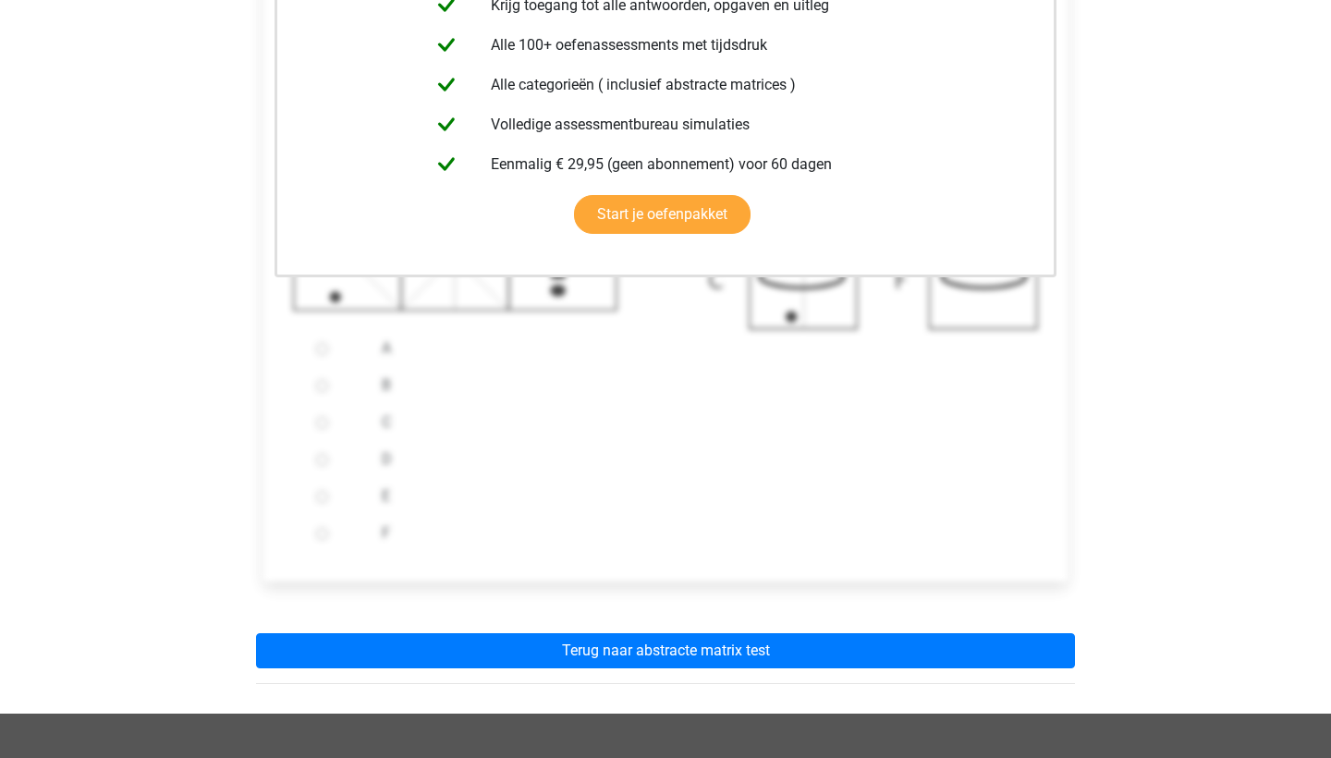
scroll to position [496, 0]
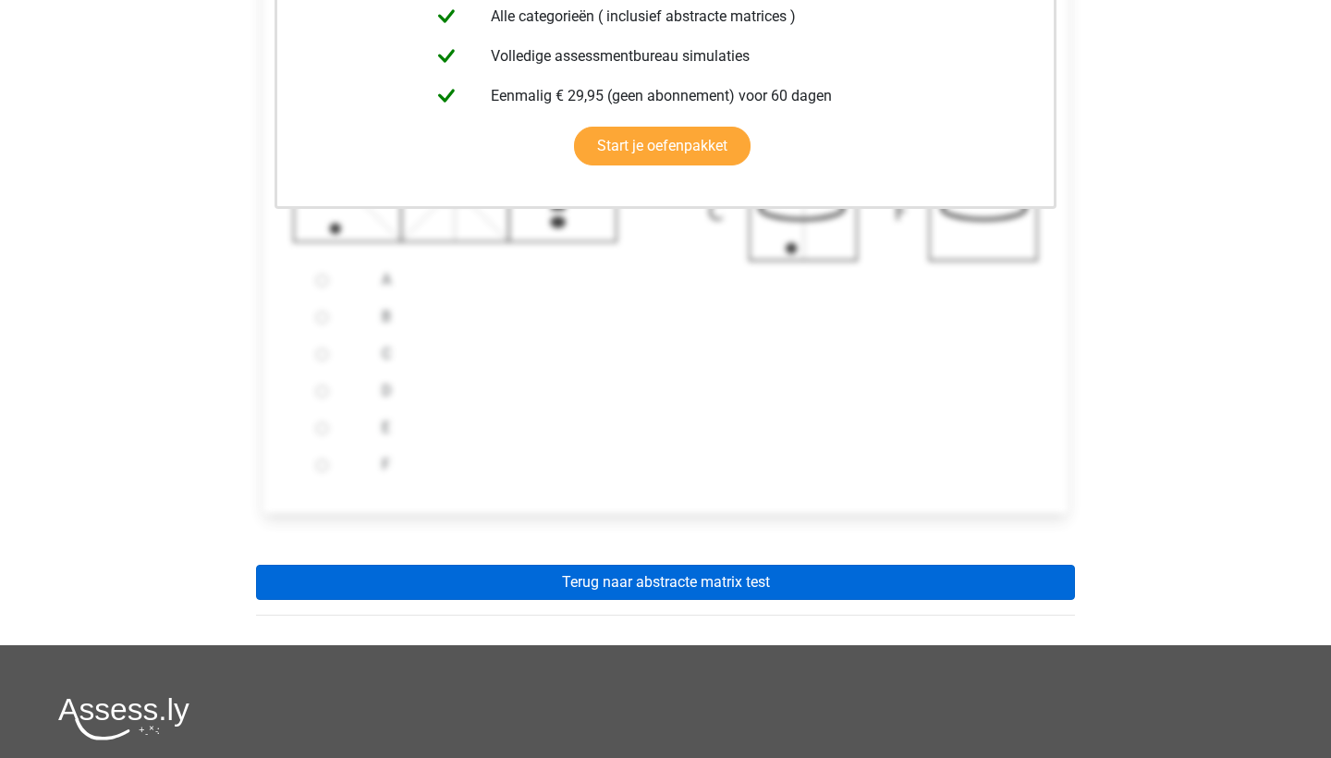
click at [425, 592] on link "Terug naar abstracte matrix test" at bounding box center [665, 582] width 819 height 35
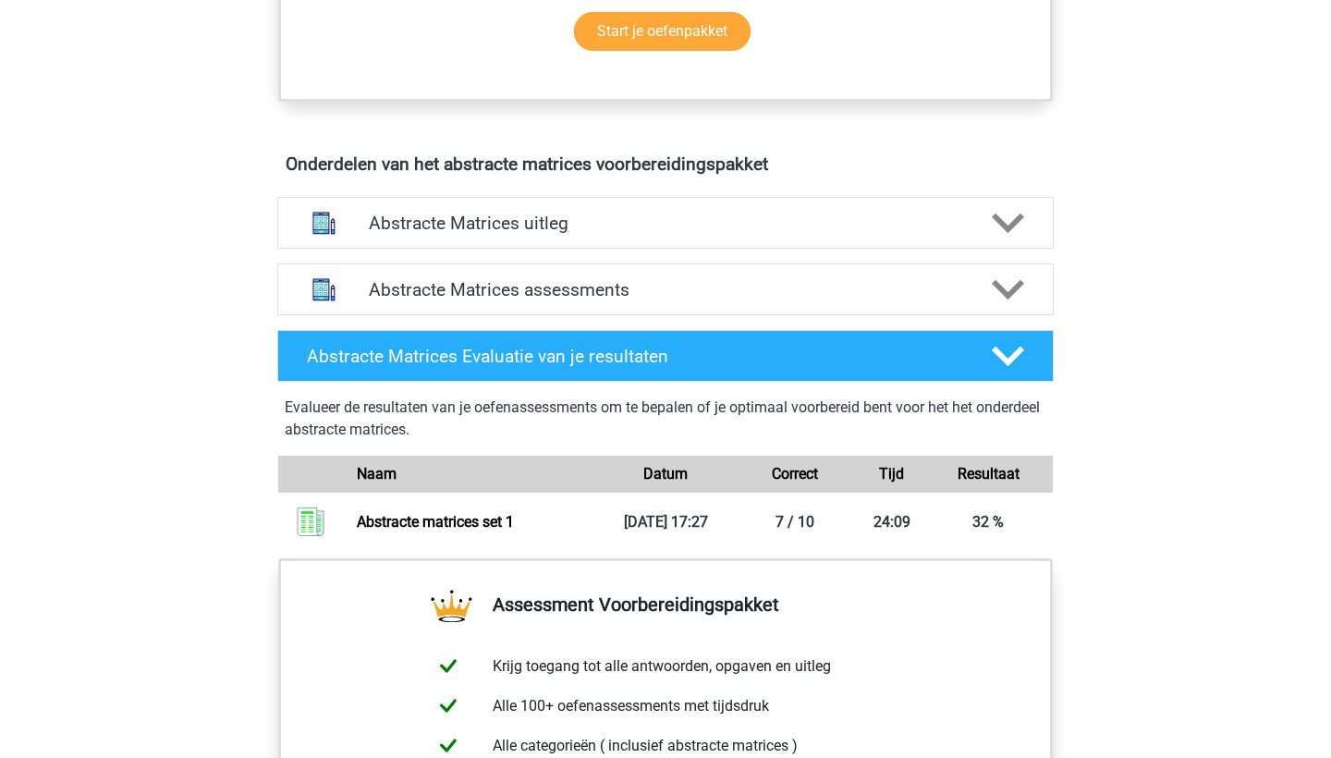
scroll to position [1037, 0]
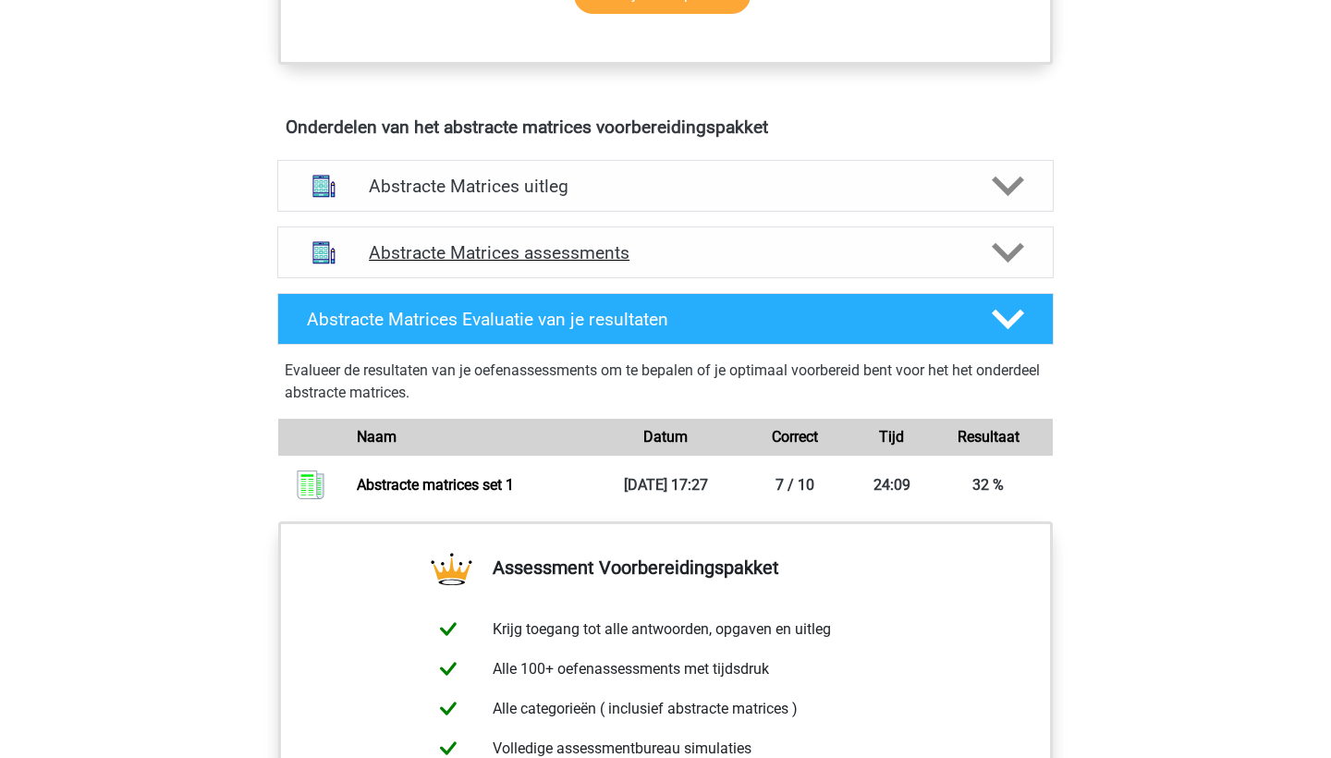
click at [553, 262] on h4 "Abstracte Matrices assessments" at bounding box center [665, 252] width 593 height 21
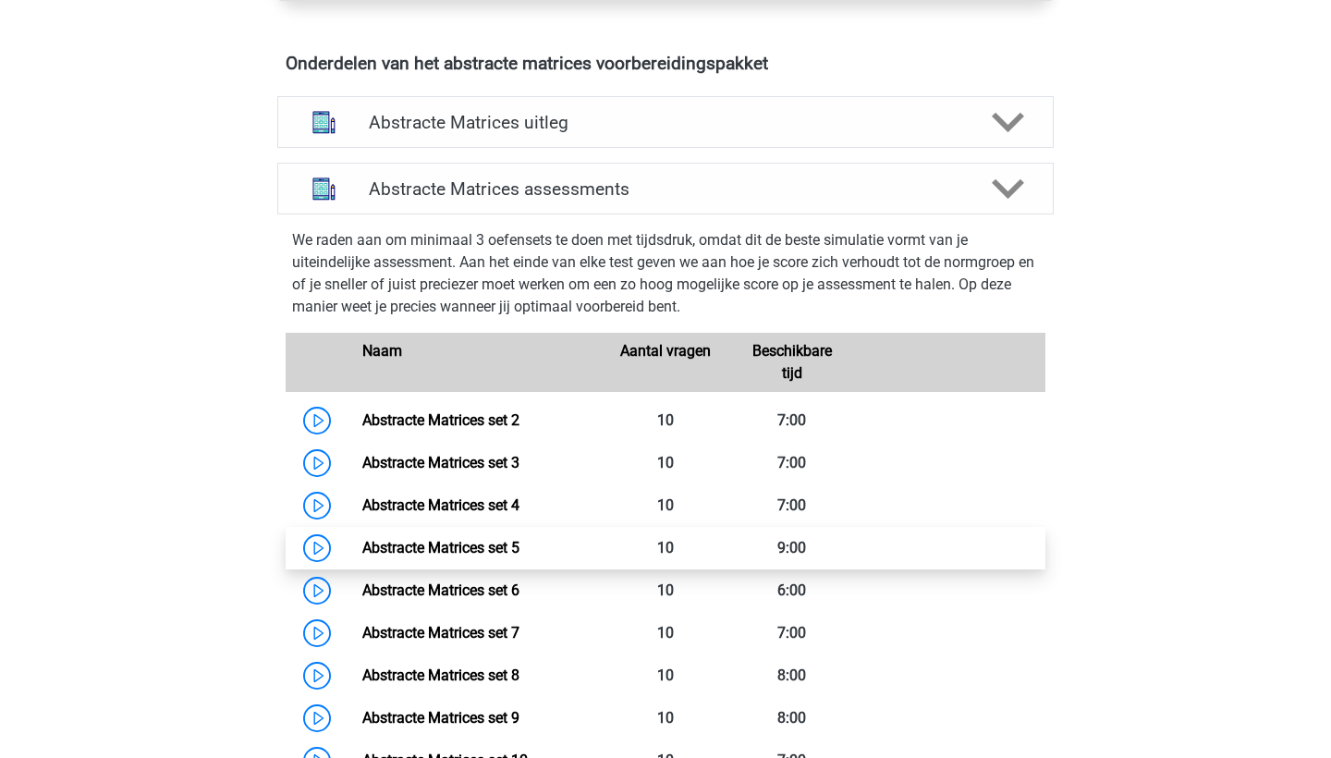
scroll to position [1099, 0]
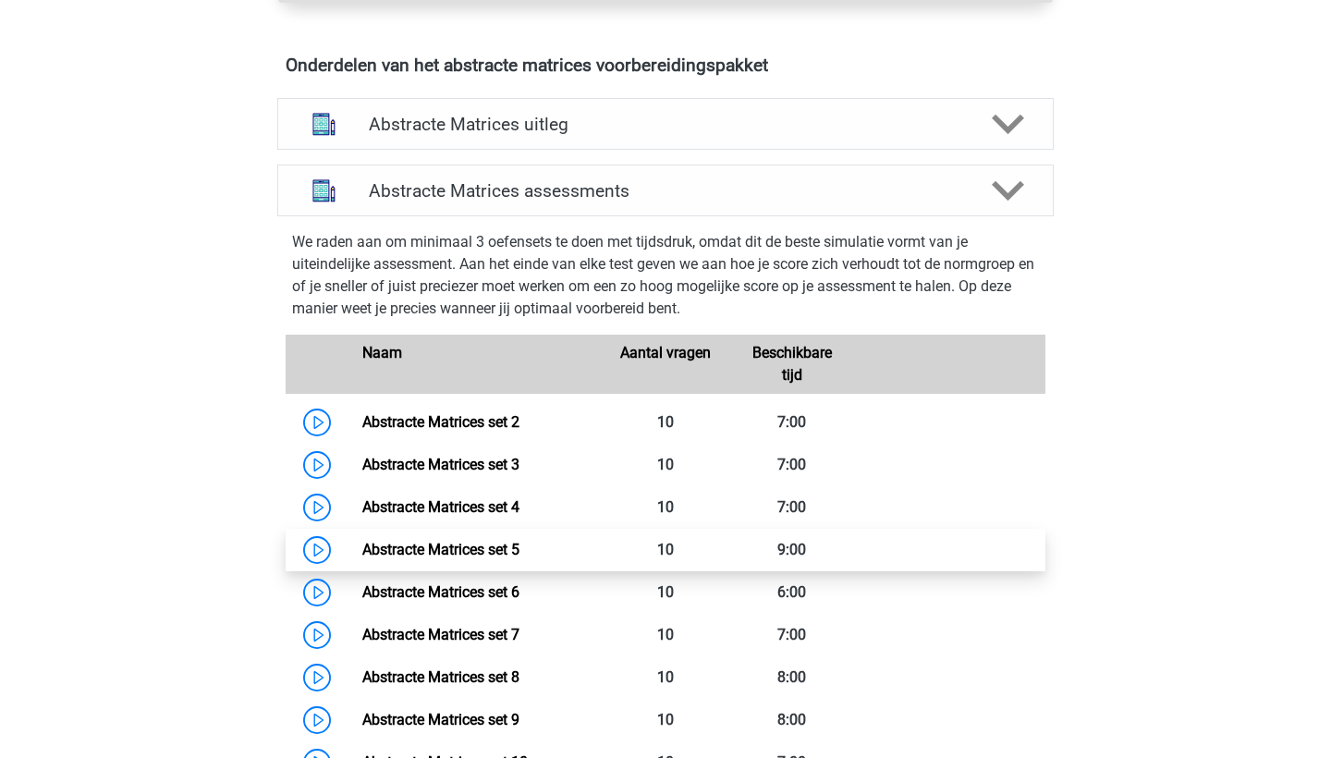
click at [487, 547] on link "Abstracte Matrices set 5" at bounding box center [440, 550] width 157 height 18
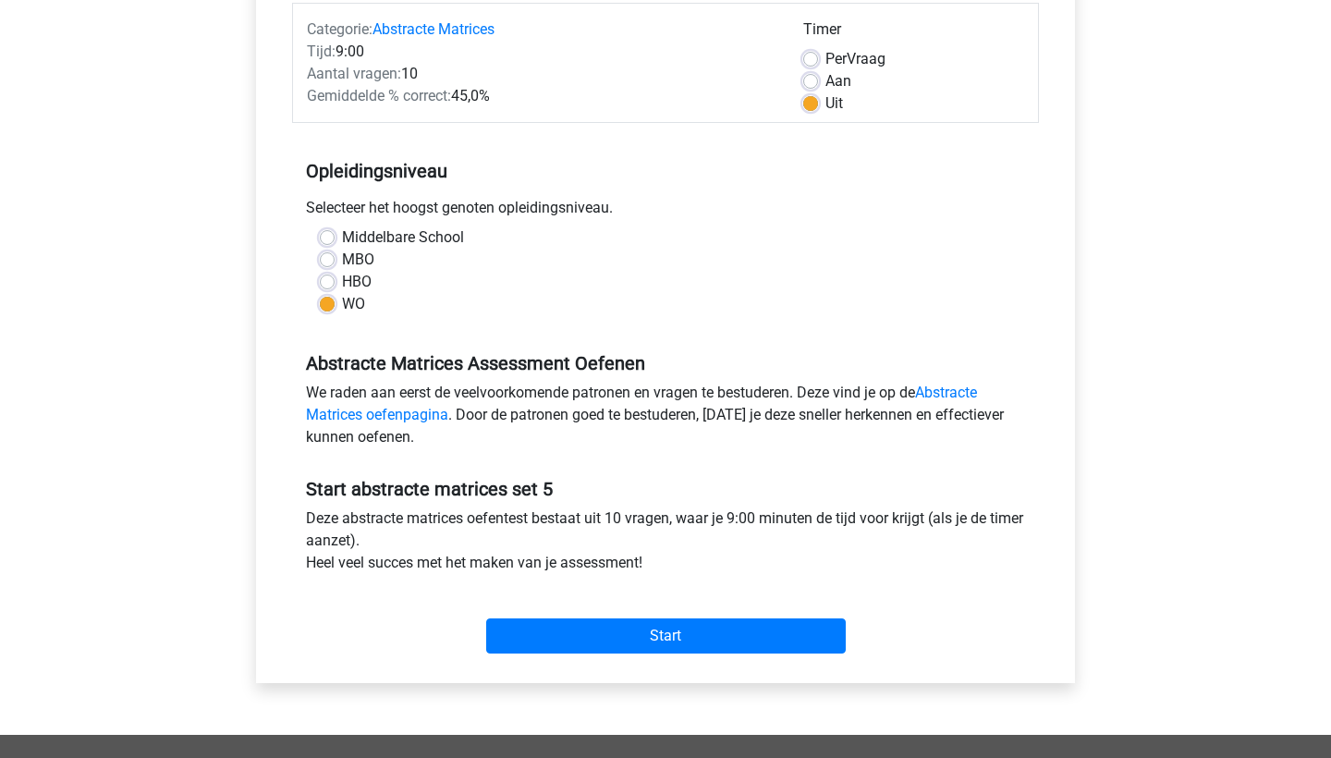
scroll to position [251, 0]
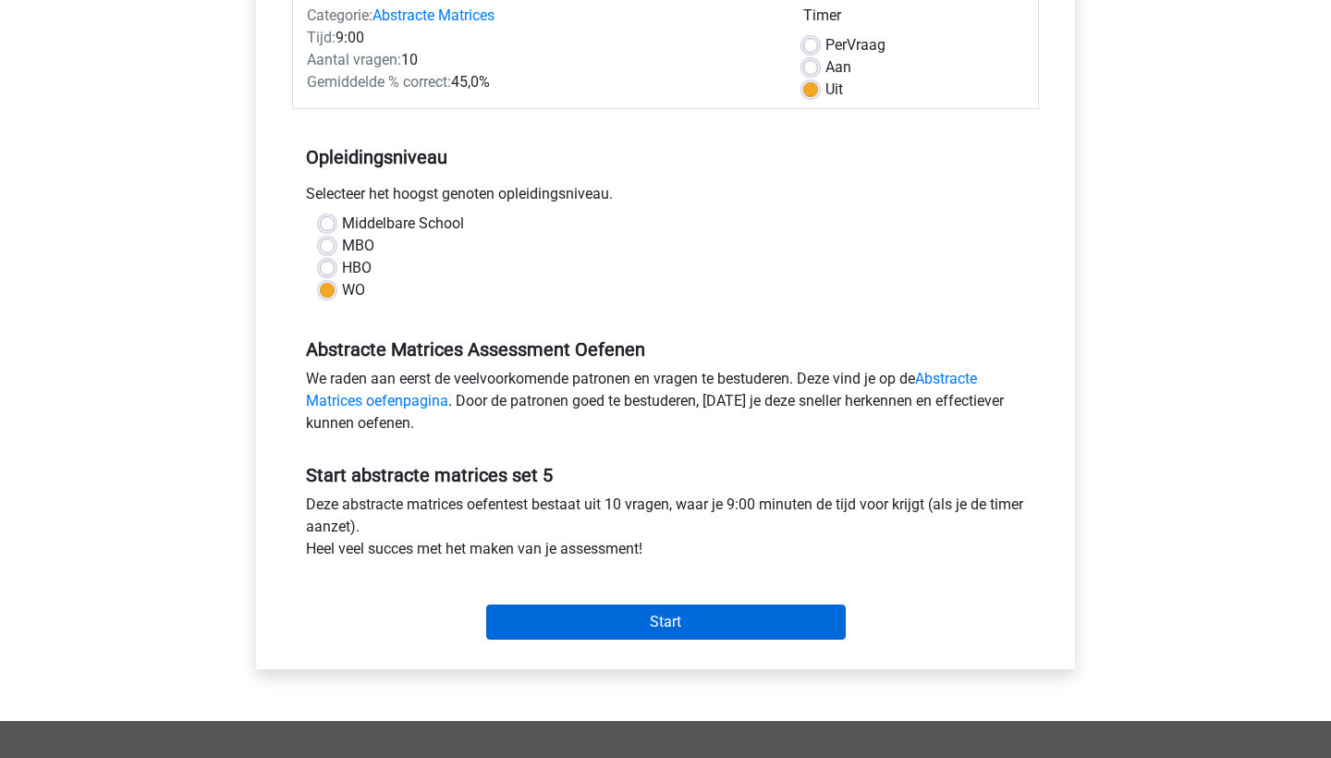
click at [541, 621] on input "Start" at bounding box center [666, 621] width 360 height 35
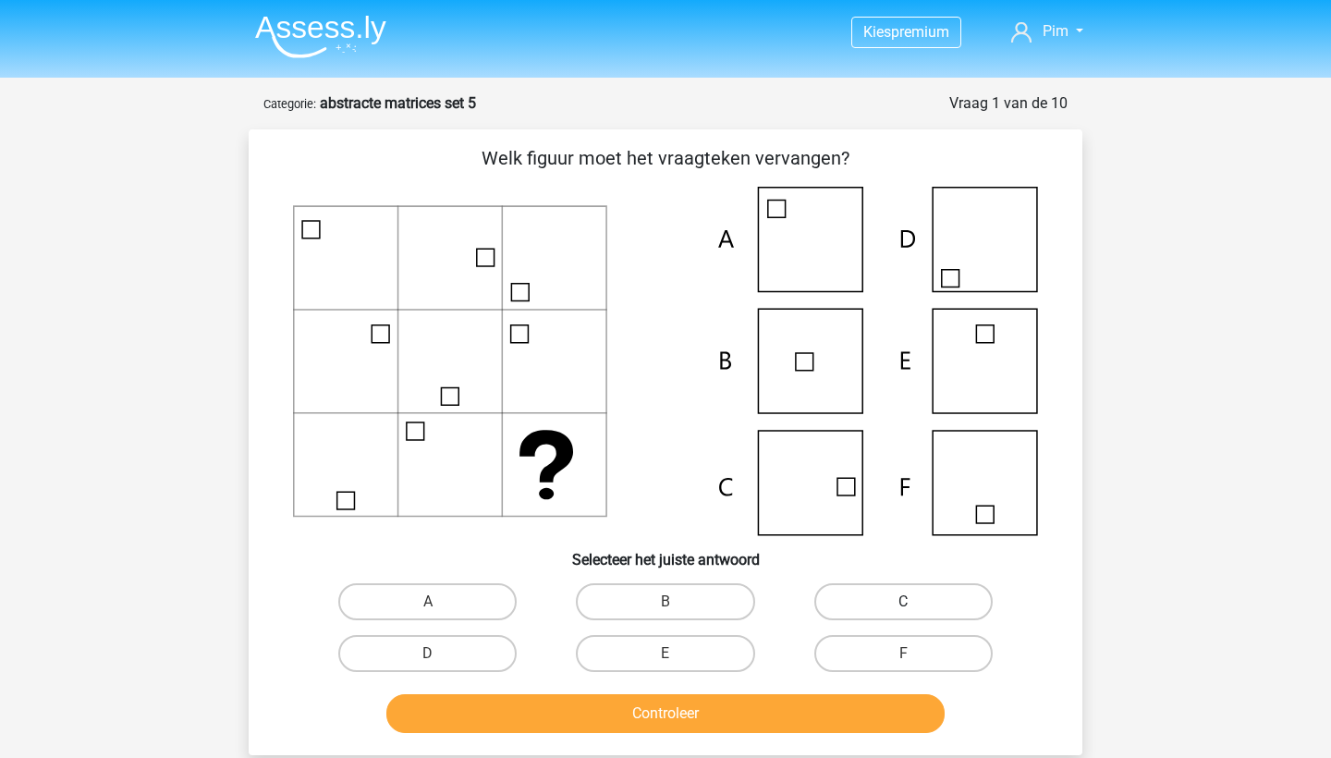
click at [872, 605] on label "C" at bounding box center [903, 601] width 178 height 37
click at [903, 605] on input "C" at bounding box center [909, 608] width 12 height 12
radio input "true"
click at [765, 730] on button "Controleer" at bounding box center [665, 713] width 559 height 39
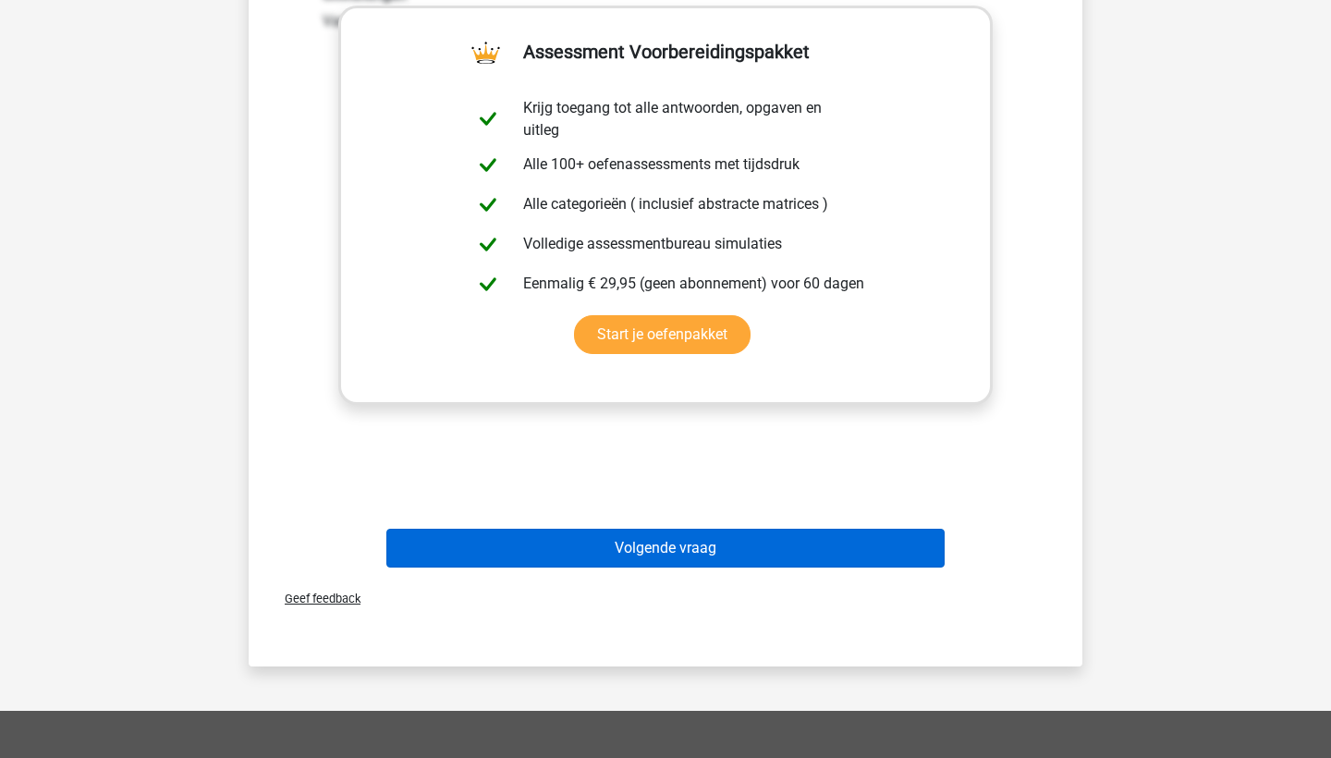
click at [707, 540] on button "Volgende vraag" at bounding box center [665, 548] width 559 height 39
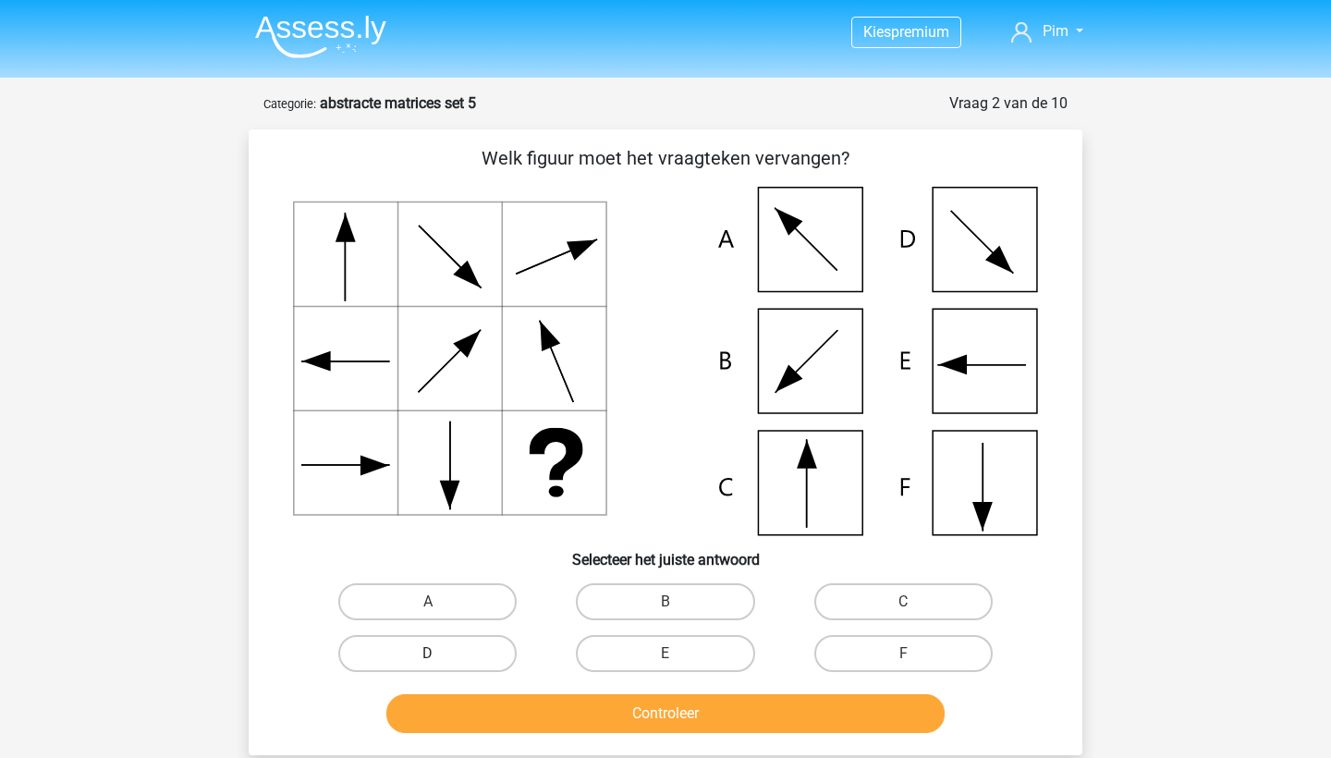
click at [485, 646] on label "D" at bounding box center [427, 653] width 178 height 37
click at [440, 653] on input "D" at bounding box center [434, 659] width 12 height 12
radio input "true"
click at [520, 726] on button "Controleer" at bounding box center [665, 713] width 559 height 39
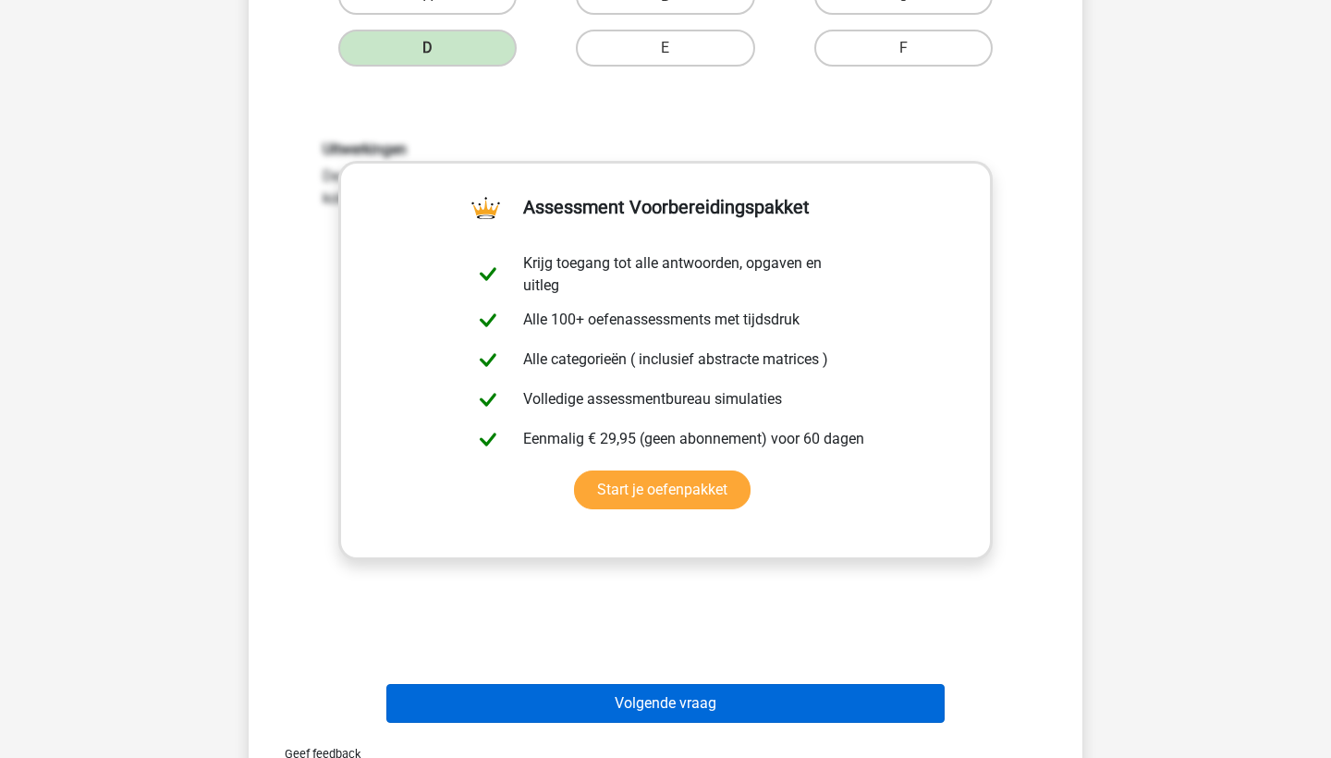
click at [523, 717] on button "Volgende vraag" at bounding box center [665, 703] width 559 height 39
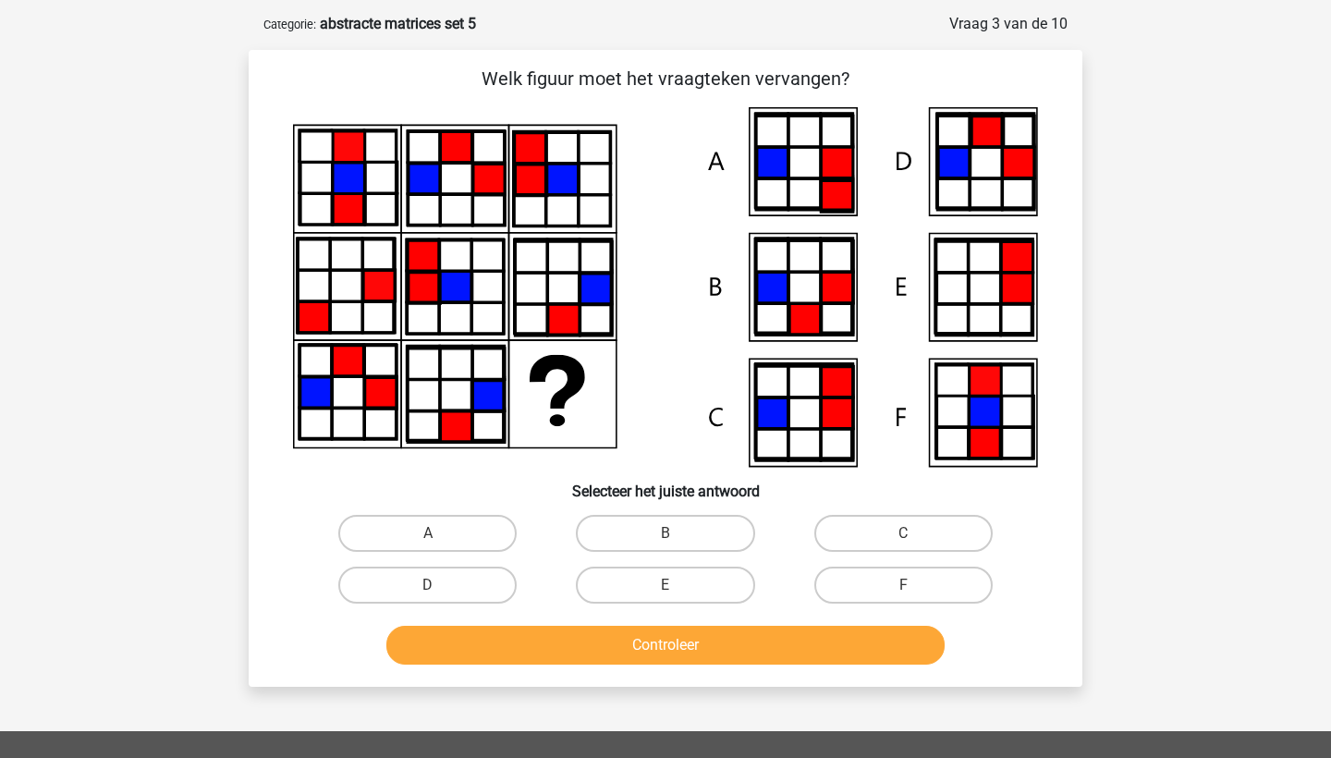
scroll to position [79, 0]
click at [849, 567] on label "F" at bounding box center [903, 585] width 178 height 37
click at [903, 585] on input "F" at bounding box center [909, 591] width 12 height 12
radio input "true"
click at [816, 665] on div "Controleer" at bounding box center [666, 649] width 714 height 46
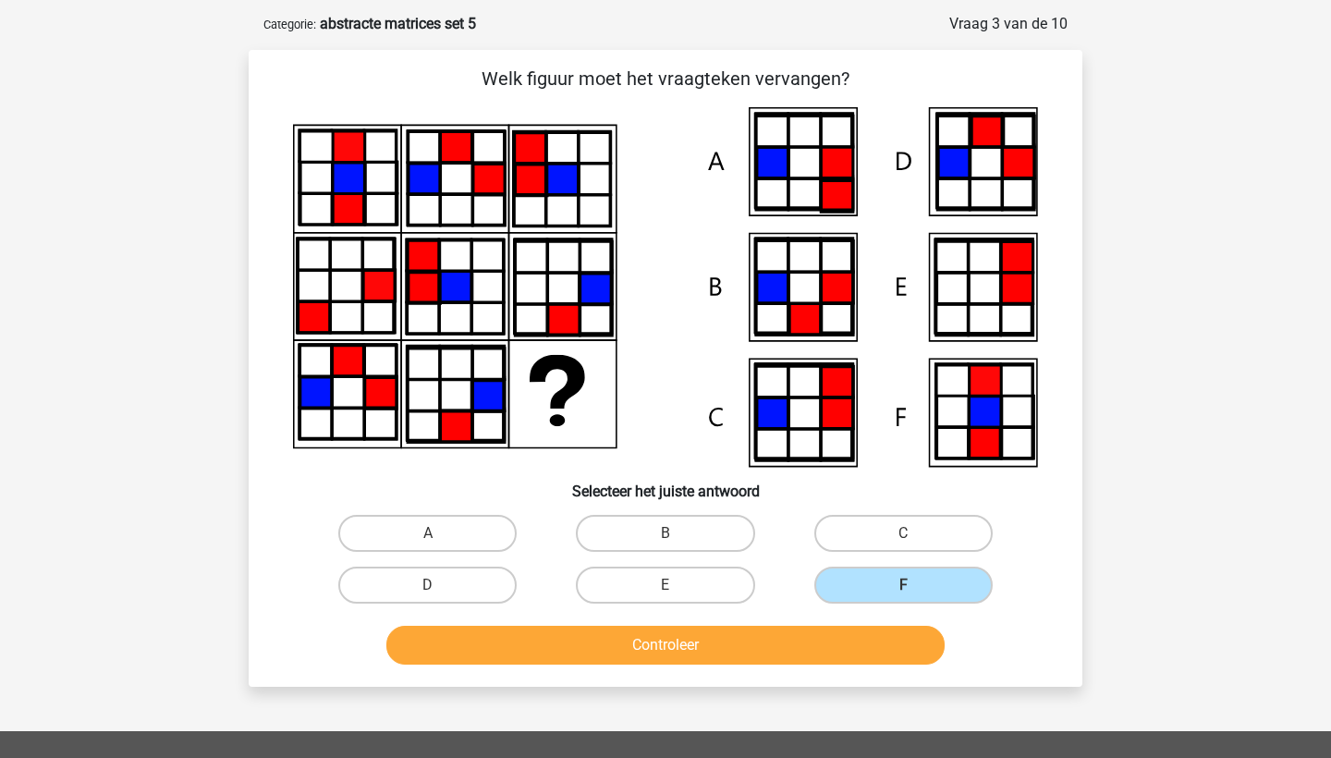
click at [805, 628] on button "Controleer" at bounding box center [665, 645] width 559 height 39
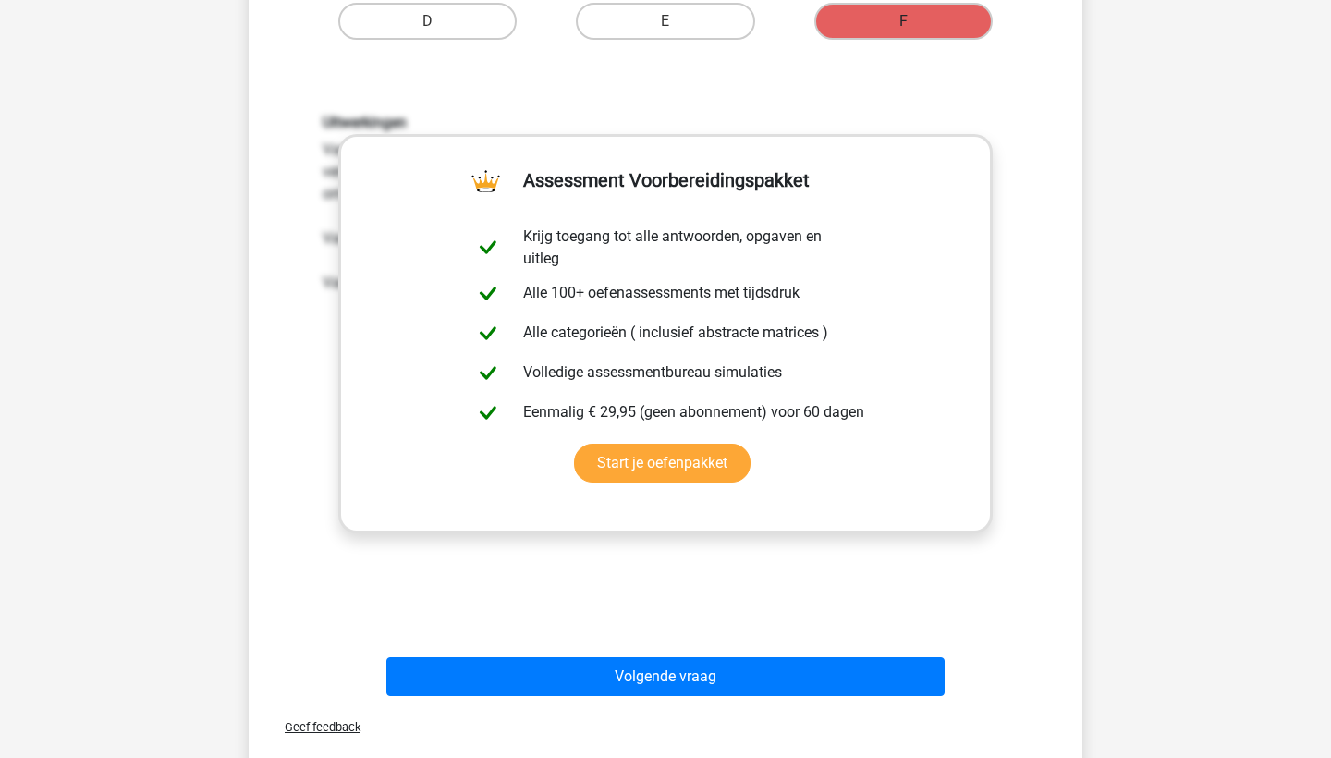
scroll to position [641, 1]
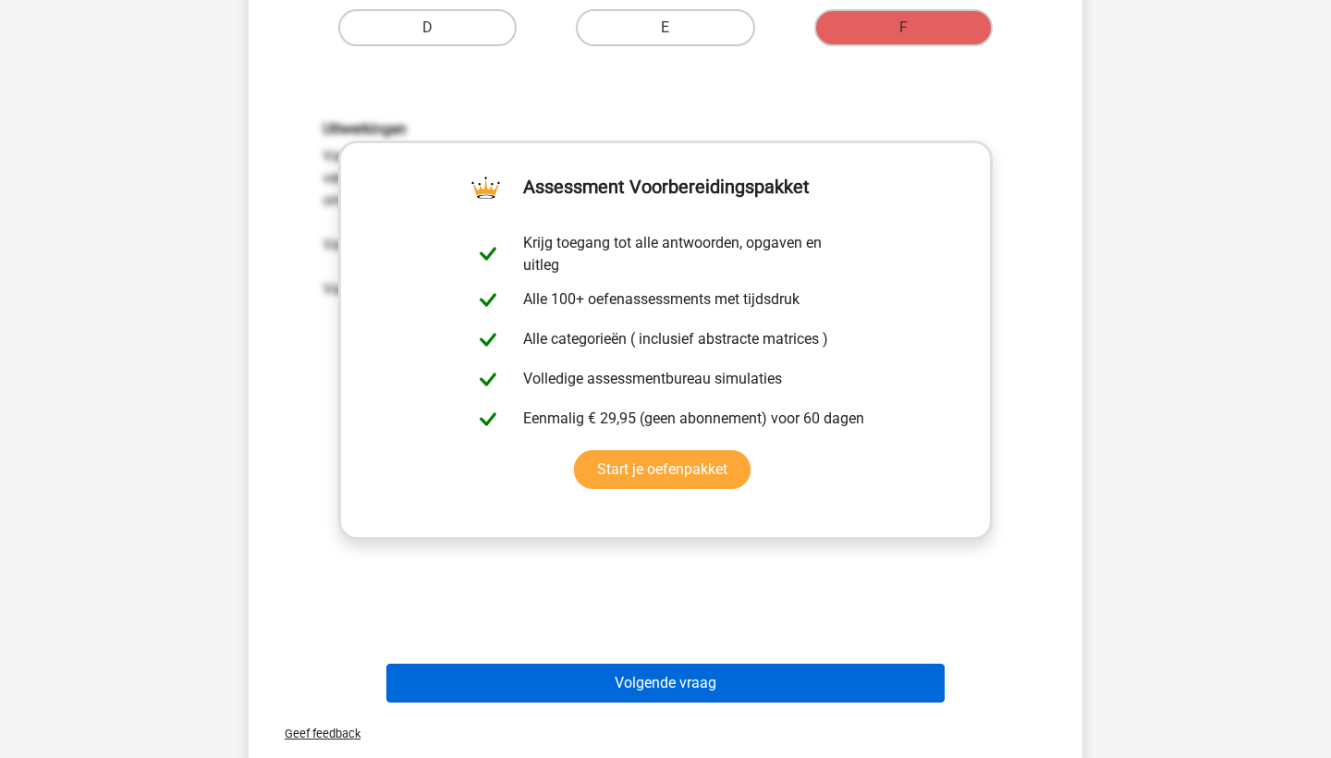
click at [817, 686] on button "Volgende vraag" at bounding box center [665, 683] width 559 height 39
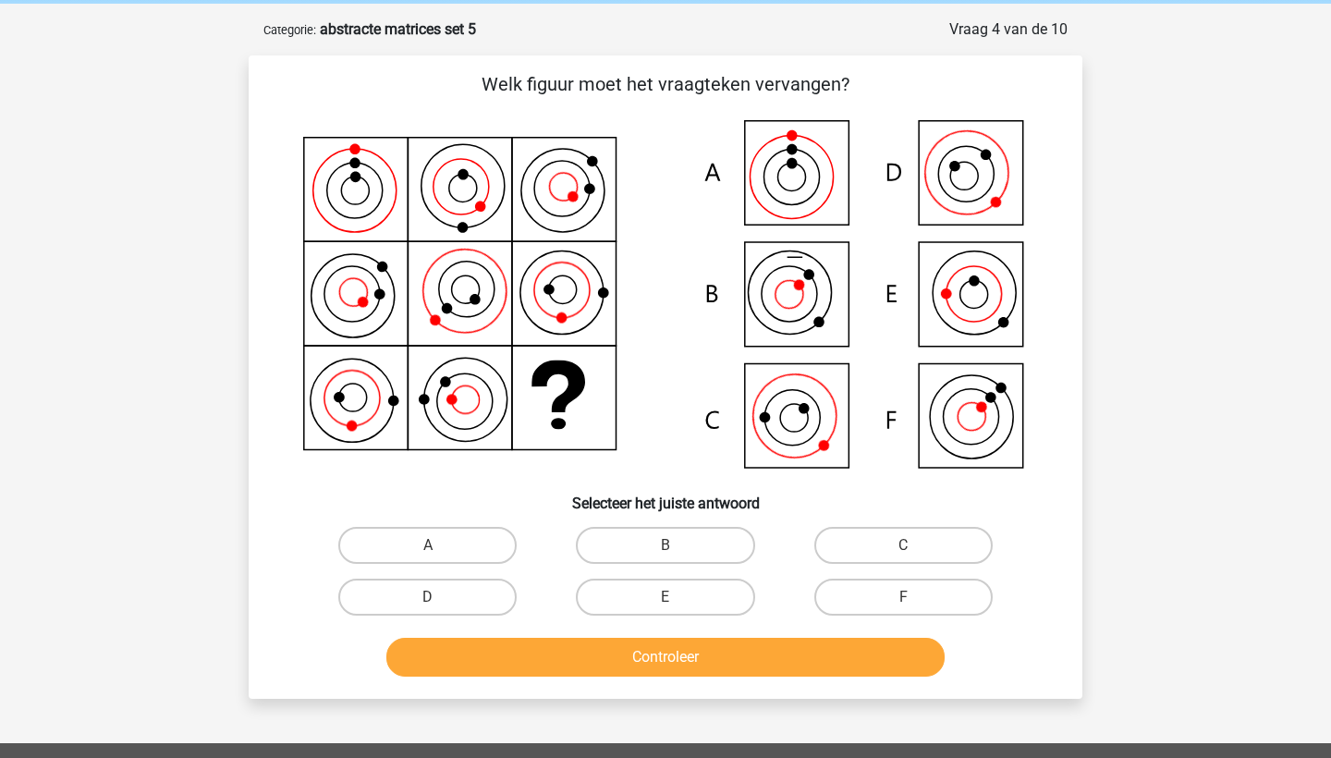
scroll to position [67, 0]
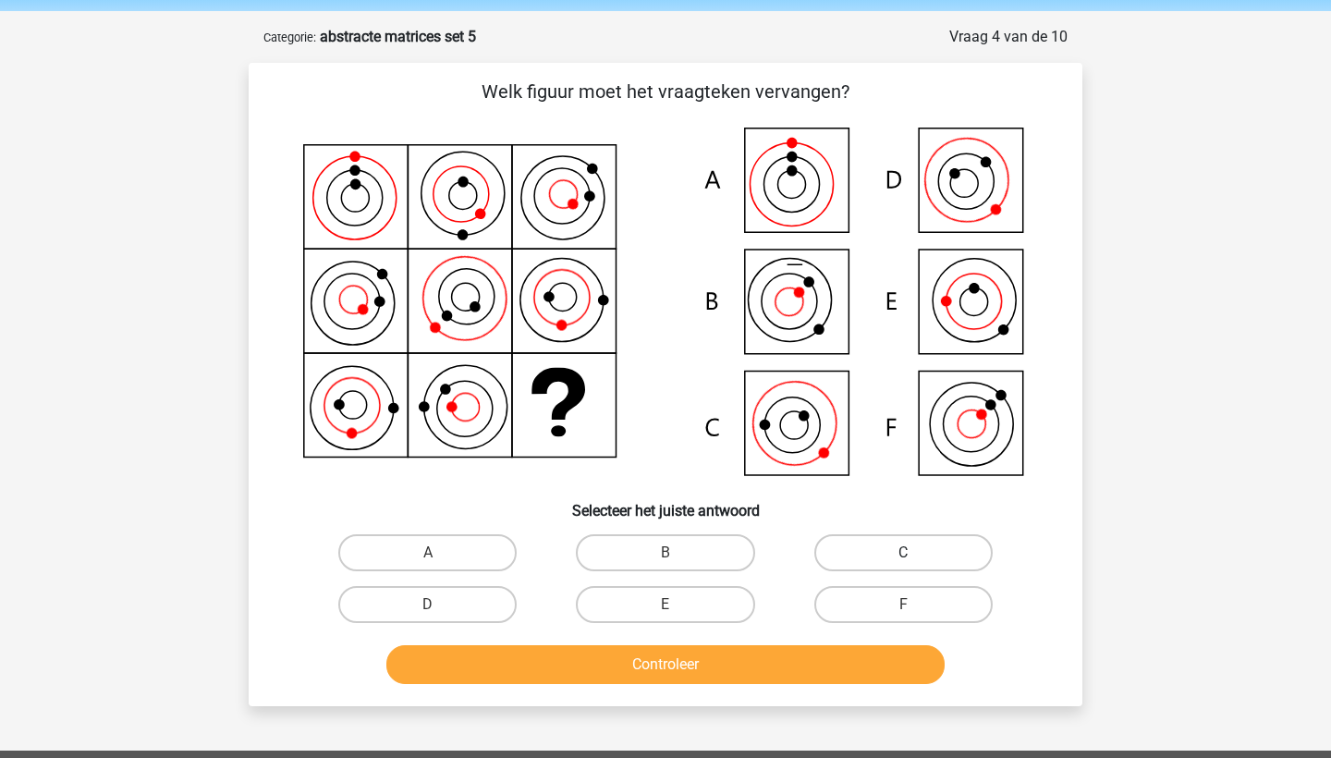
click at [897, 548] on label "C" at bounding box center [903, 552] width 178 height 37
click at [903, 553] on input "C" at bounding box center [909, 559] width 12 height 12
radio input "true"
click at [818, 660] on button "Controleer" at bounding box center [665, 664] width 559 height 39
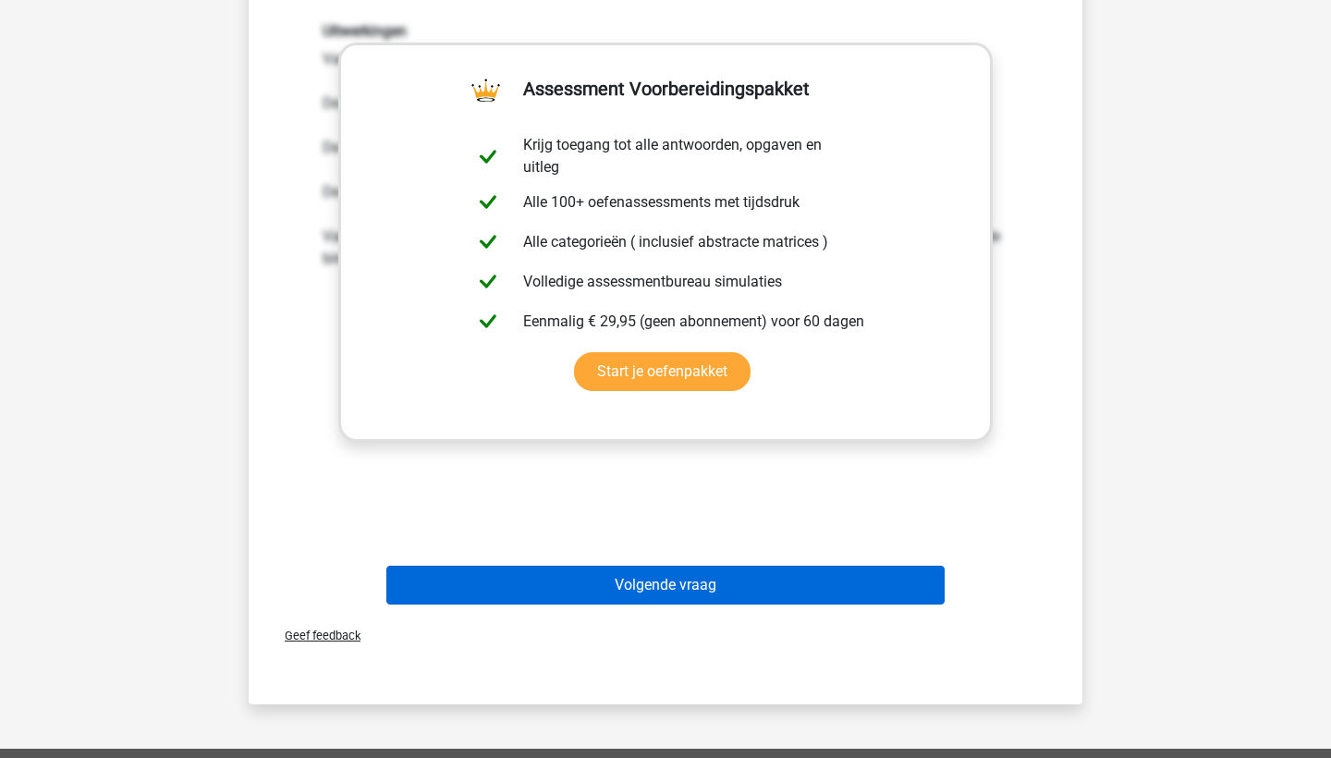
click at [825, 582] on button "Volgende vraag" at bounding box center [665, 585] width 559 height 39
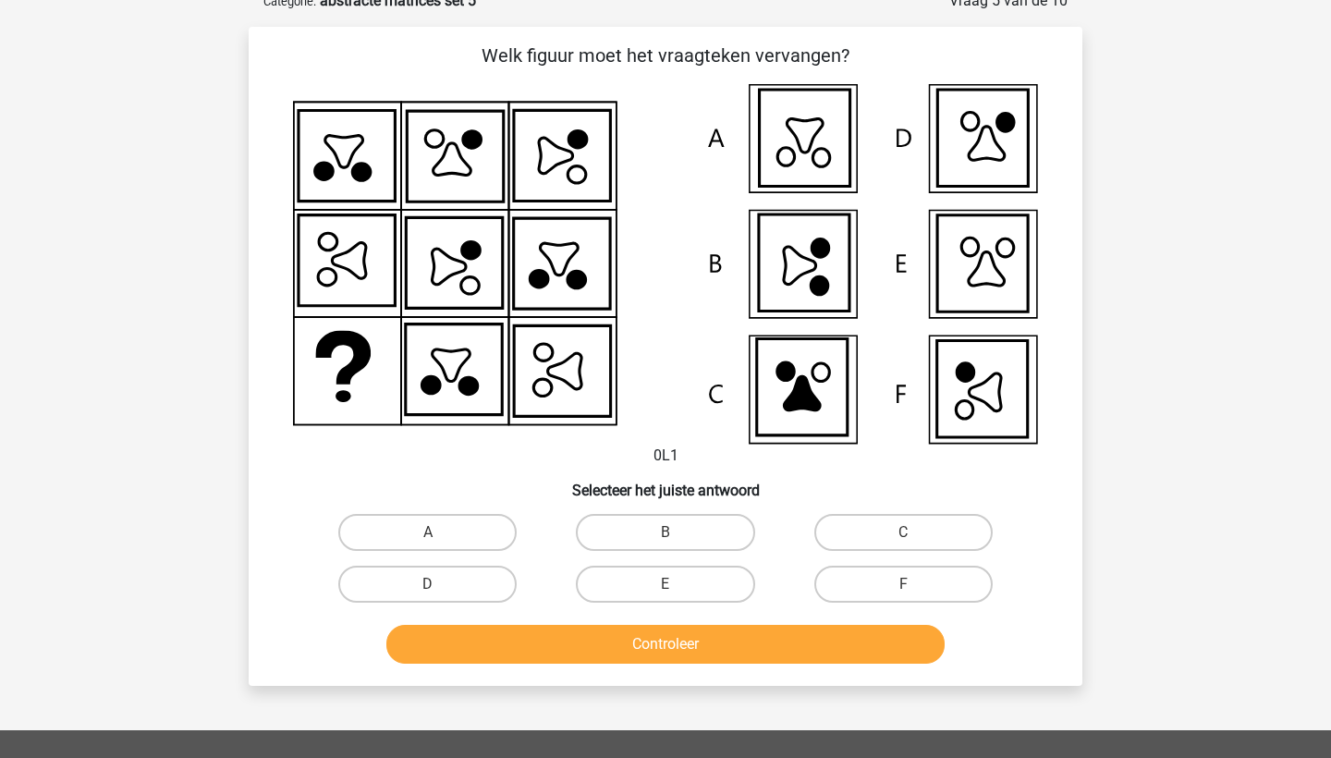
scroll to position [92, 0]
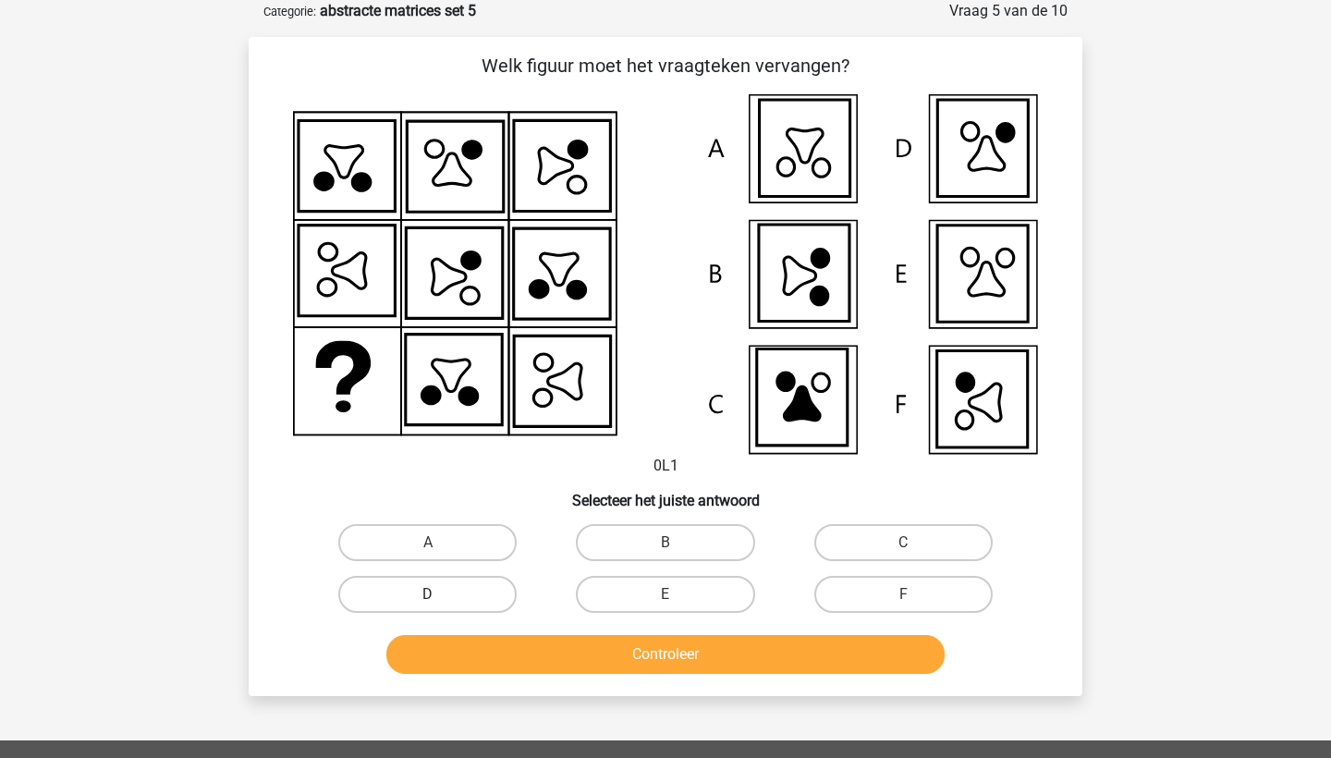
click at [465, 592] on label "D" at bounding box center [427, 594] width 178 height 37
click at [440, 594] on input "D" at bounding box center [434, 600] width 12 height 12
radio input "true"
click at [514, 661] on button "Controleer" at bounding box center [665, 654] width 559 height 39
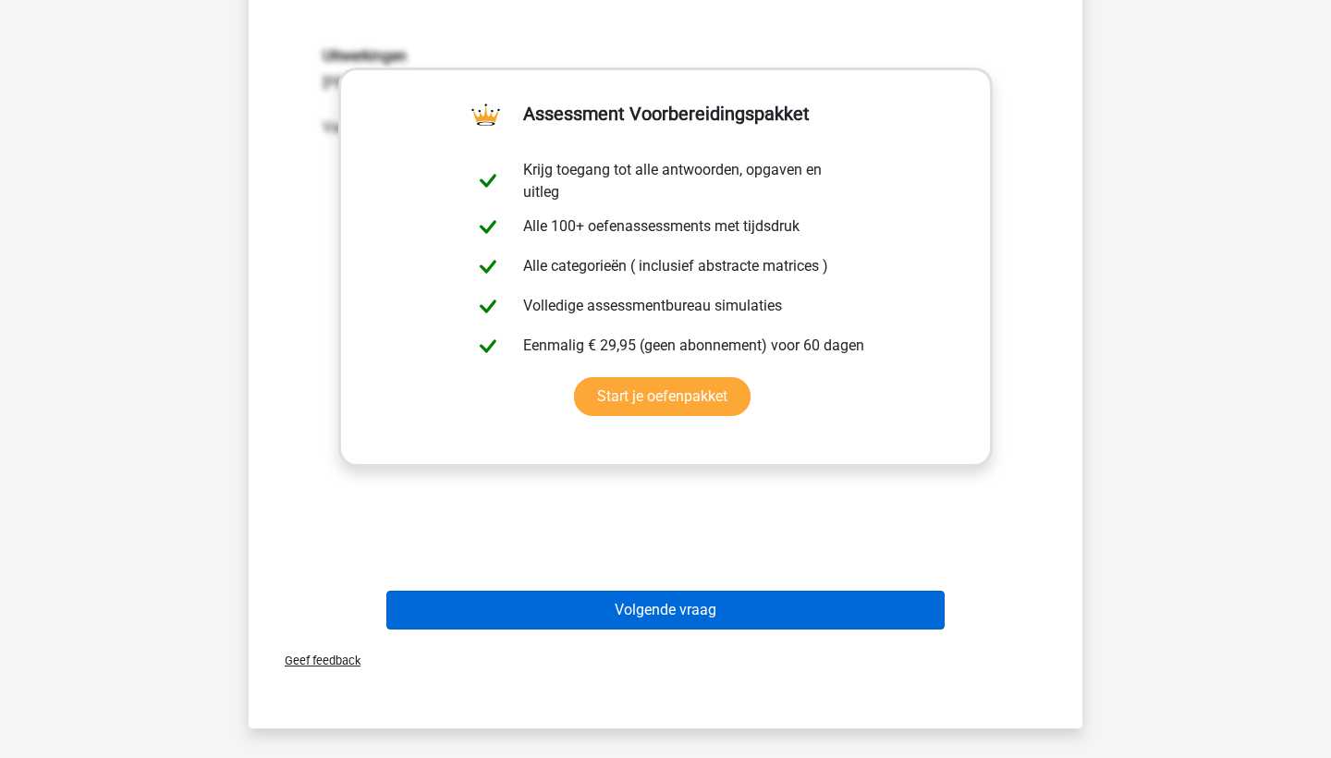
click at [532, 610] on button "Volgende vraag" at bounding box center [665, 610] width 559 height 39
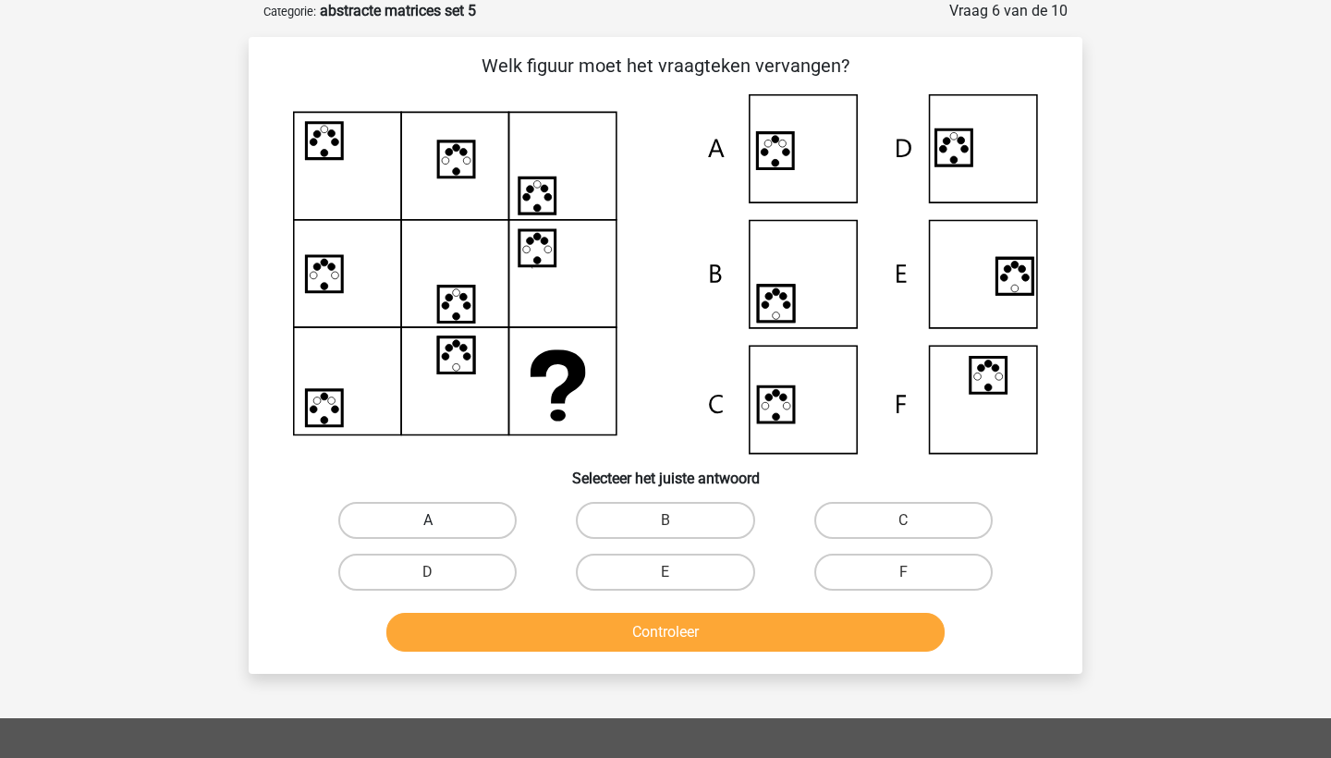
click at [470, 531] on label "A" at bounding box center [427, 520] width 178 height 37
click at [440, 531] on input "A" at bounding box center [434, 526] width 12 height 12
radio input "true"
click at [511, 628] on button "Controleer" at bounding box center [665, 632] width 559 height 39
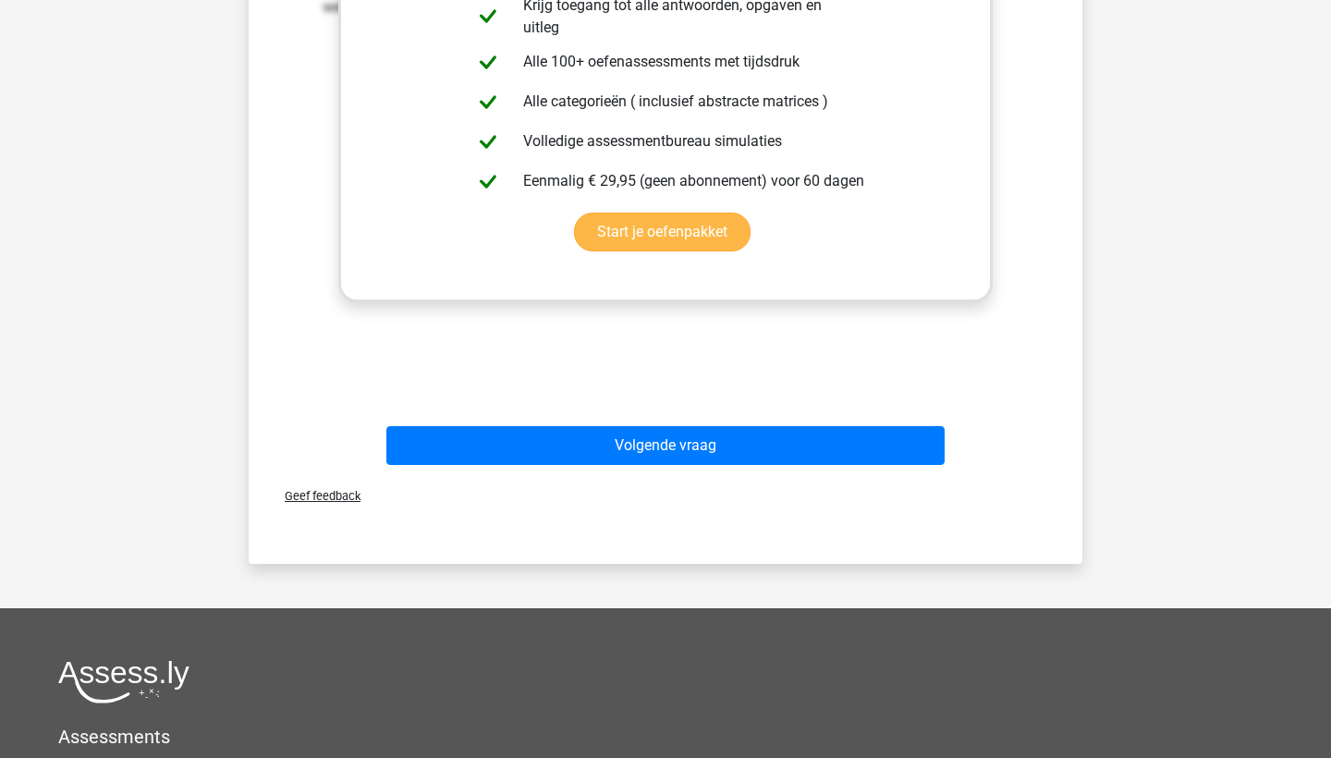
scroll to position [876, 0]
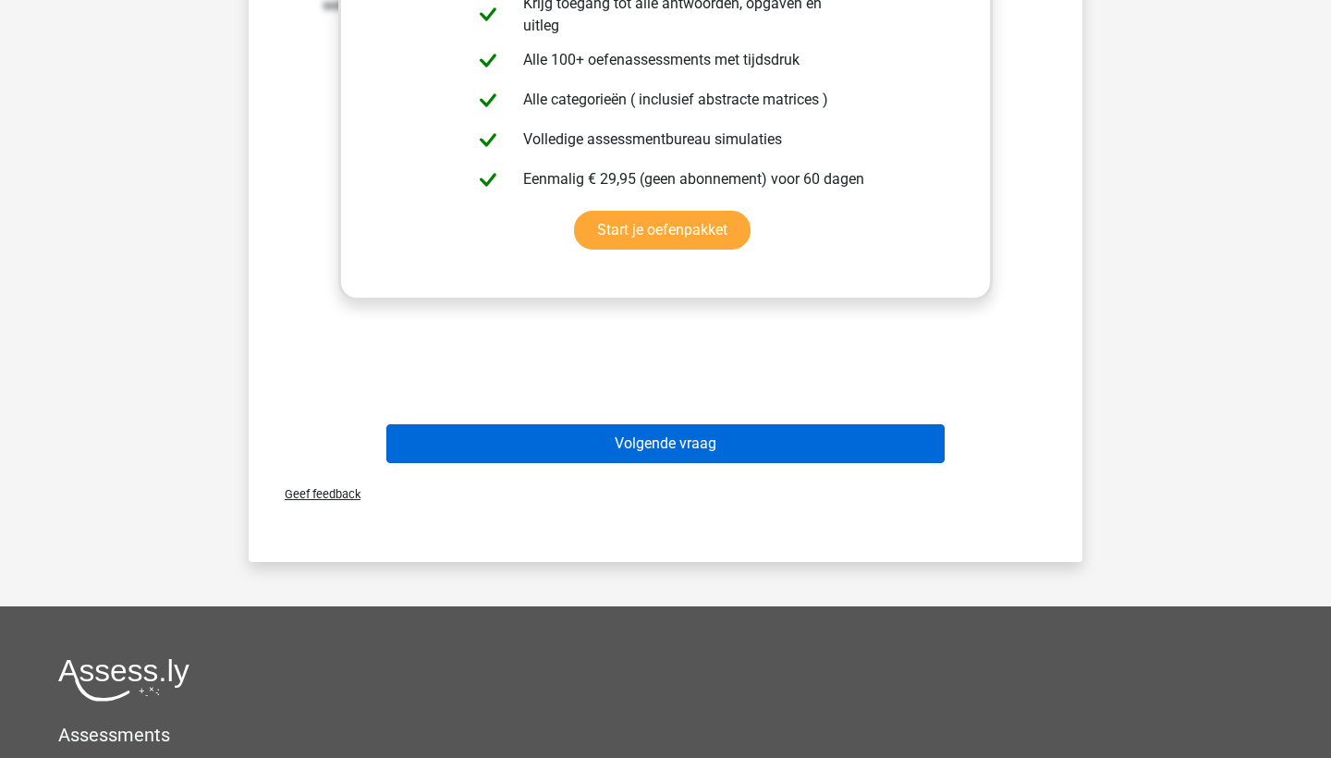
click at [576, 462] on button "Volgende vraag" at bounding box center [665, 443] width 559 height 39
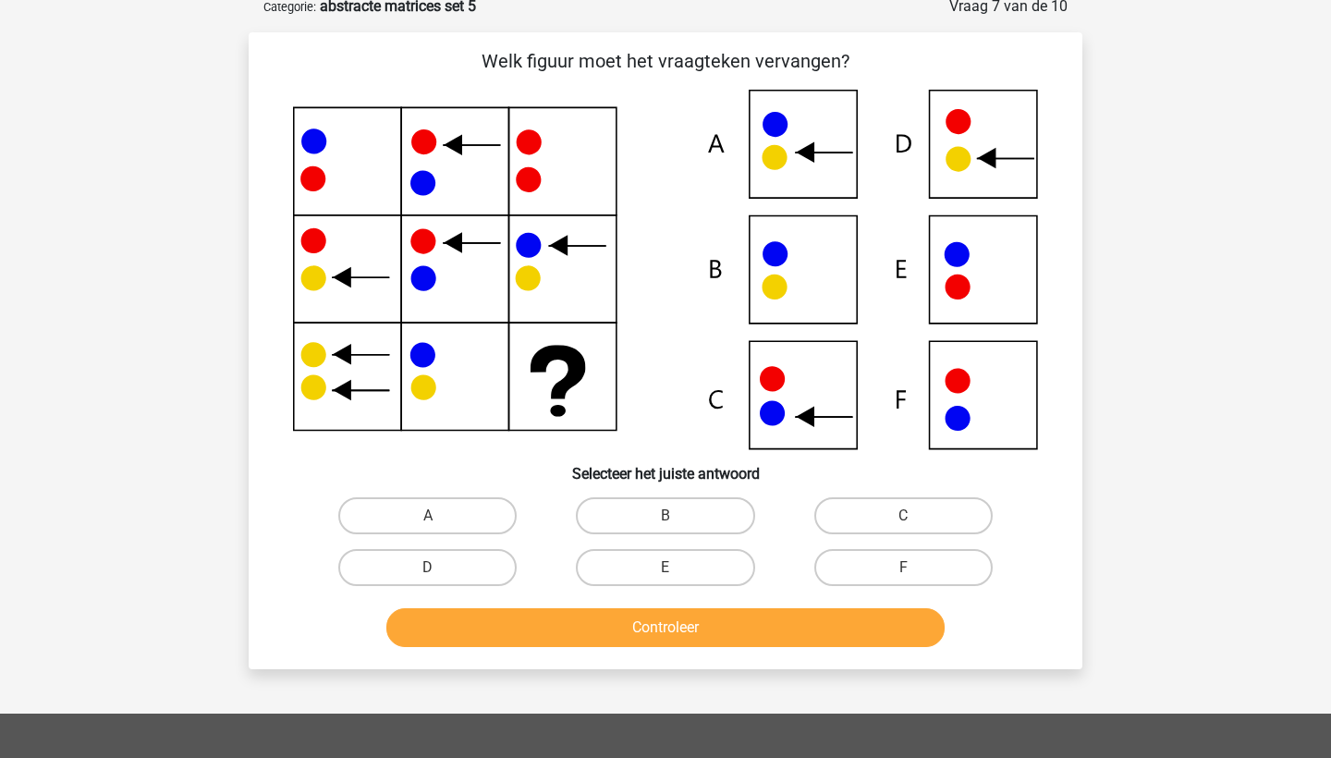
click at [576, 462] on h6 "Selecteer het juiste antwoord" at bounding box center [665, 466] width 775 height 32
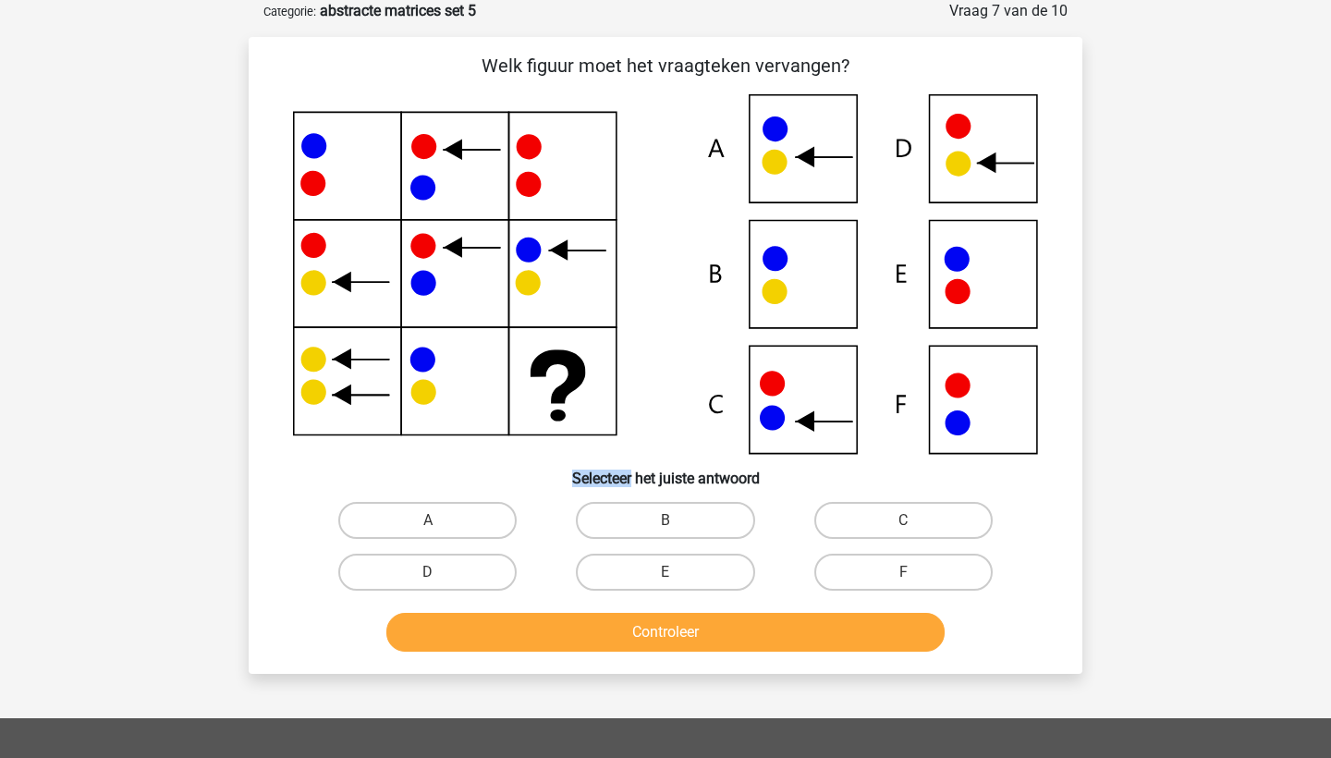
click at [637, 357] on icon at bounding box center [665, 274] width 745 height 360
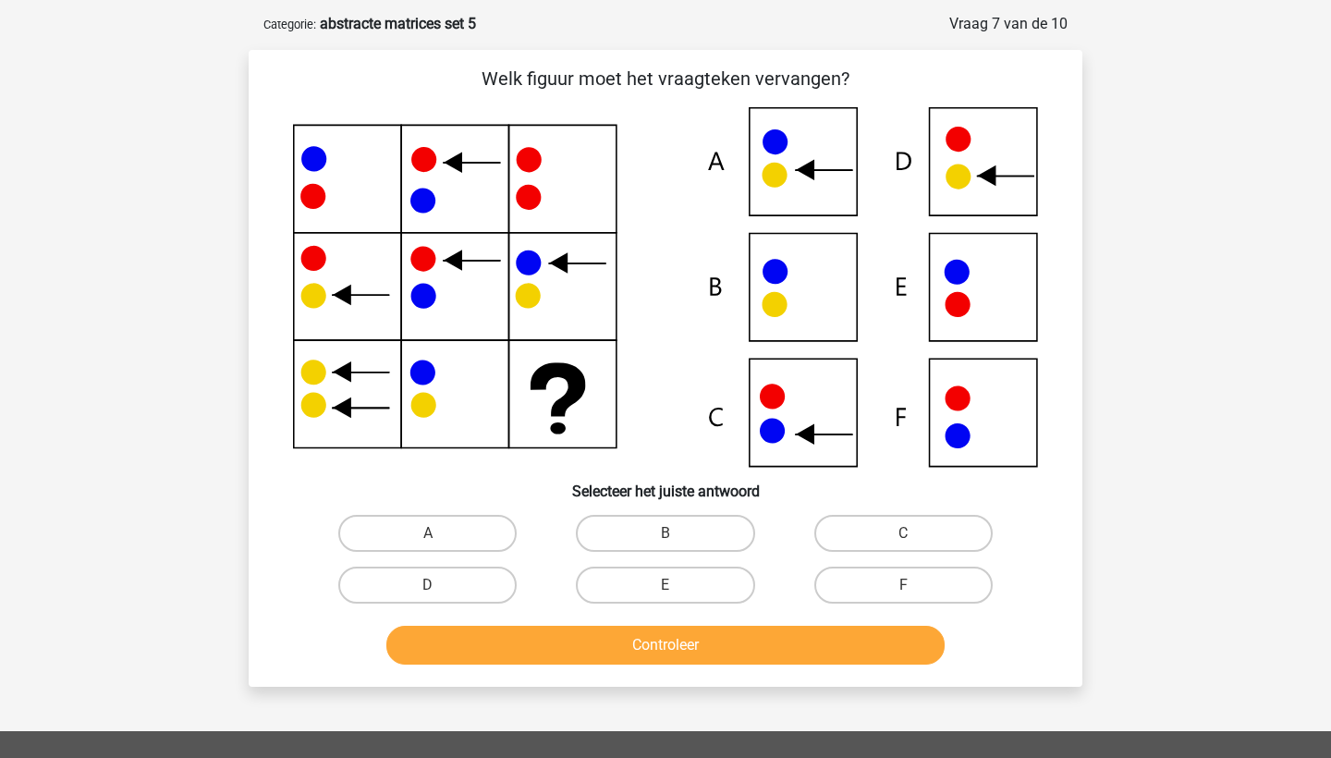
scroll to position [79, 0]
click at [492, 525] on label "A" at bounding box center [427, 533] width 178 height 37
click at [440, 533] on input "A" at bounding box center [434, 539] width 12 height 12
radio input "true"
click at [507, 639] on button "Controleer" at bounding box center [665, 645] width 559 height 39
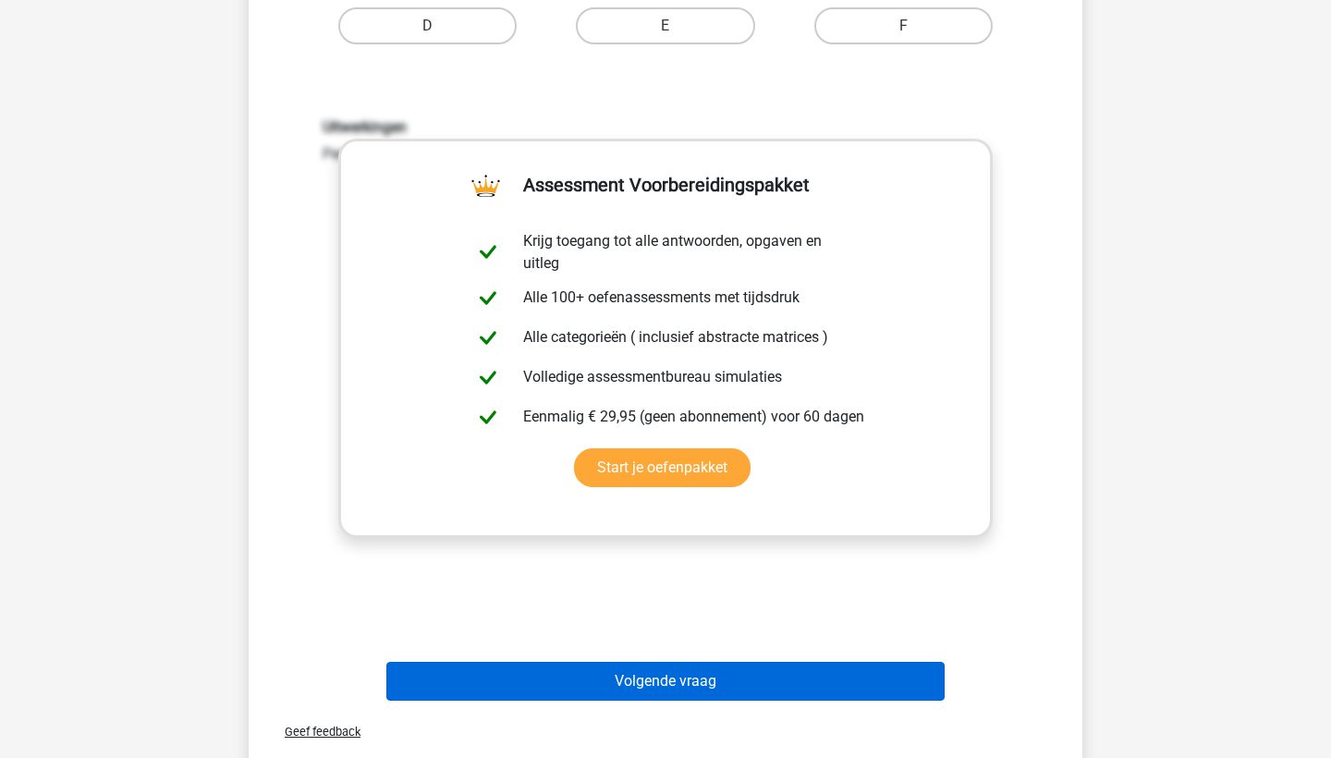
click at [519, 667] on button "Volgende vraag" at bounding box center [665, 681] width 559 height 39
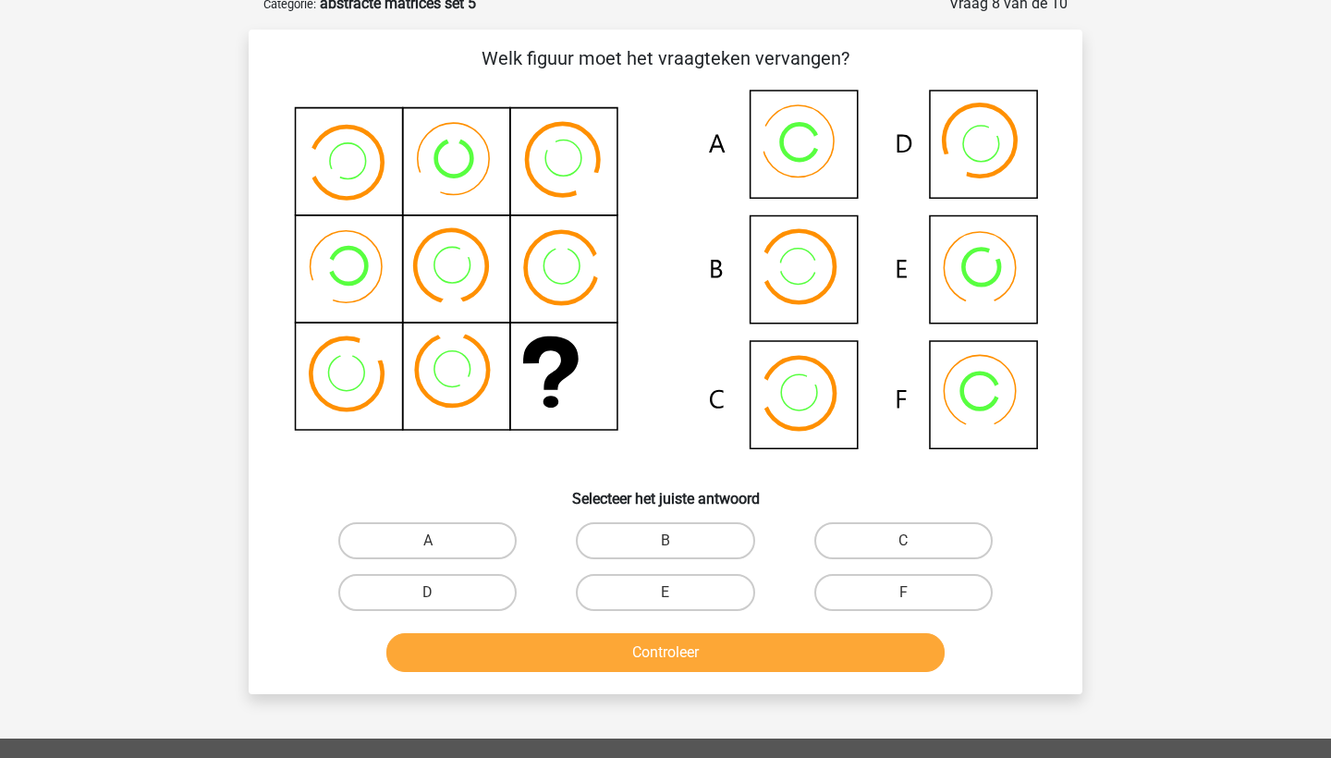
scroll to position [92, 0]
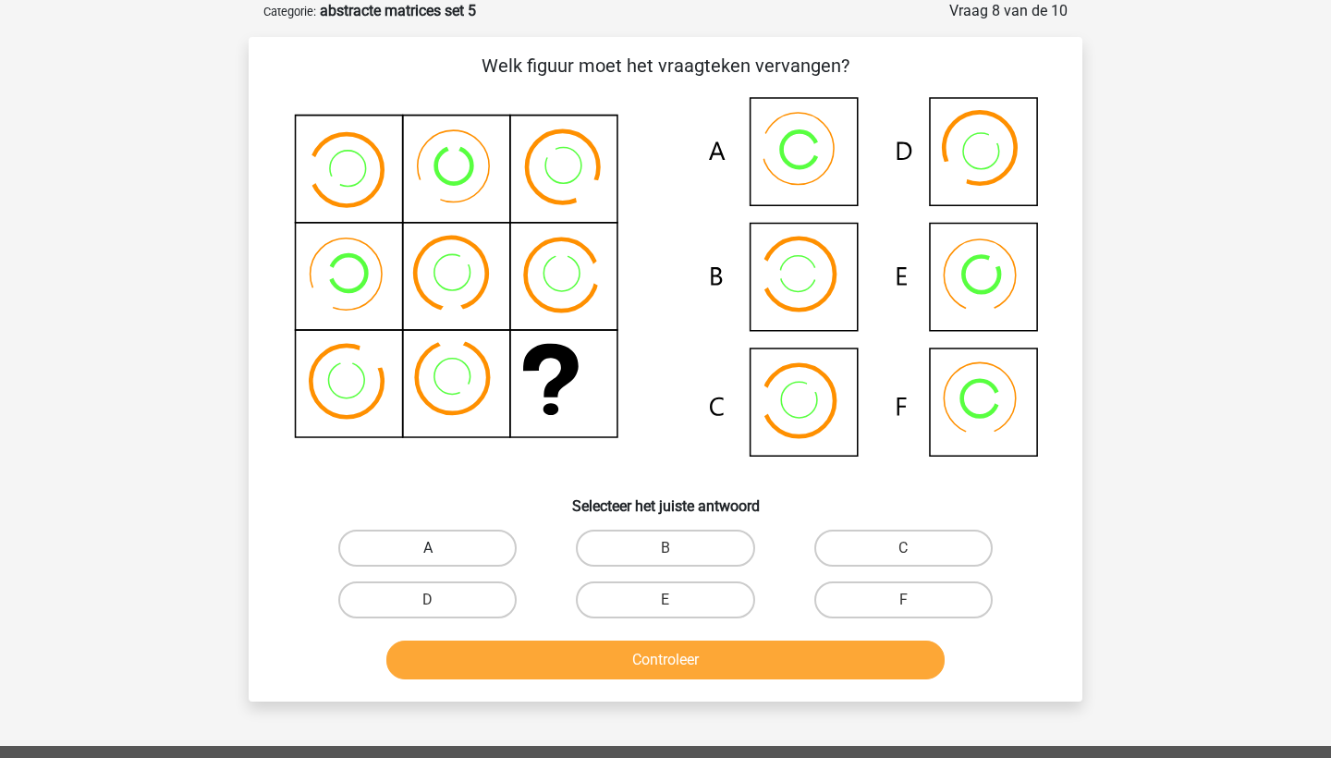
click at [448, 558] on label "A" at bounding box center [427, 548] width 178 height 37
click at [440, 558] on input "A" at bounding box center [434, 554] width 12 height 12
radio input "true"
click at [540, 654] on button "Controleer" at bounding box center [665, 660] width 559 height 39
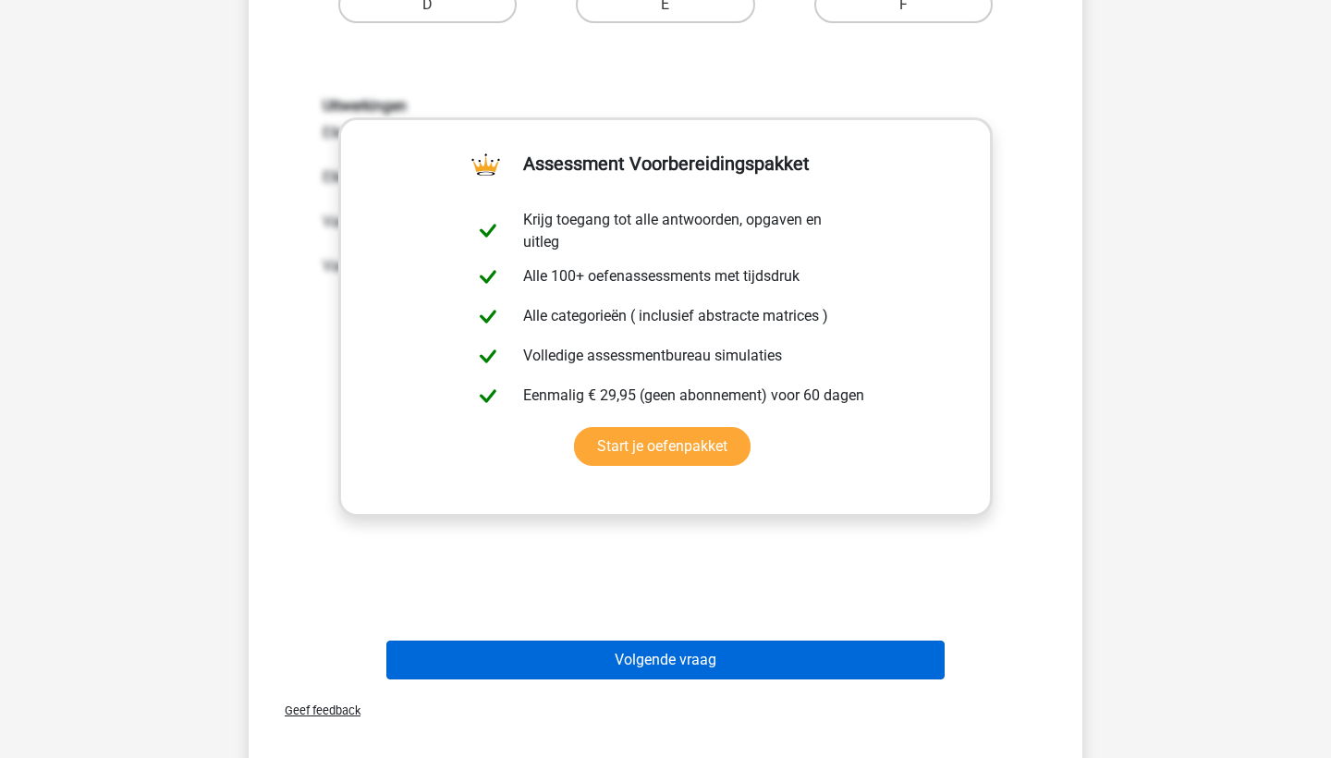
click at [540, 654] on button "Volgende vraag" at bounding box center [665, 660] width 559 height 39
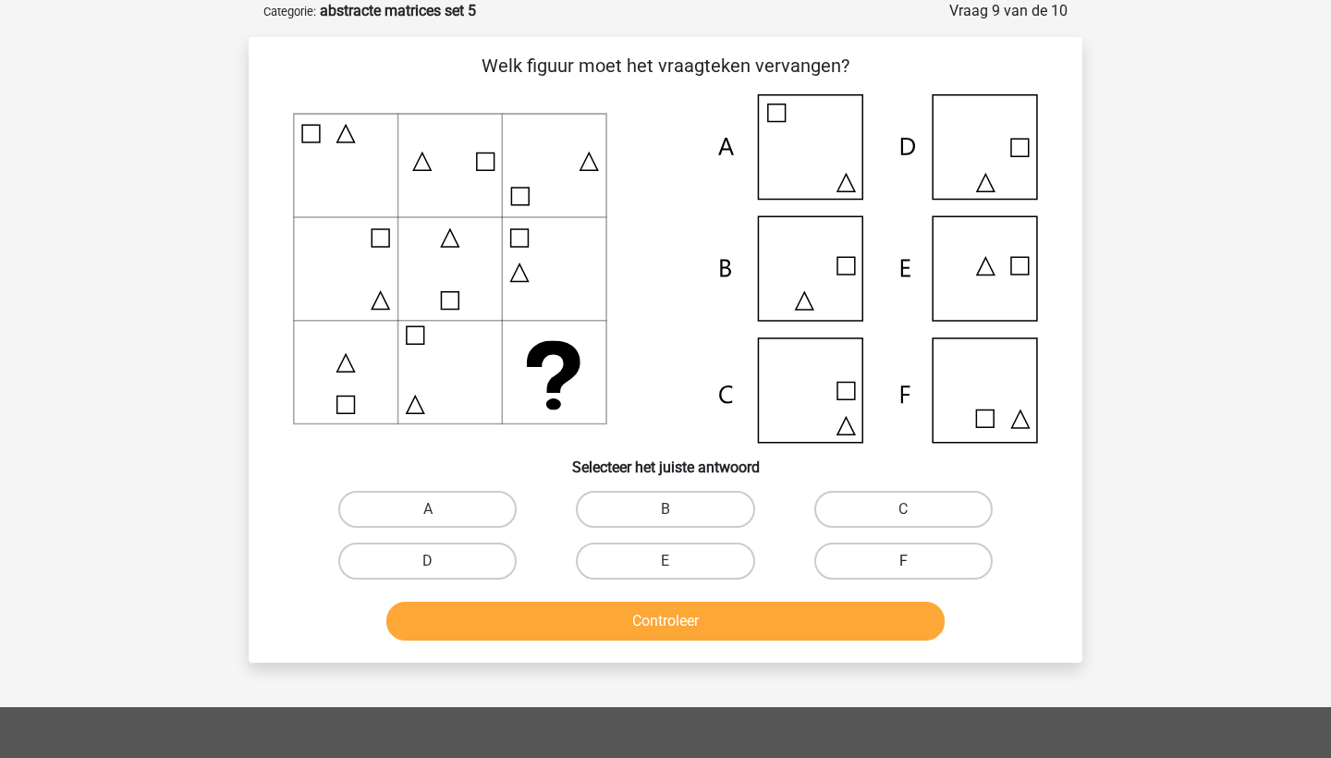
click at [861, 543] on label "F" at bounding box center [903, 561] width 178 height 37
click at [903, 561] on input "F" at bounding box center [909, 567] width 12 height 12
radio input "true"
click at [849, 623] on button "Controleer" at bounding box center [665, 621] width 559 height 39
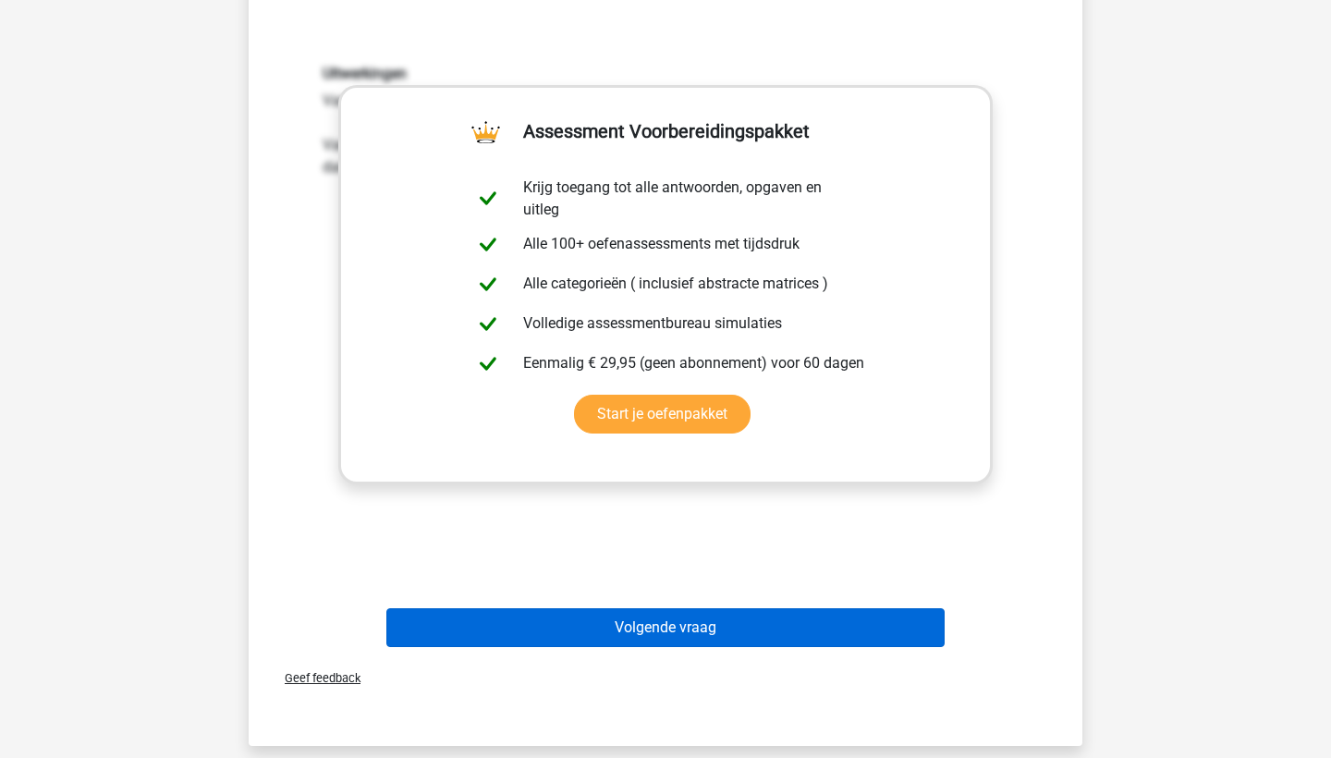
click at [799, 642] on button "Volgende vraag" at bounding box center [665, 627] width 559 height 39
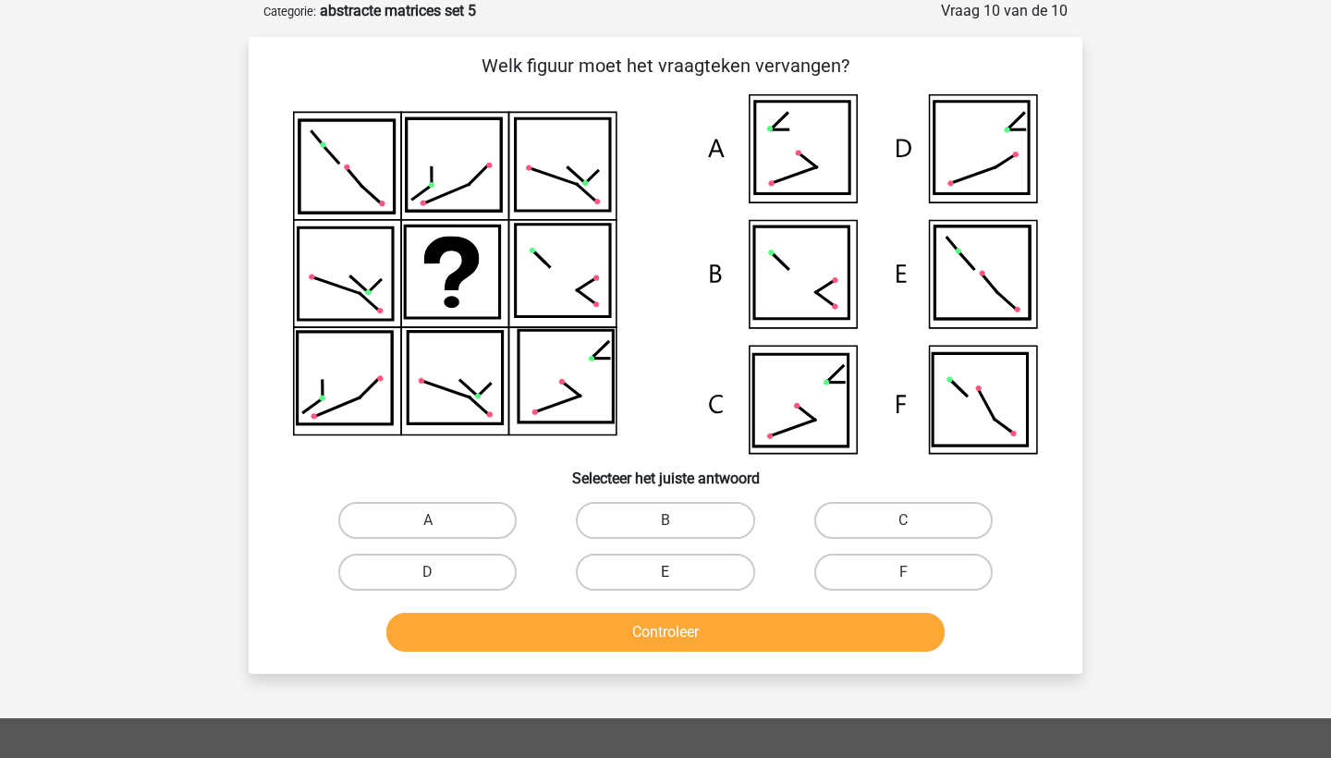
click at [643, 567] on label "E" at bounding box center [665, 572] width 178 height 37
click at [665, 572] on input "E" at bounding box center [671, 578] width 12 height 12
radio input "true"
click at [660, 646] on button "Controleer" at bounding box center [665, 632] width 559 height 39
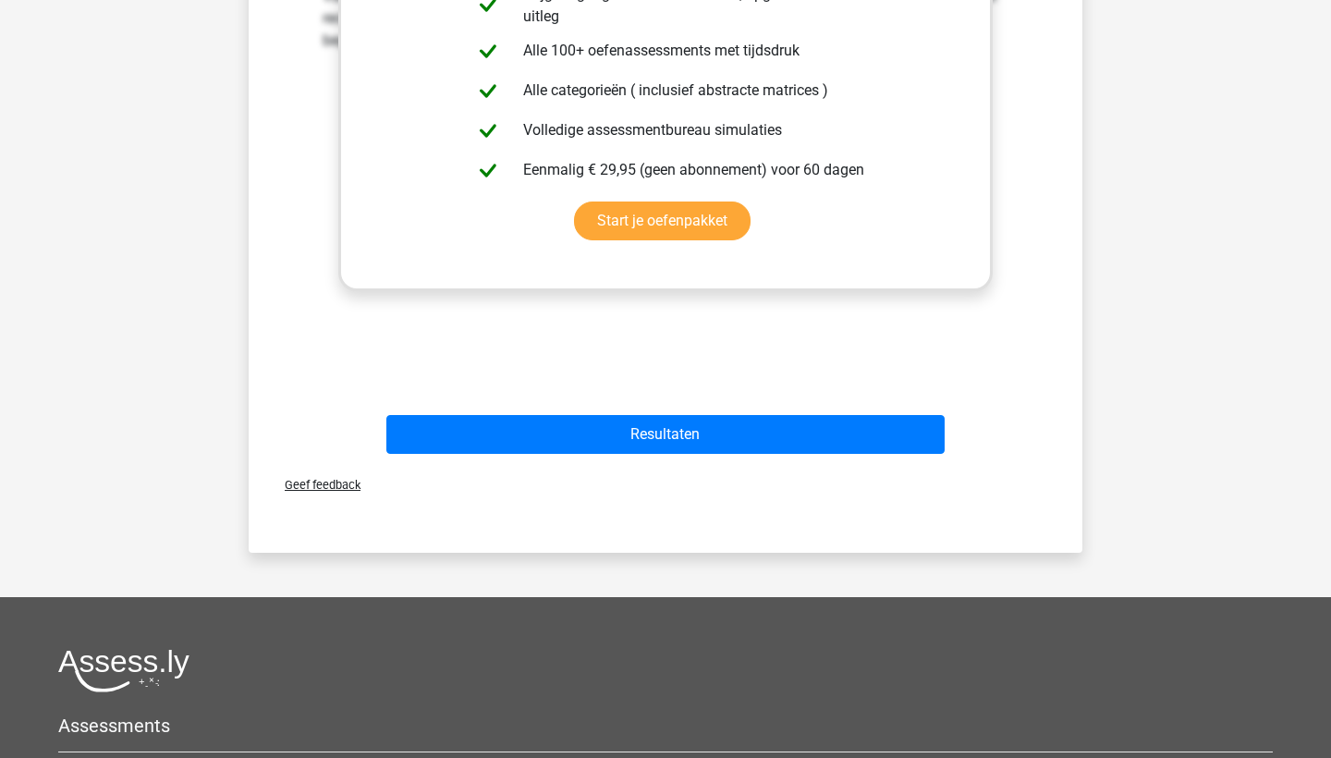
scroll to position [891, 0]
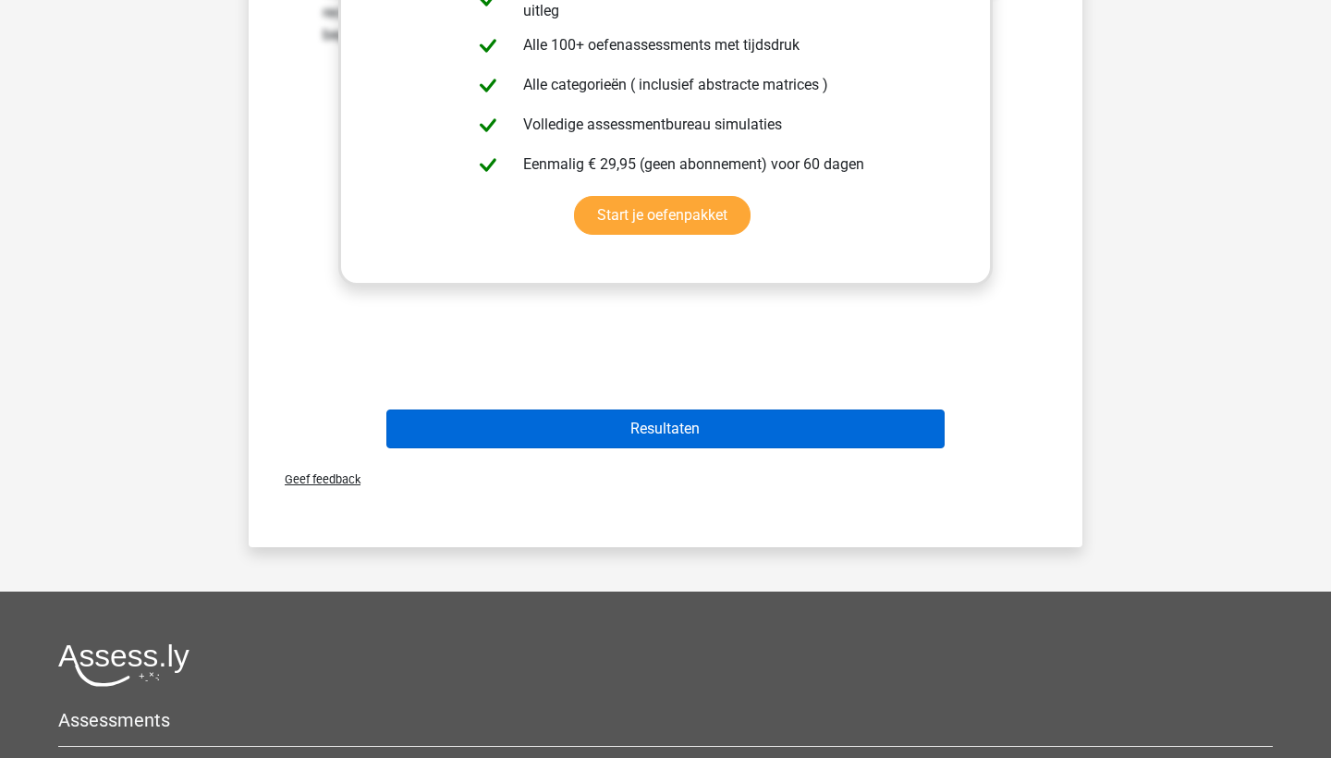
click at [651, 420] on button "Resultaten" at bounding box center [665, 428] width 559 height 39
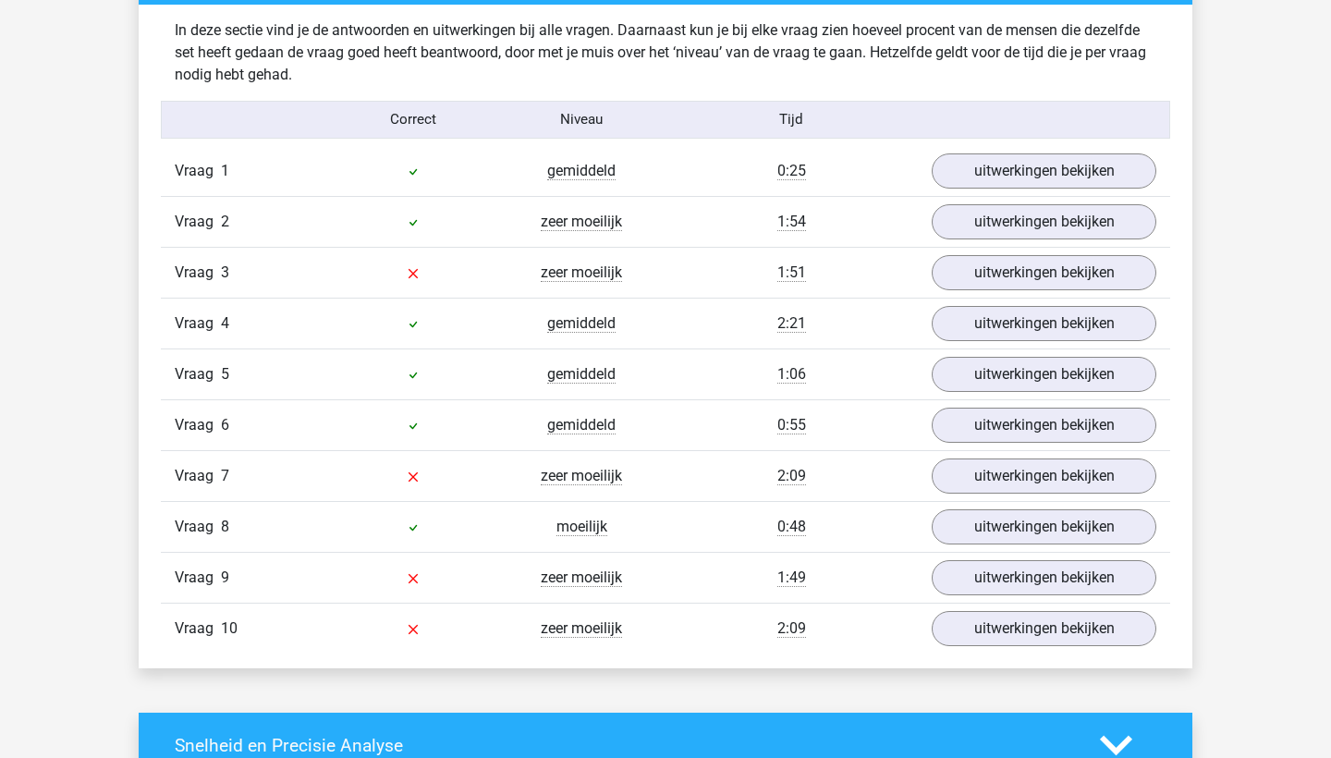
scroll to position [1453, 0]
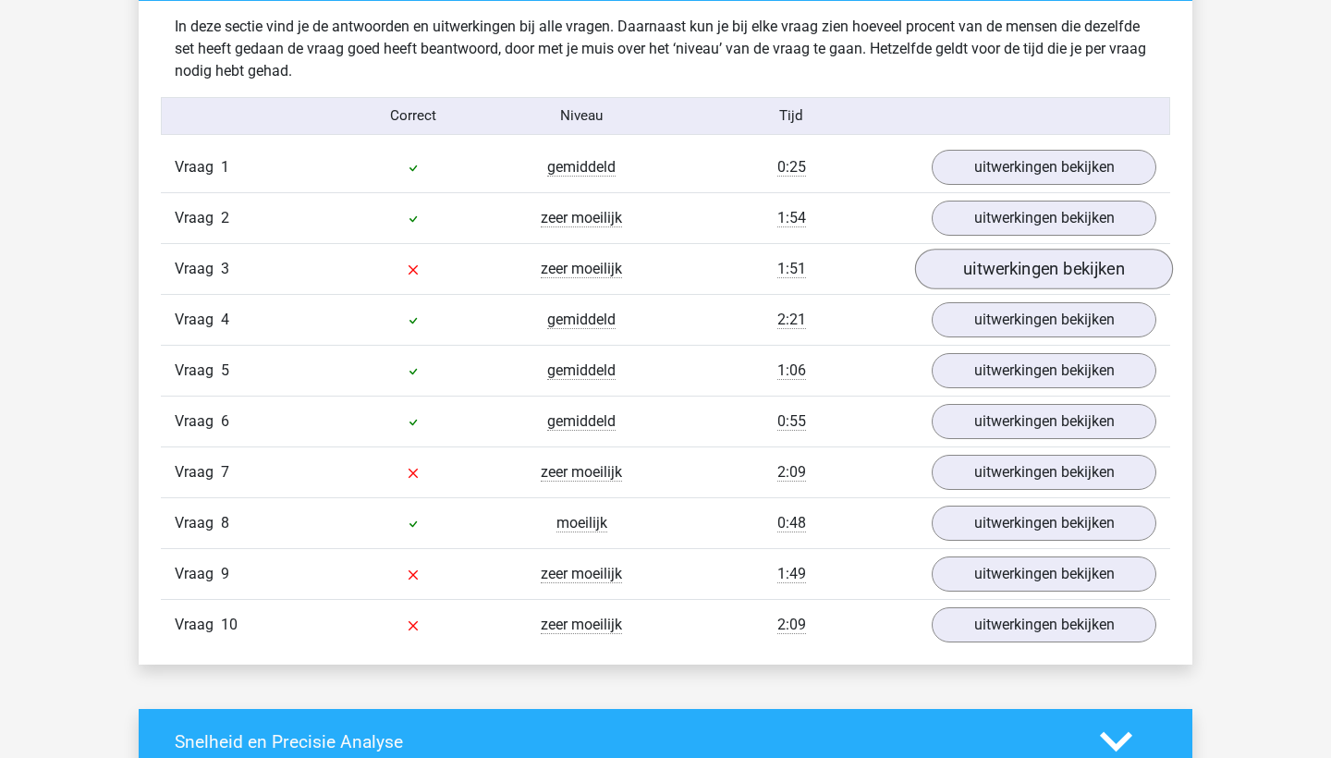
click at [977, 275] on link "uitwerkingen bekijken" at bounding box center [1044, 269] width 258 height 41
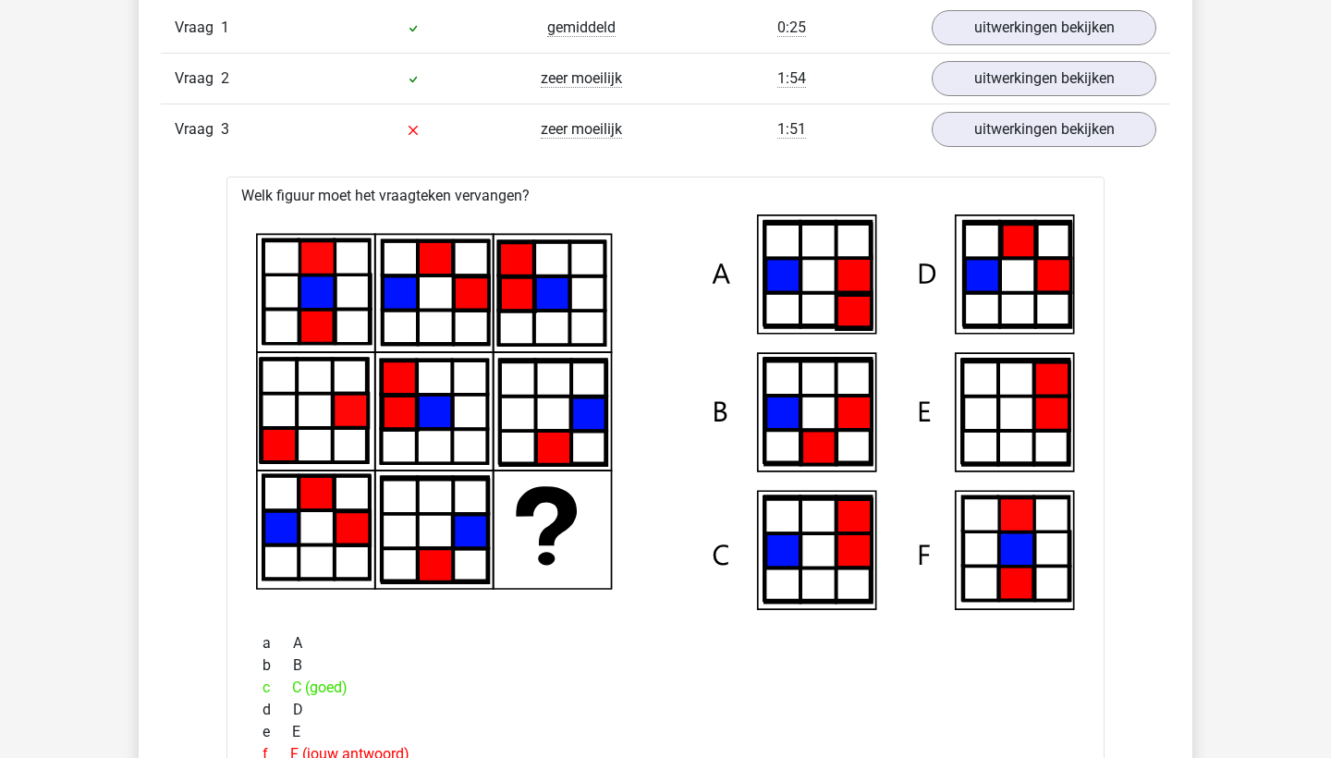
scroll to position [1595, 0]
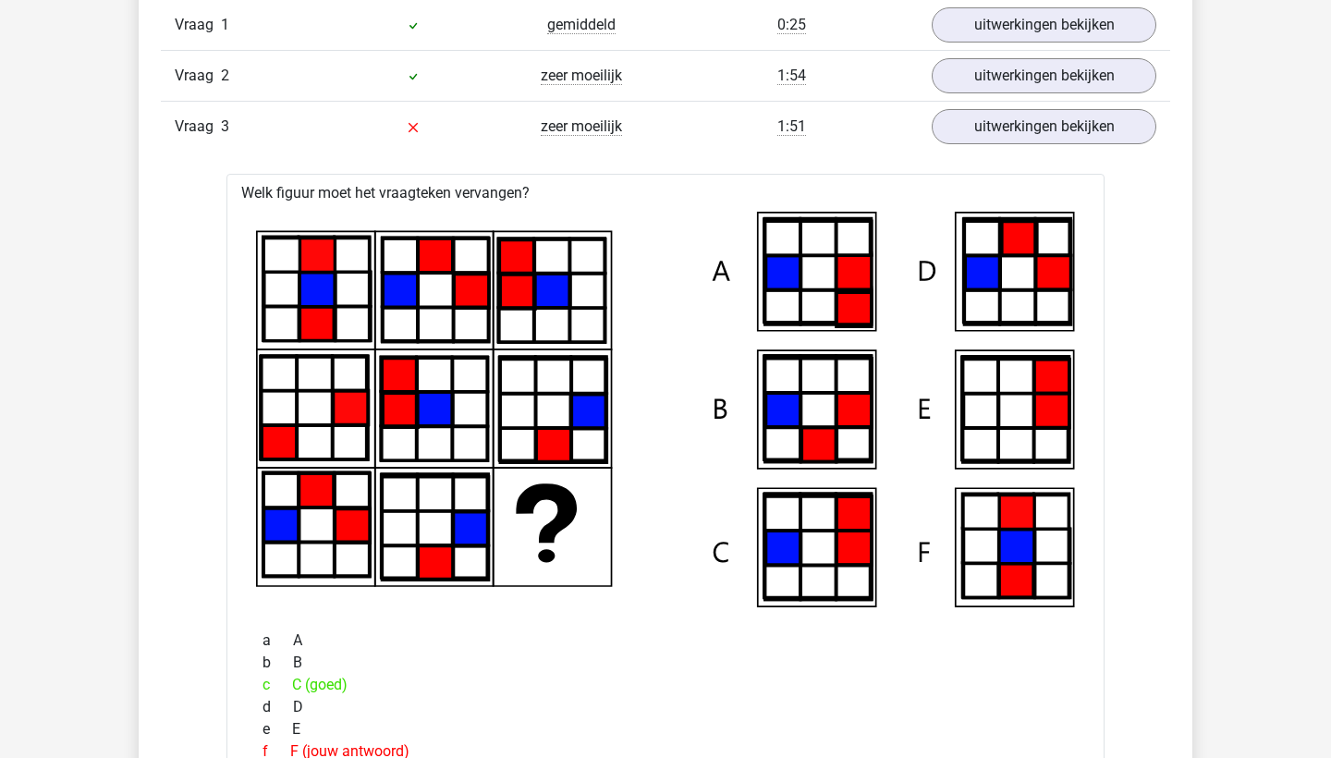
click at [478, 143] on div "Vraag 3 zeer moeilijk 1:51 uitwerkingen bekijken" at bounding box center [665, 126] width 1009 height 51
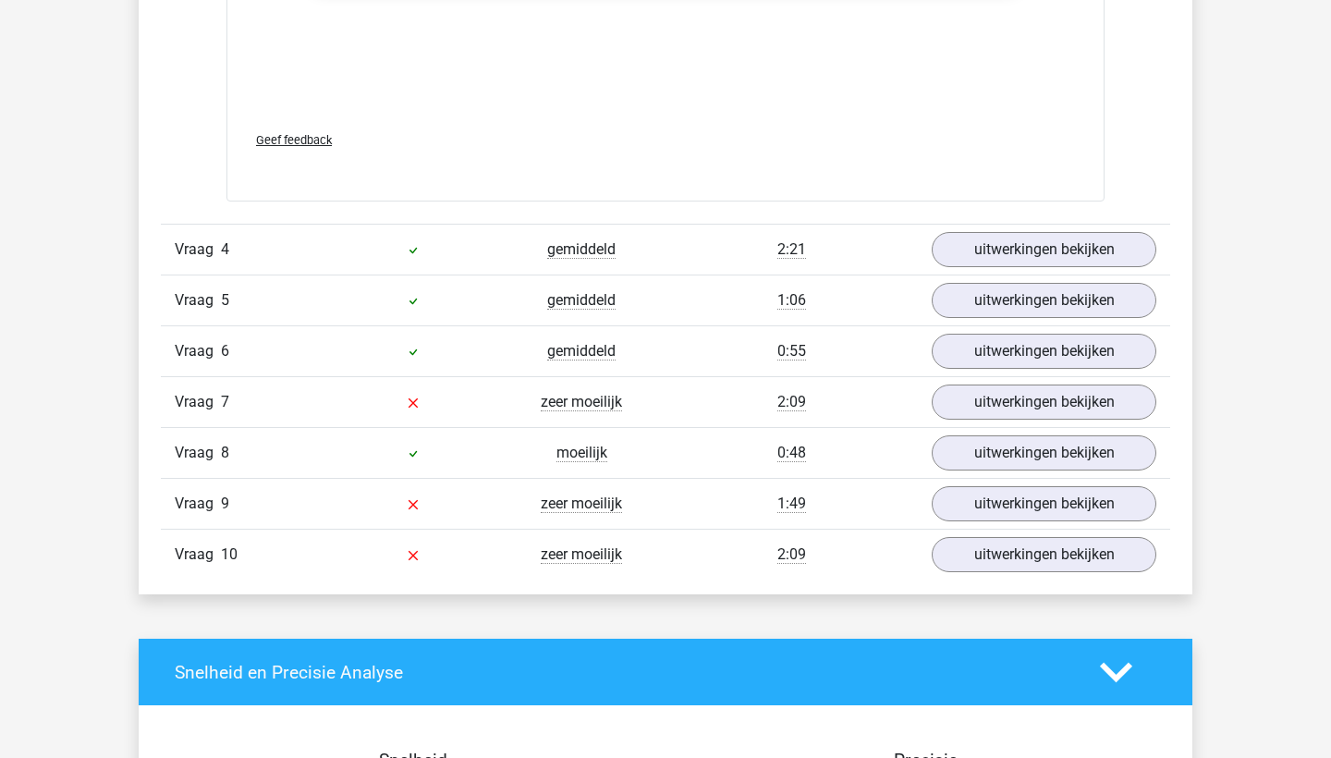
scroll to position [2837, 0]
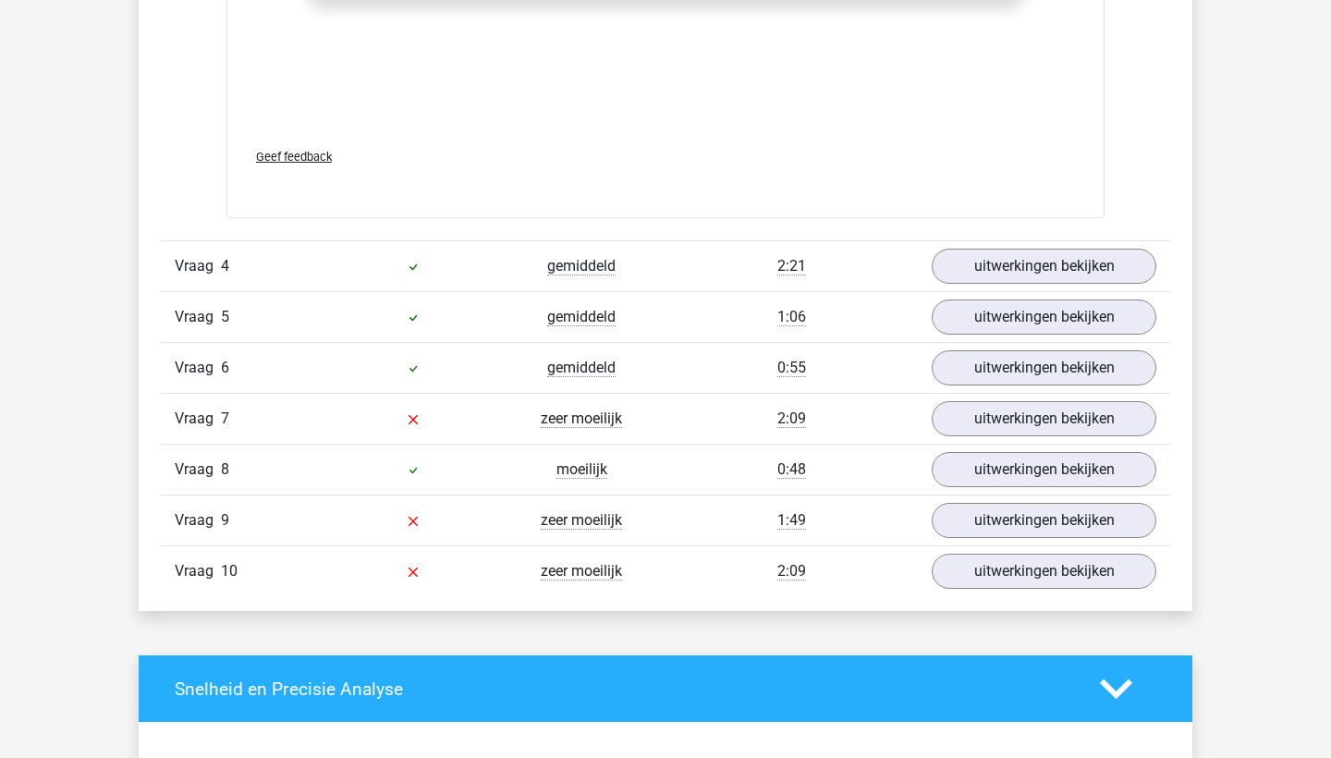
click at [482, 422] on div at bounding box center [413, 419] width 168 height 22
click at [1021, 428] on link "uitwerkingen bekijken" at bounding box center [1044, 418] width 258 height 41
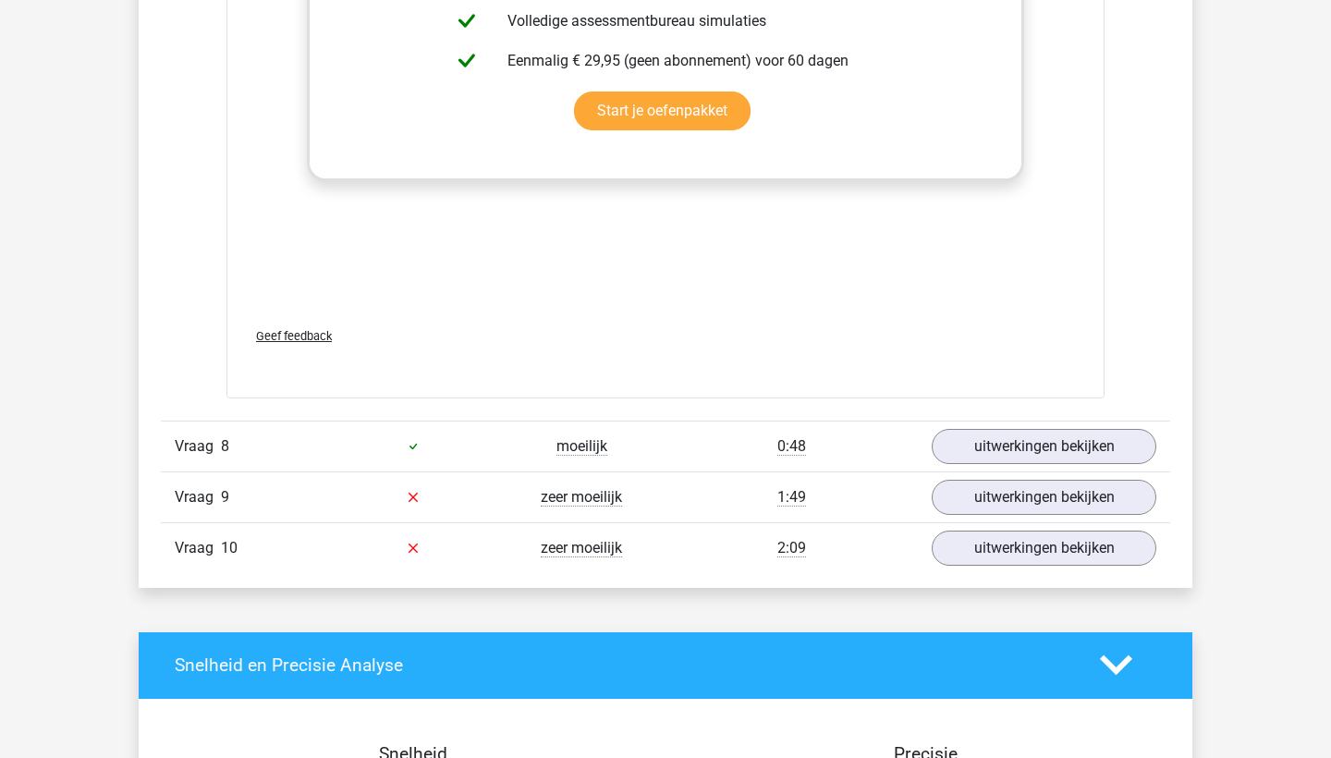
scroll to position [4196, 0]
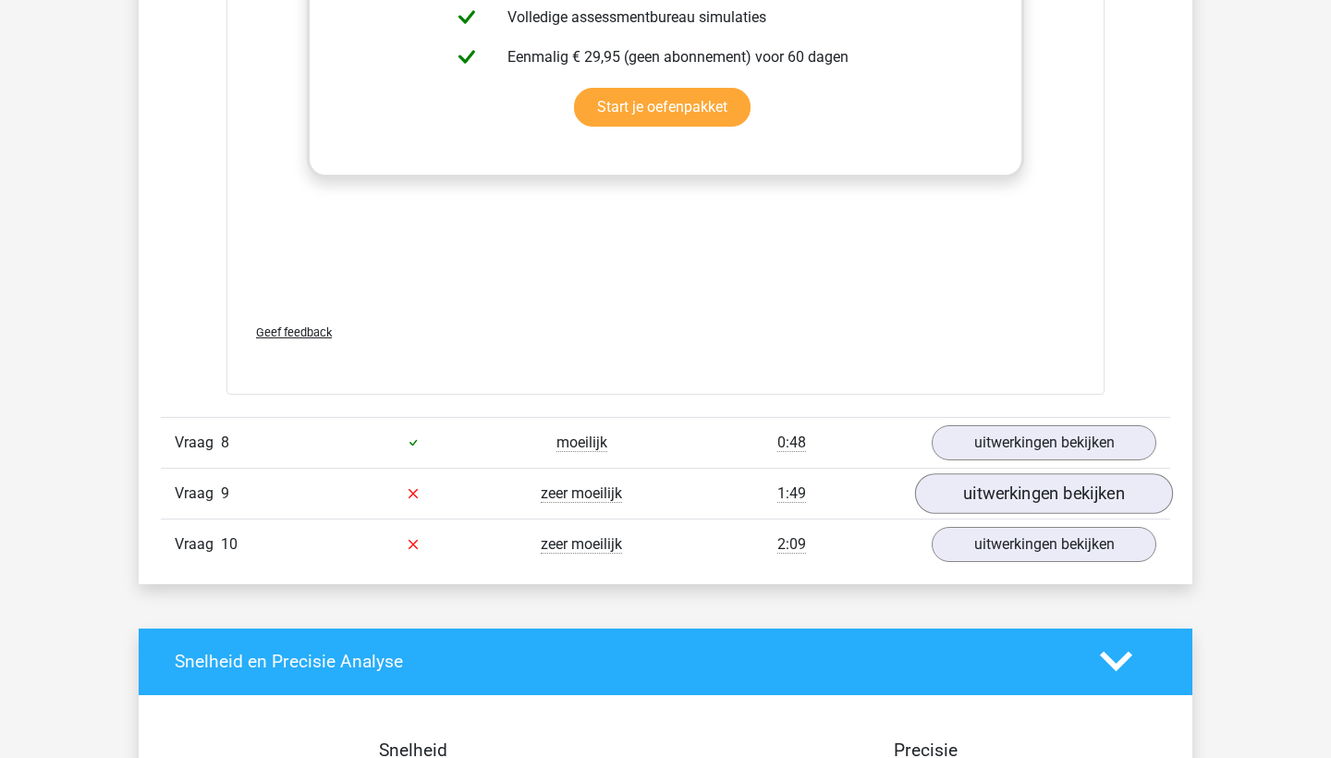
click at [995, 500] on link "uitwerkingen bekijken" at bounding box center [1044, 493] width 258 height 41
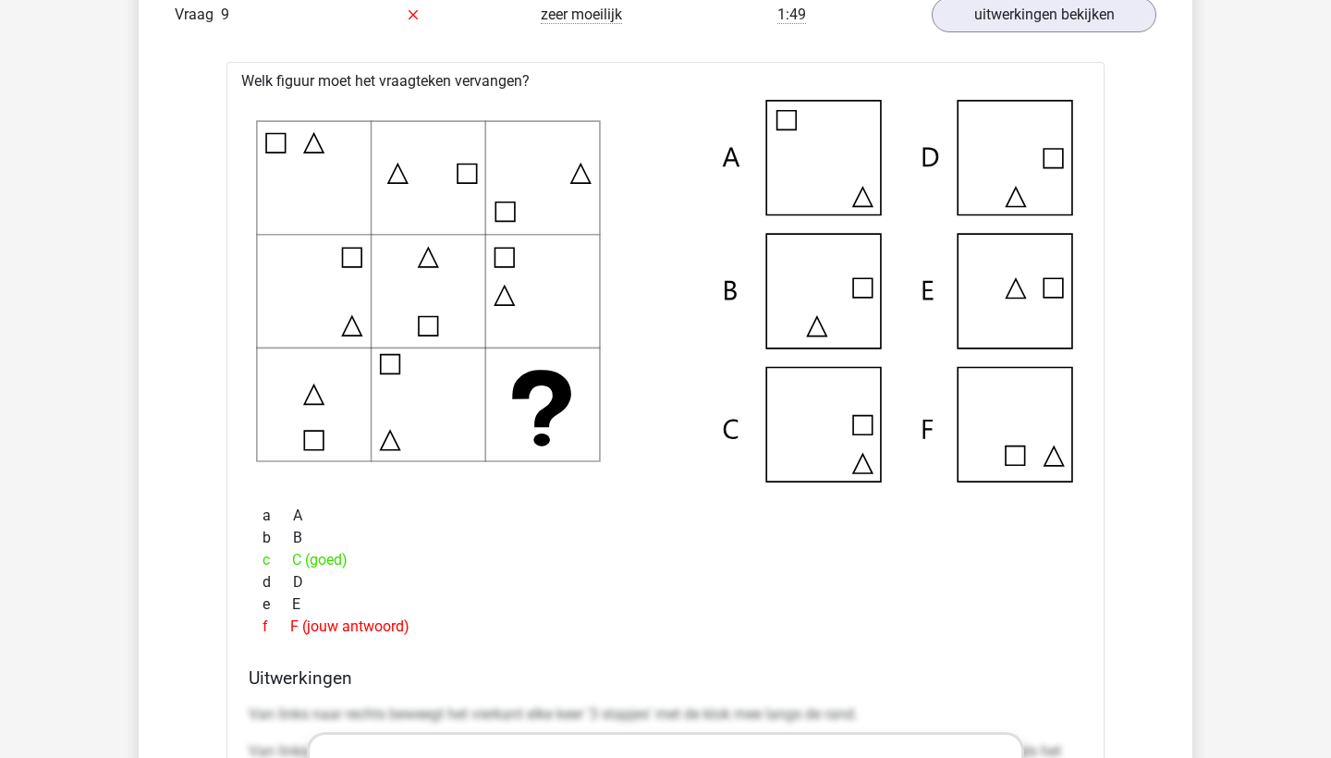
scroll to position [4672, 0]
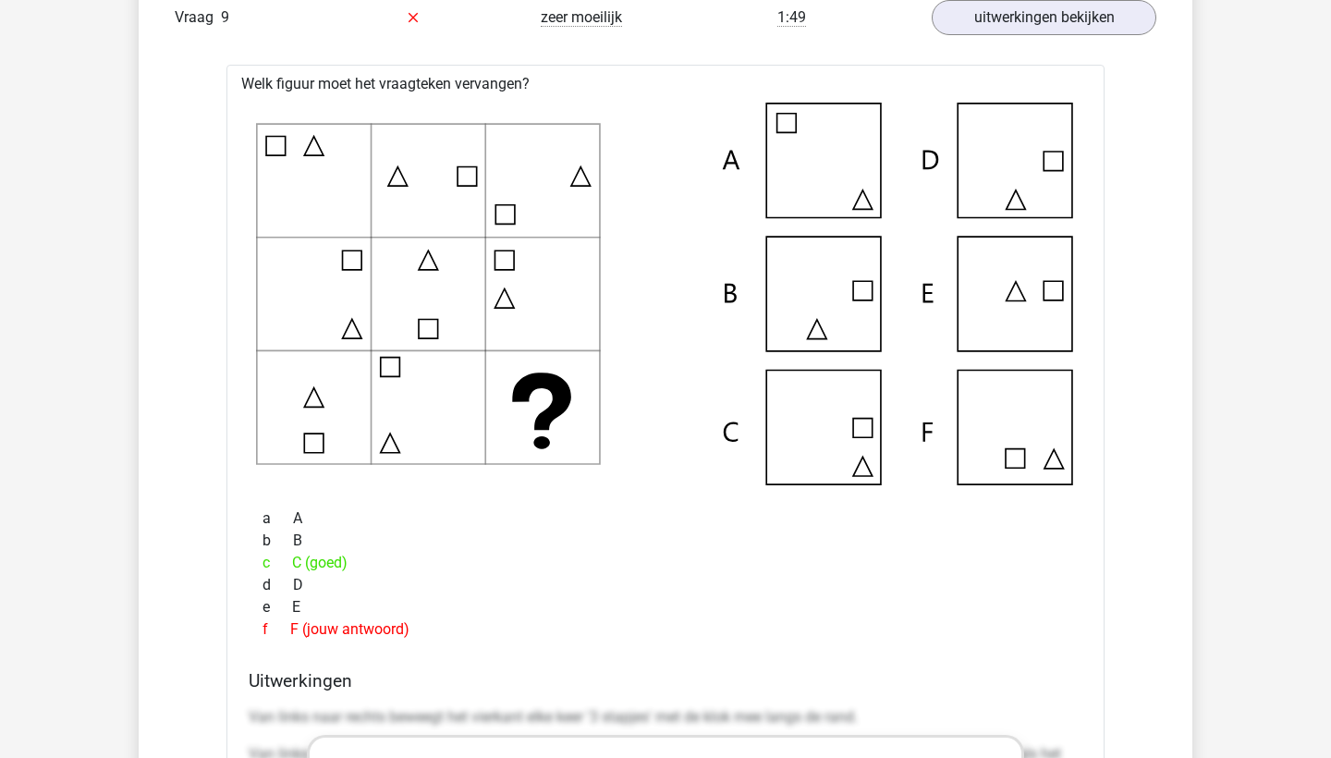
click at [666, 587] on div "d D" at bounding box center [666, 585] width 834 height 22
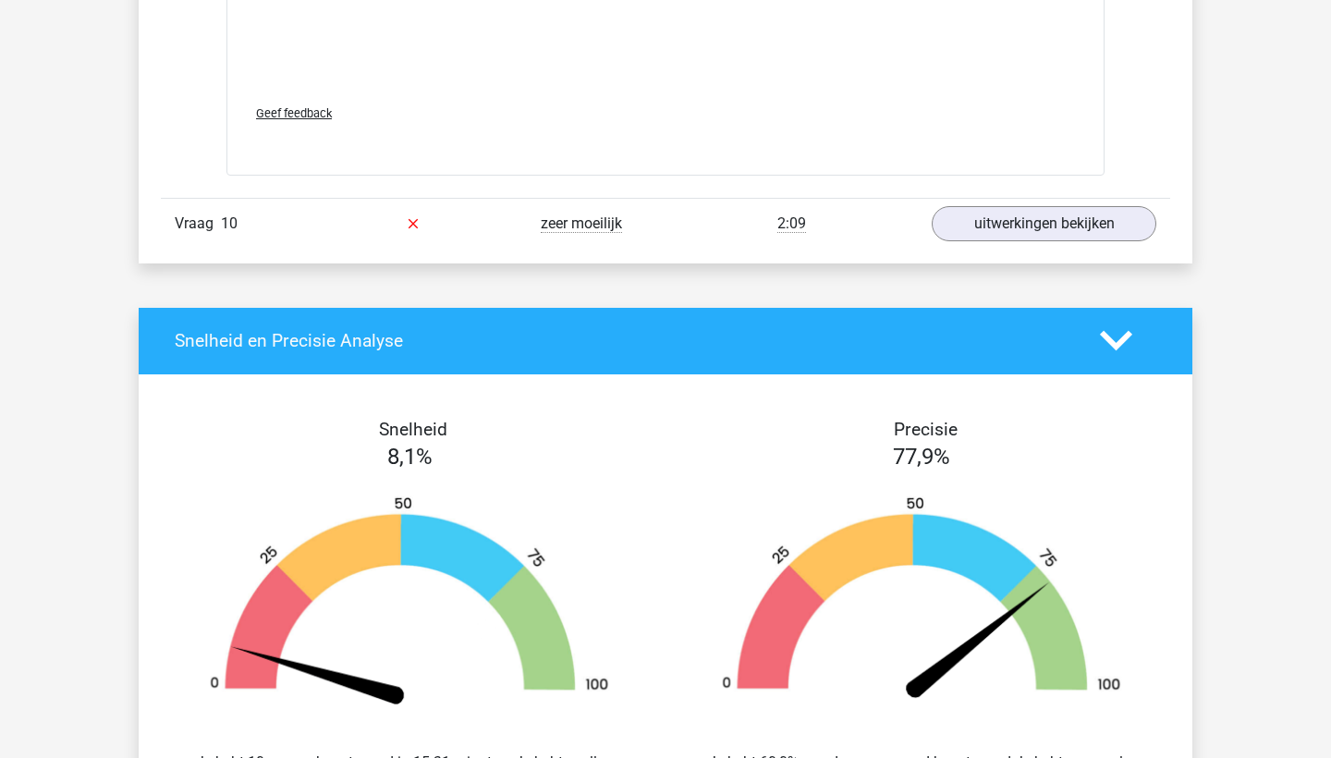
scroll to position [5832, 0]
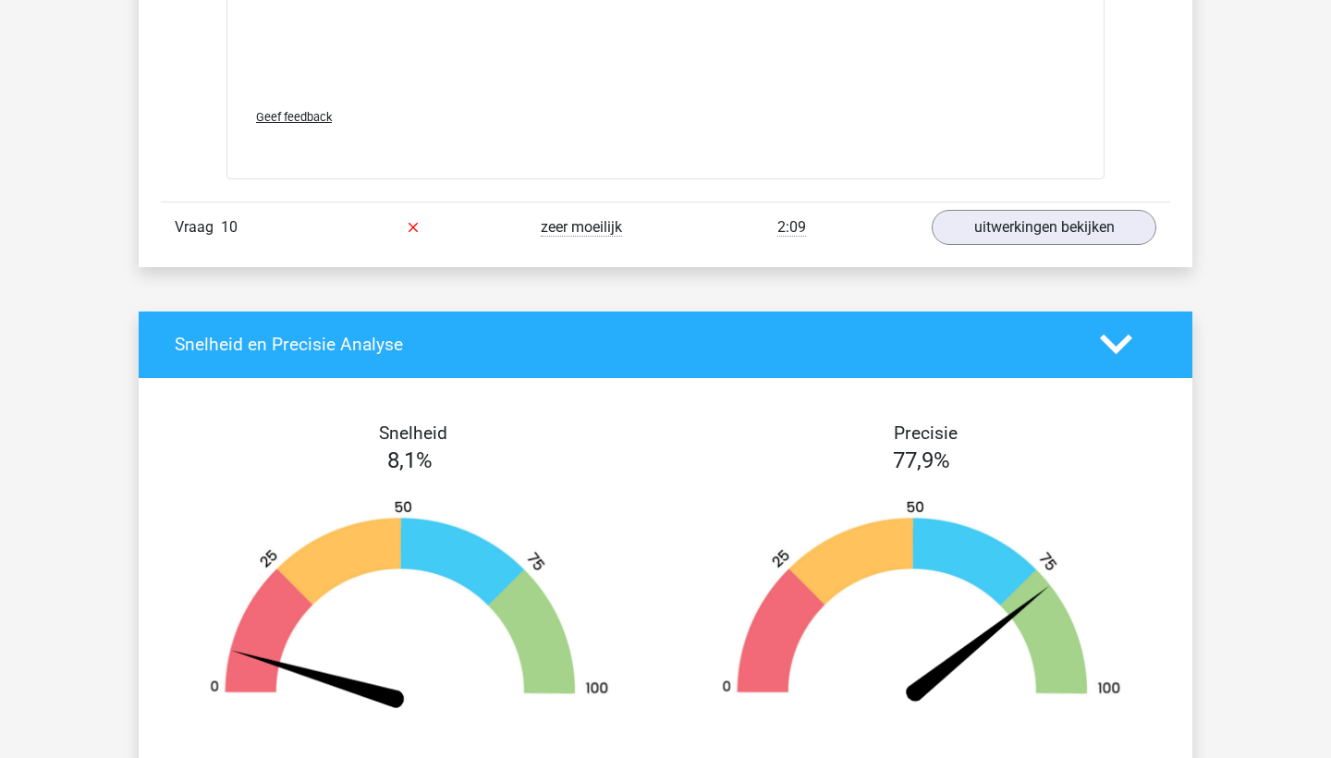
click at [673, 228] on div "2:09" at bounding box center [791, 227] width 252 height 22
click at [976, 238] on link "uitwerkingen bekijken" at bounding box center [1044, 227] width 258 height 41
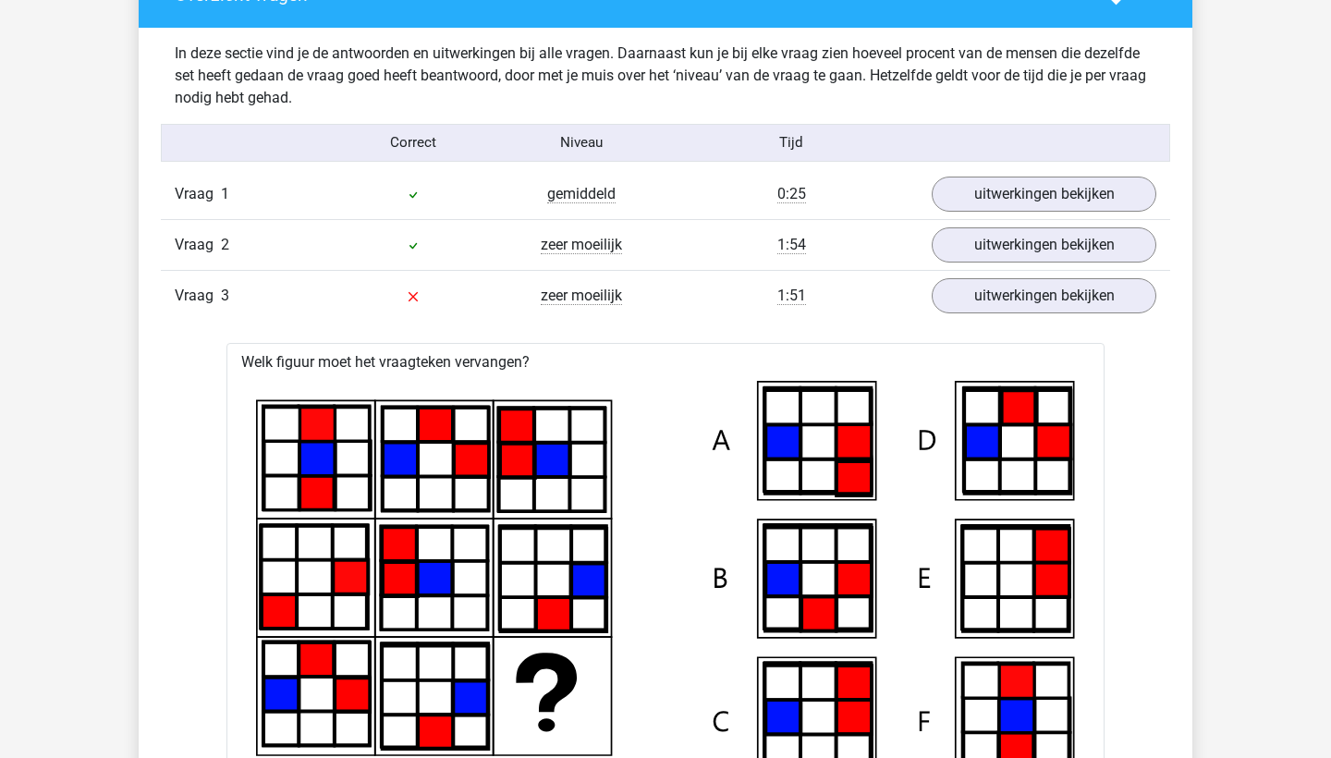
scroll to position [1385, 0]
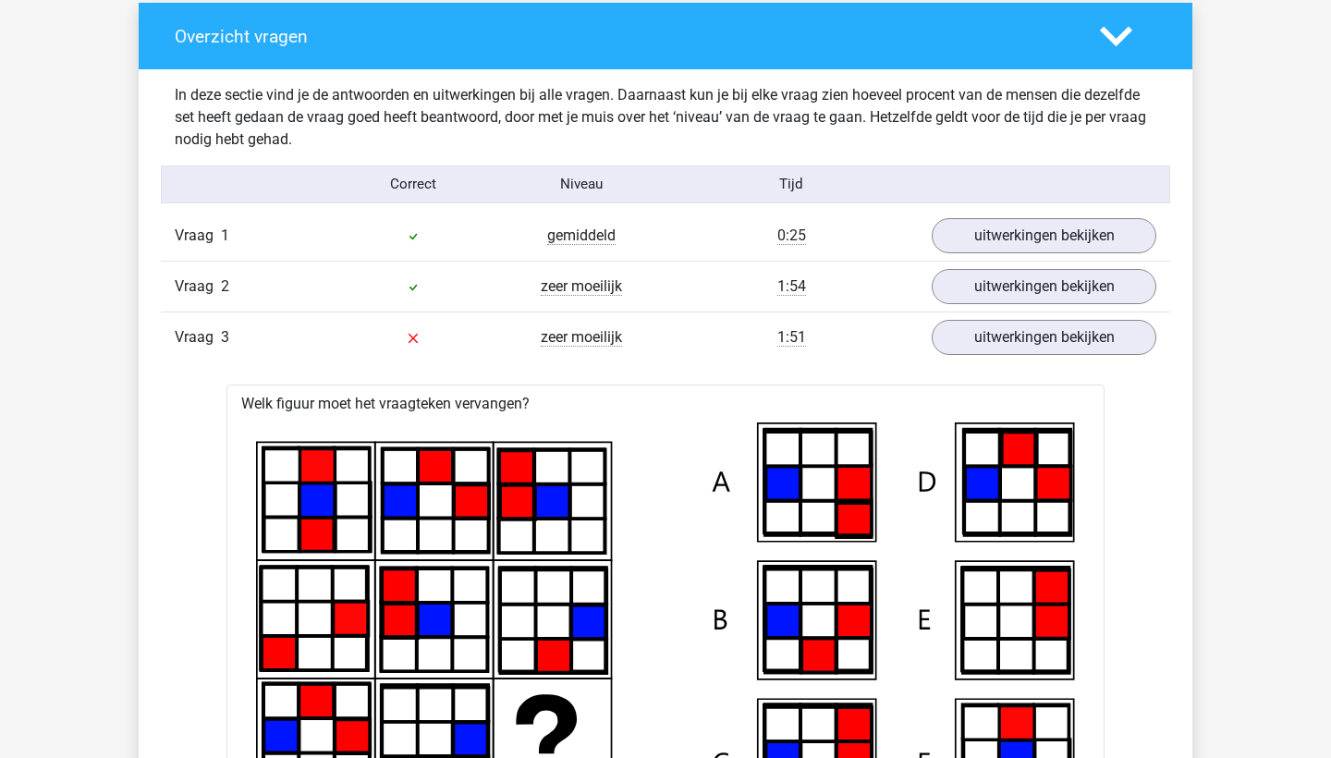
click at [650, 343] on div "zeer moeilijk" at bounding box center [581, 337] width 168 height 22
click at [610, 337] on span "zeer moeilijk" at bounding box center [581, 337] width 81 height 18
click at [698, 343] on div "1:51" at bounding box center [791, 337] width 252 height 22
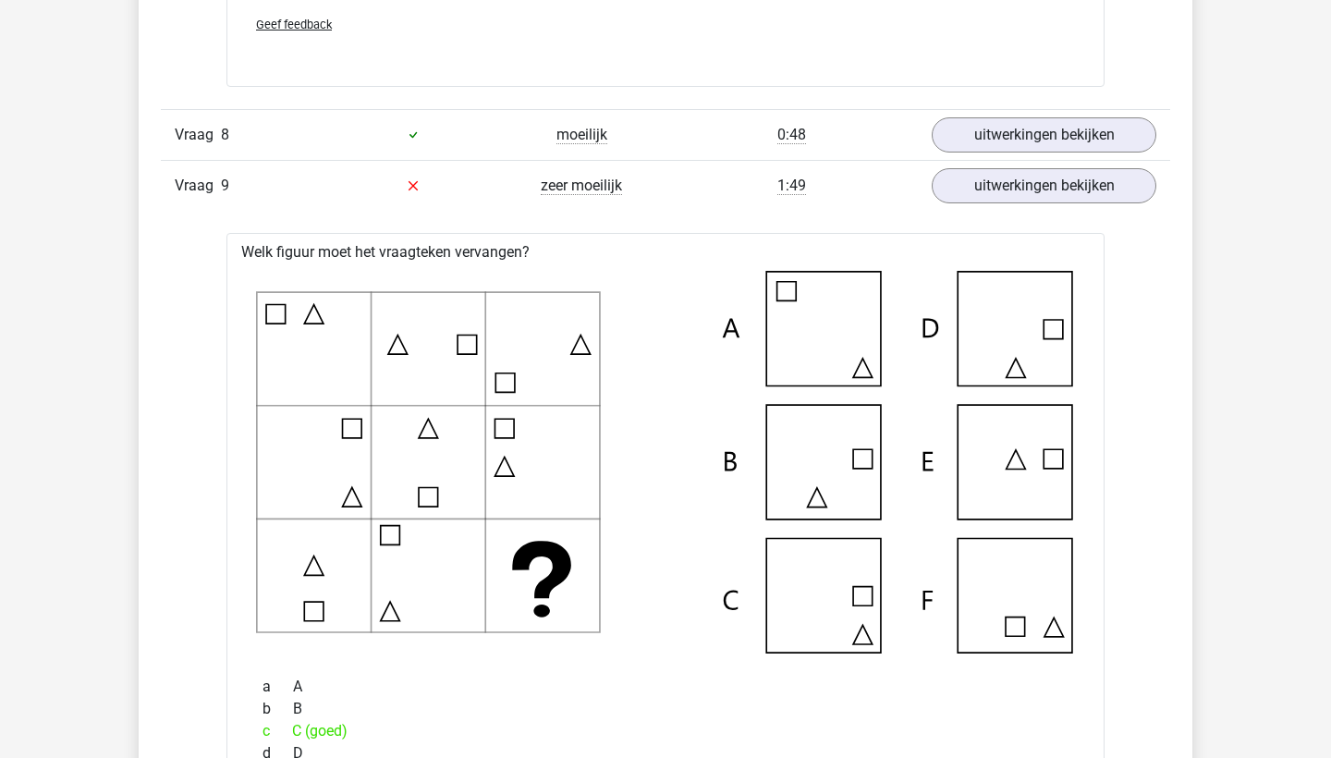
scroll to position [4569, 0]
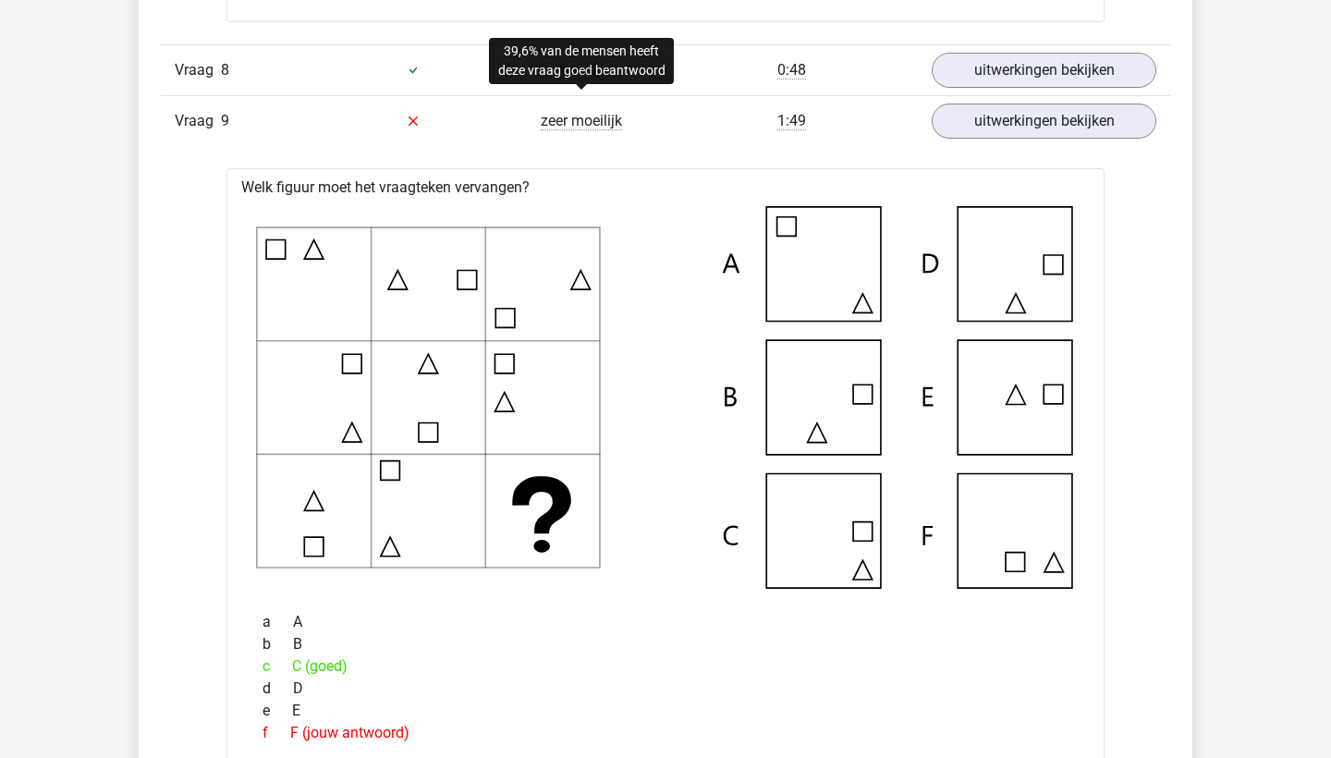
click at [578, 122] on span "zeer moeilijk" at bounding box center [581, 121] width 81 height 18
click at [648, 119] on div "zeer moeilijk" at bounding box center [581, 121] width 168 height 22
click at [611, 118] on span "zeer moeilijk" at bounding box center [581, 121] width 81 height 18
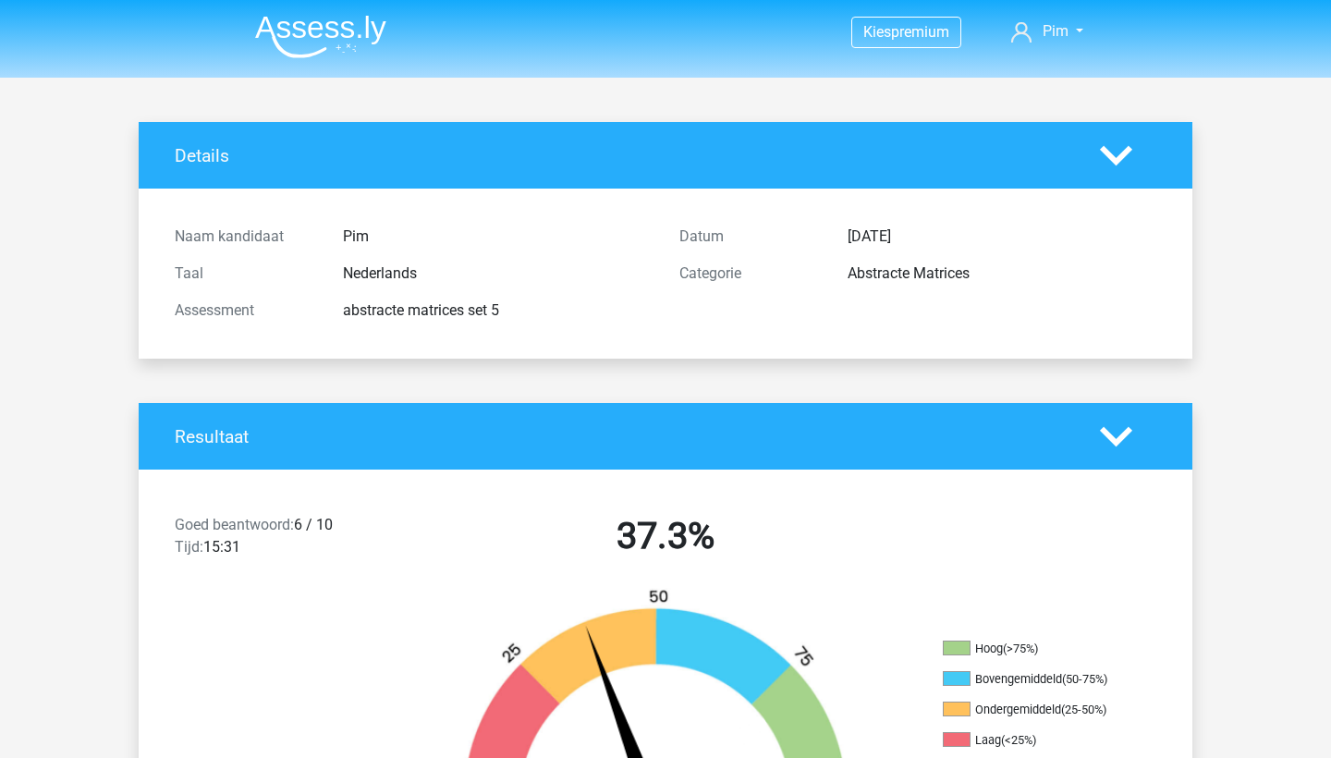
scroll to position [0, 0]
